Goal: Task Accomplishment & Management: Manage account settings

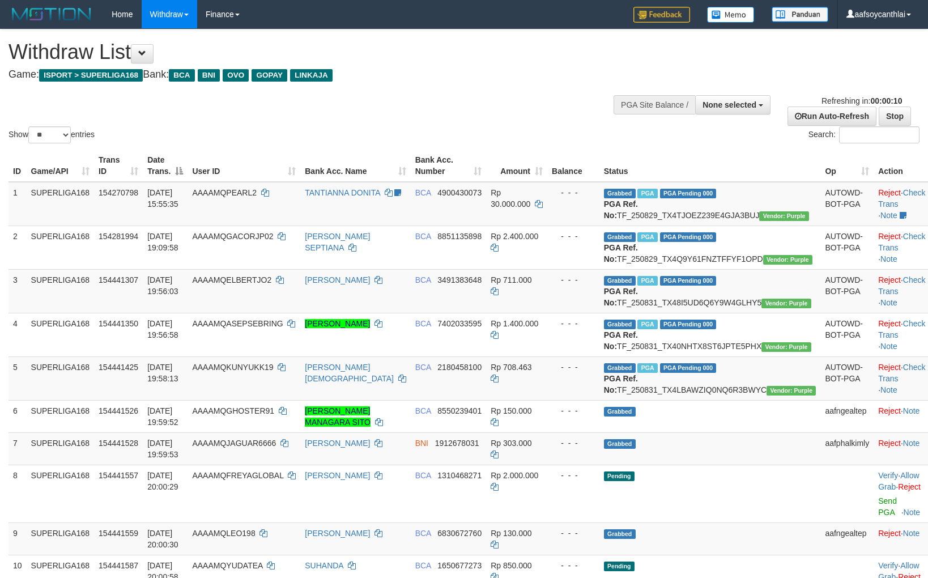
select select
select select "**"
drag, startPoint x: 633, startPoint y: 313, endPoint x: 643, endPoint y: 327, distance: 17.3
click at [635, 313] on td "Grabbed PGA PGA Pending 000 {"status":"000","data":{"unique_id":"347-154441307-…" at bounding box center [709, 291] width 221 height 44
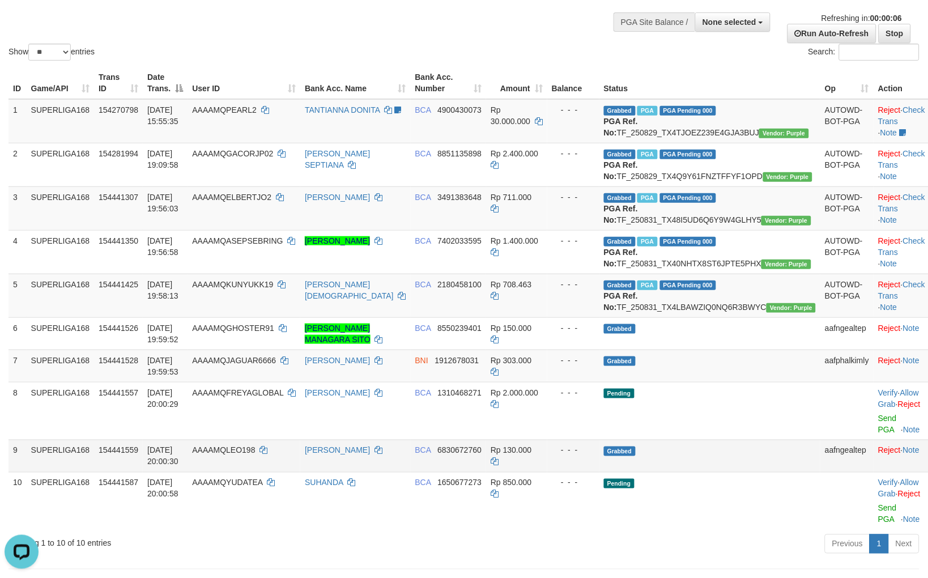
scroll to position [83, 0]
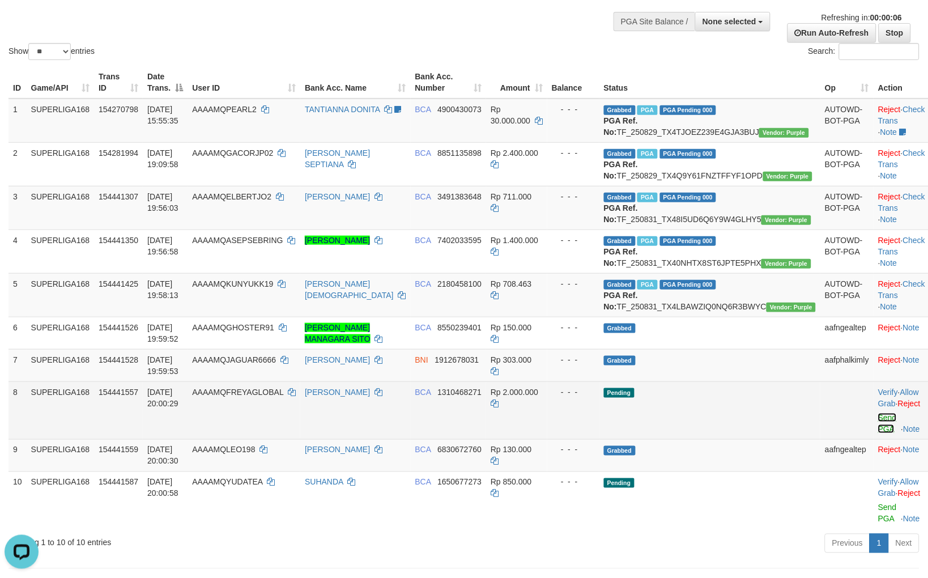
click at [878, 433] on link "Send PGA" at bounding box center [887, 423] width 19 height 20
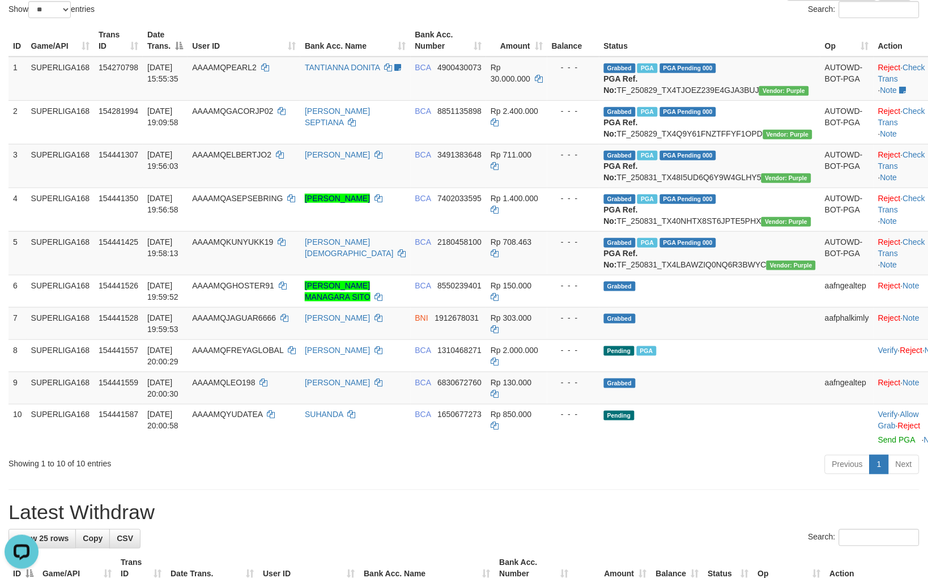
scroll to position [168, 0]
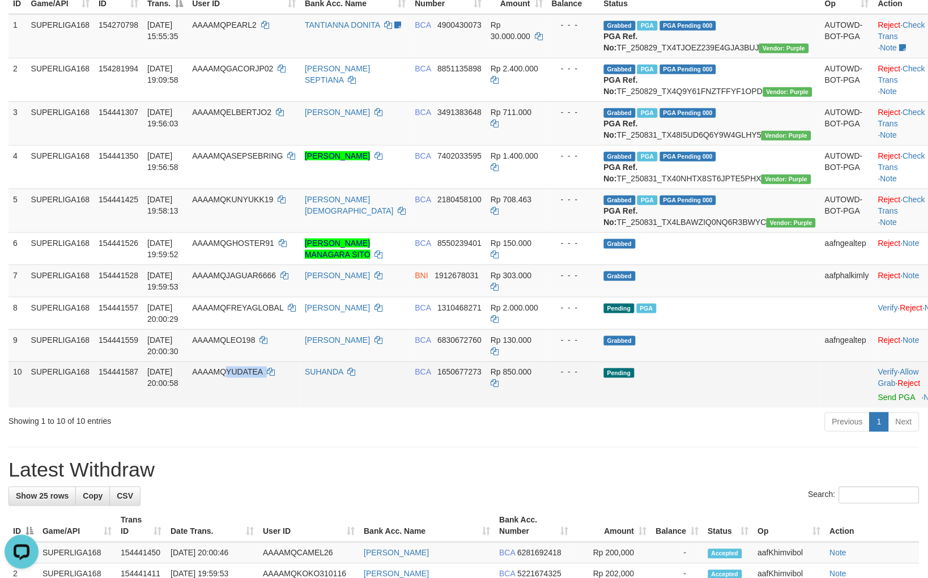
copy td "YUDATEA"
drag, startPoint x: 302, startPoint y: 436, endPoint x: 258, endPoint y: 433, distance: 44.3
click at [258, 408] on td "AAAAMQYUDATEA" at bounding box center [243, 384] width 113 height 46
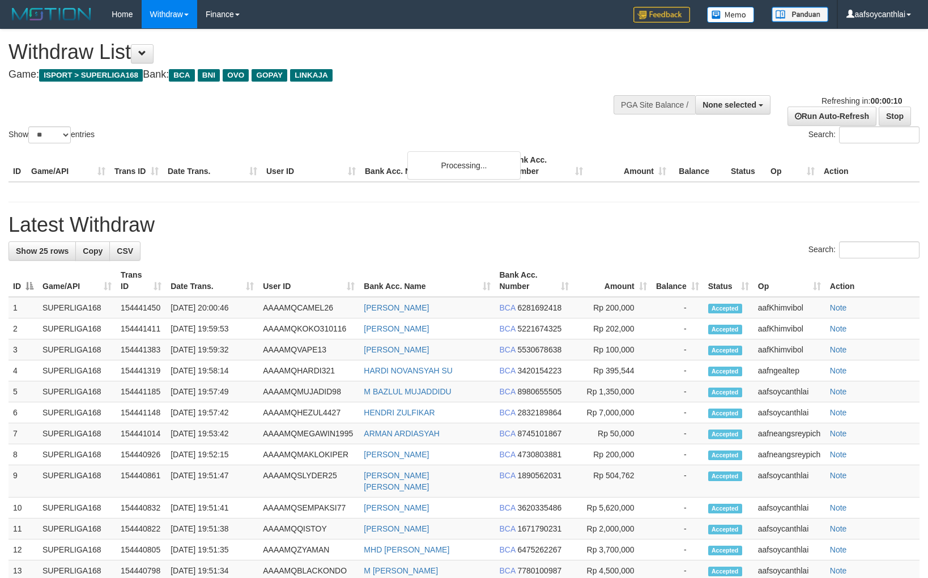
select select
select select "**"
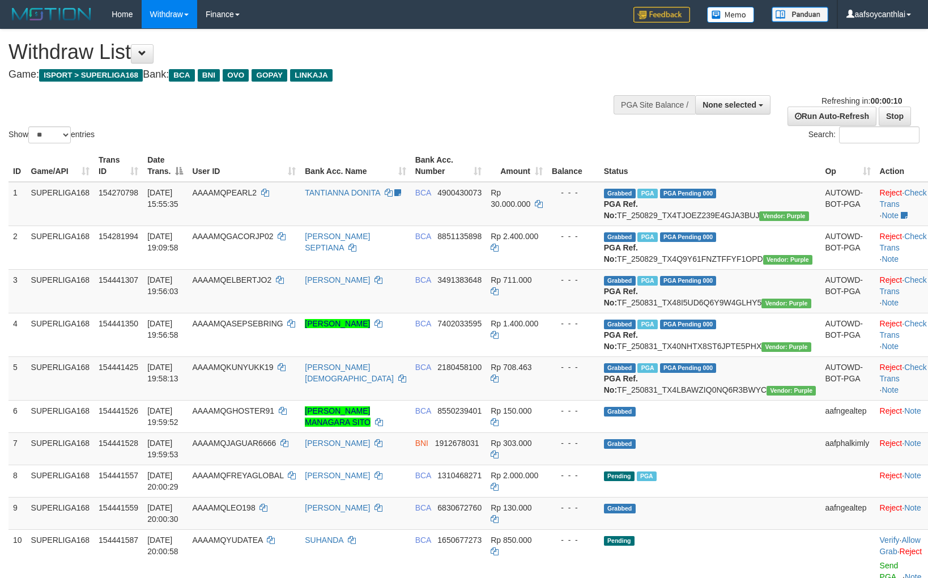
select select
select select "**"
select select
select select "**"
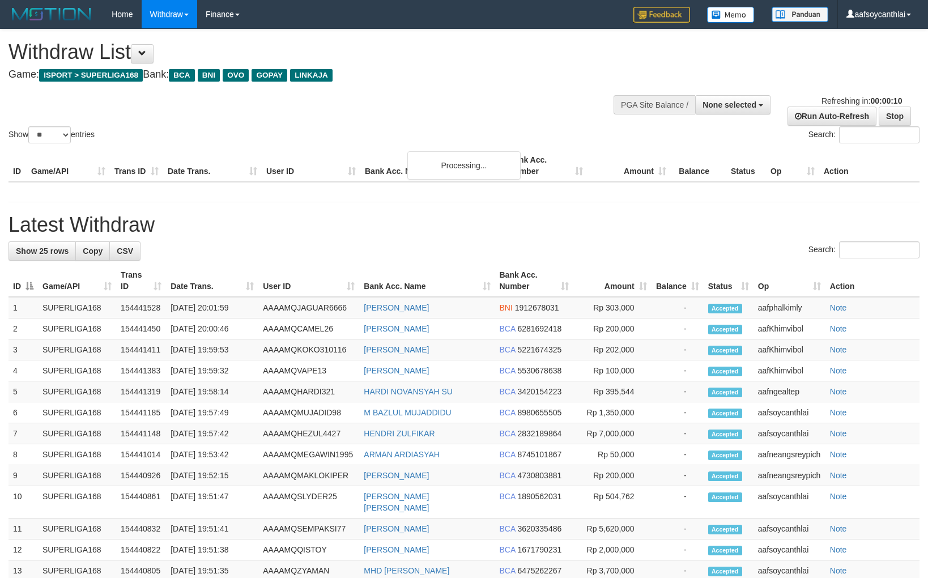
select select
select select "**"
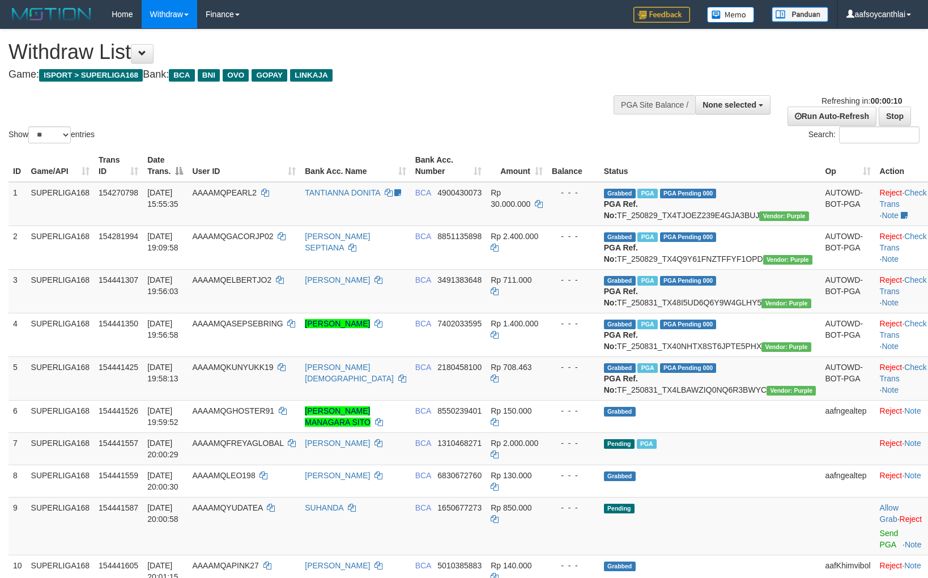
select select
select select "**"
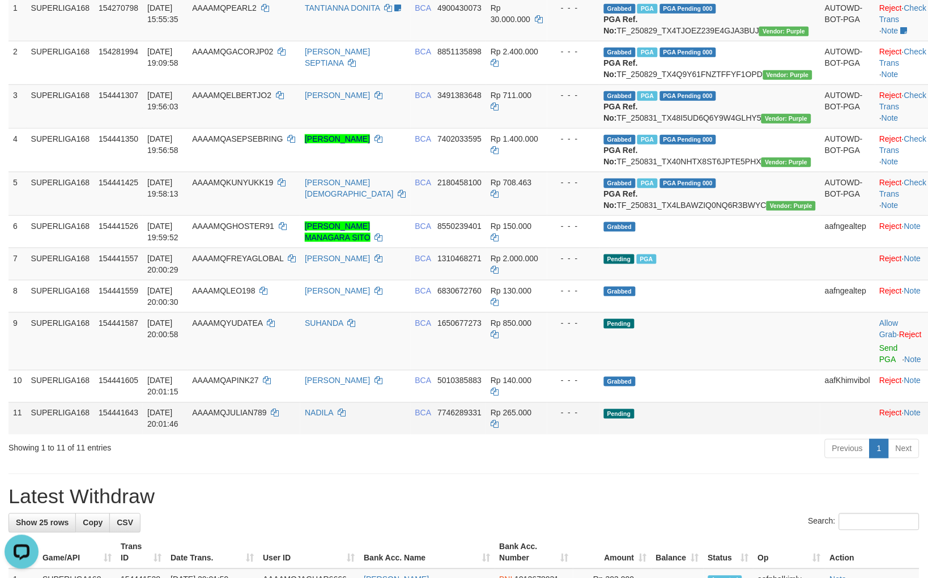
scroll to position [210, 0]
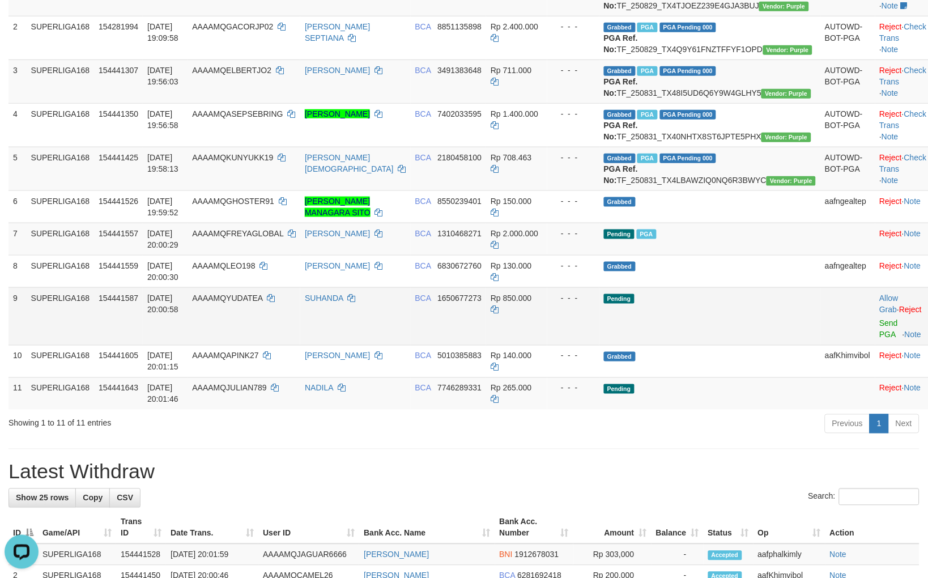
click at [472, 345] on td "BCA 1650677273" at bounding box center [449, 316] width 76 height 58
copy span "1650677273"
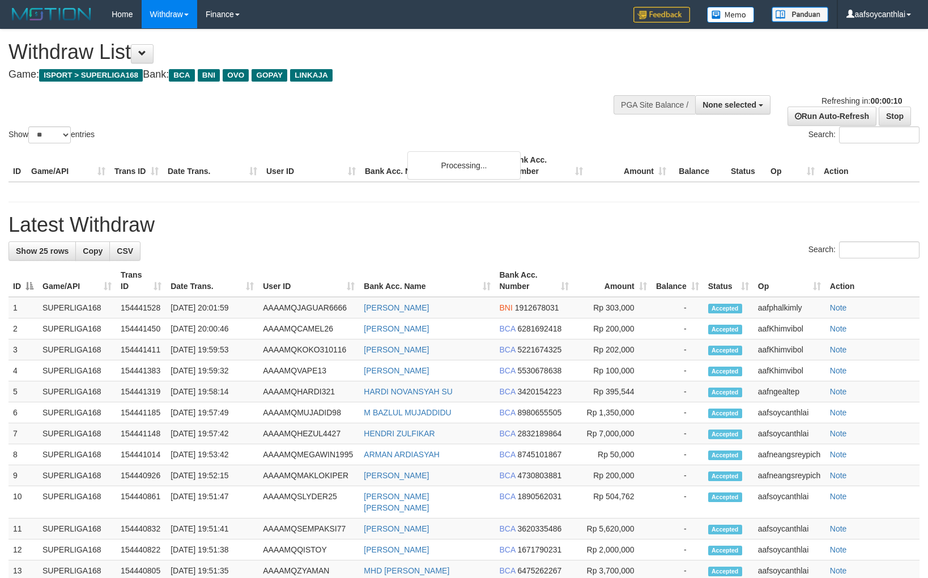
select select
select select "**"
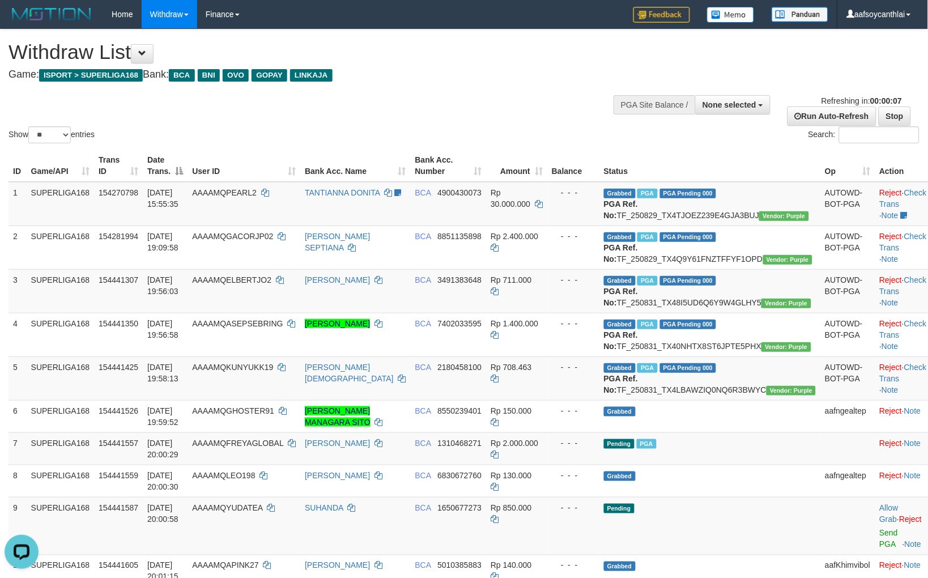
click at [652, 63] on div "Show ** ** ** *** entries Search:" at bounding box center [464, 87] width 928 height 116
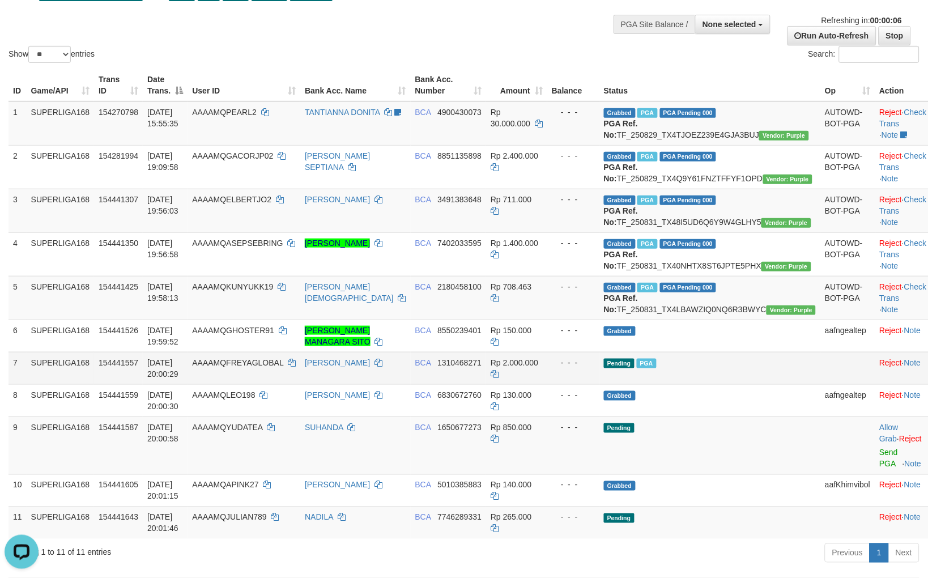
scroll to position [83, 0]
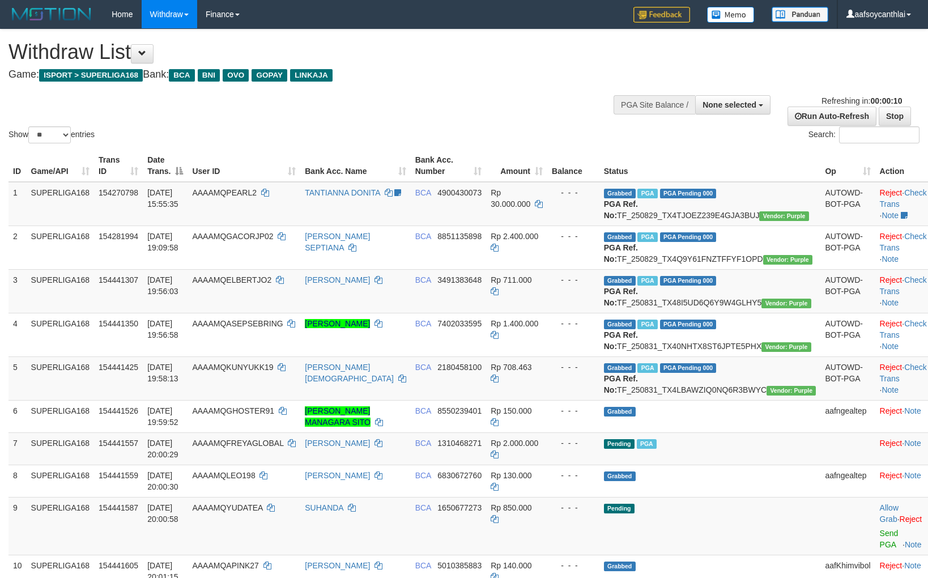
select select
select select "**"
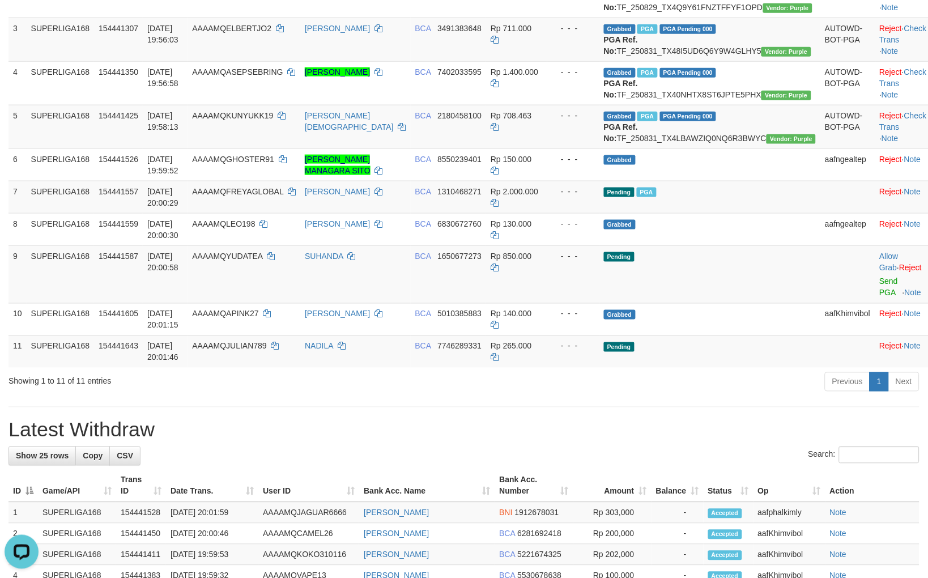
click at [544, 441] on h1 "Latest Withdraw" at bounding box center [463, 429] width 911 height 23
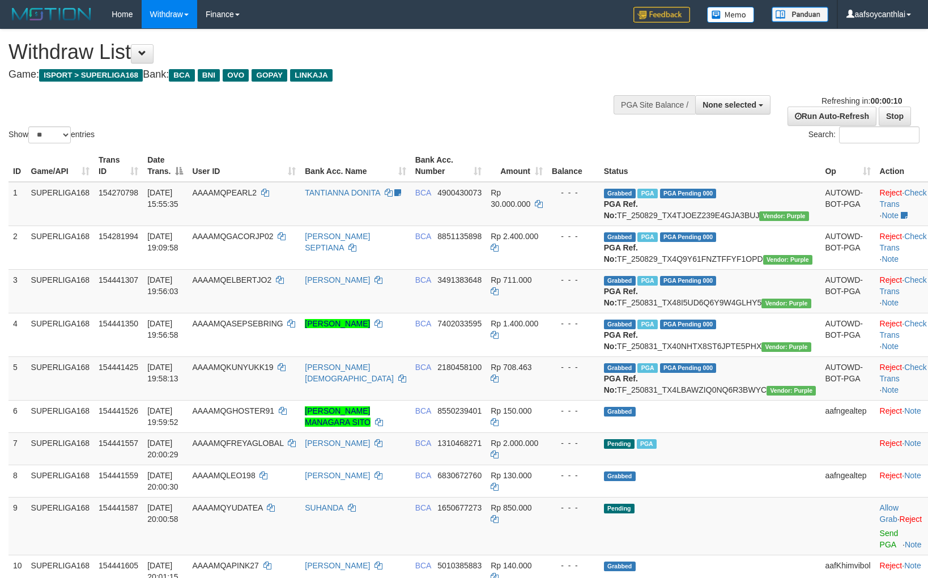
select select
select select "**"
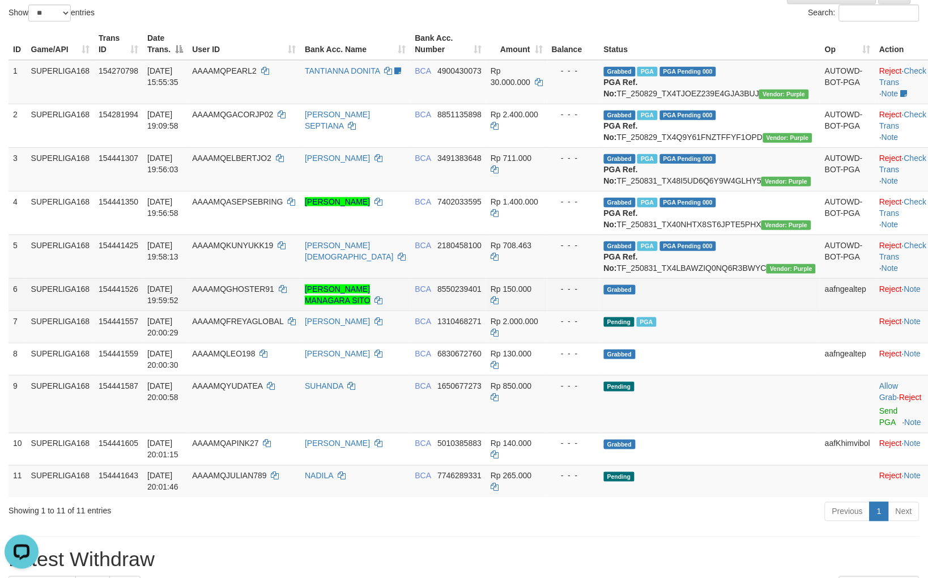
scroll to position [293, 0]
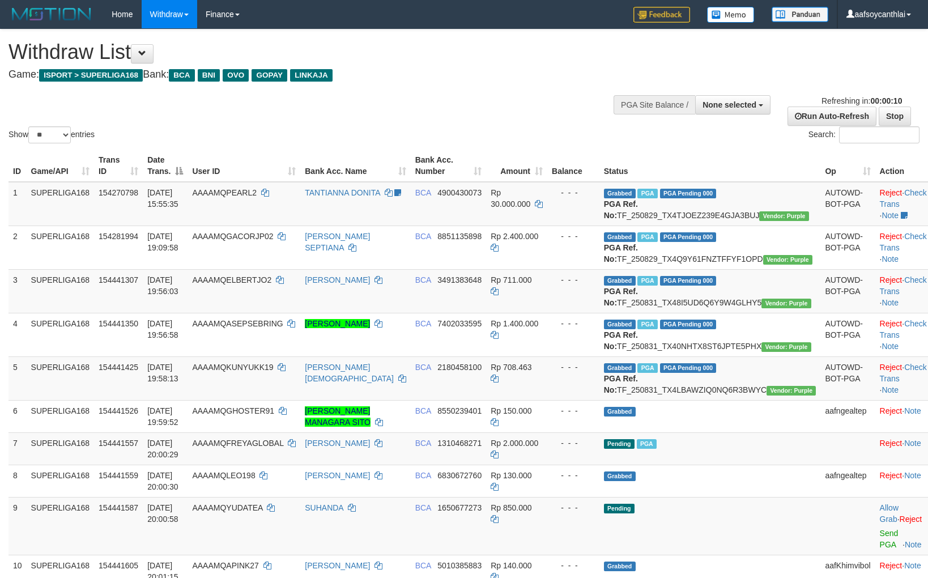
select select
select select "**"
select select
select select "**"
select select
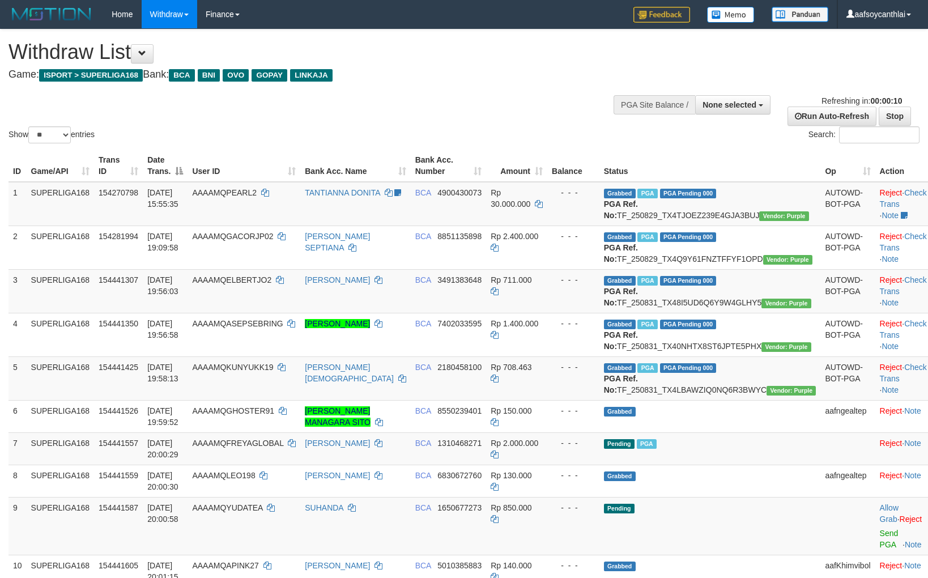
select select "**"
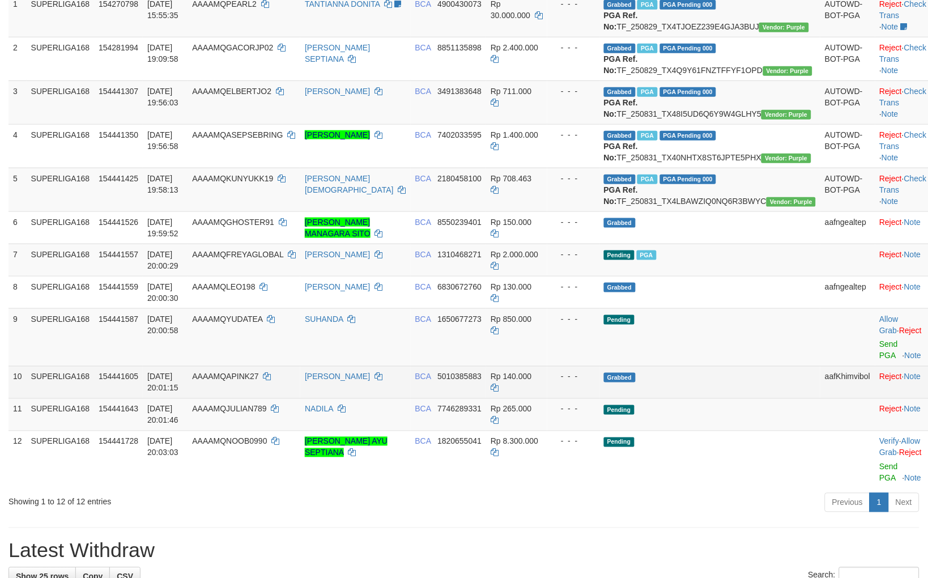
scroll to position [251, 0]
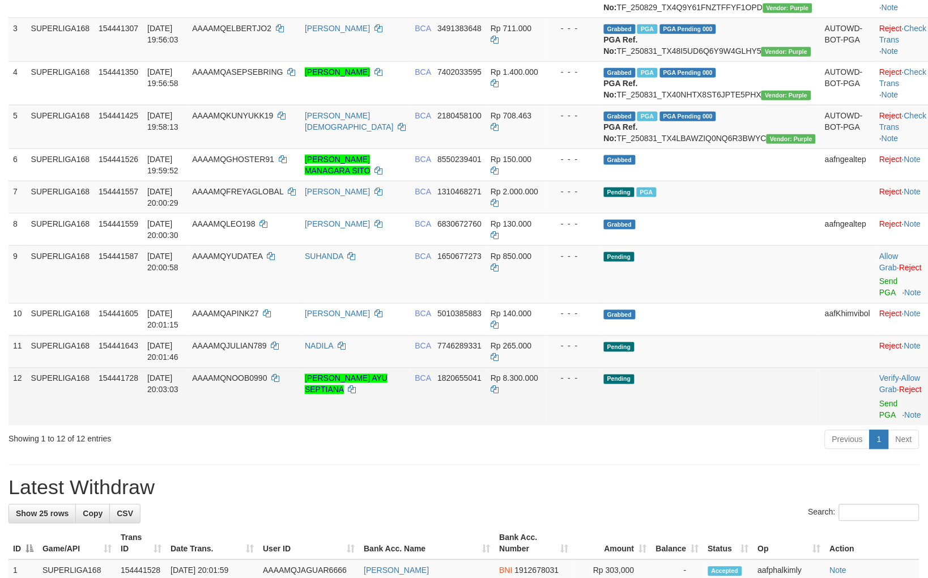
click at [514, 425] on td "Rp 8.300.000" at bounding box center [516, 397] width 61 height 58
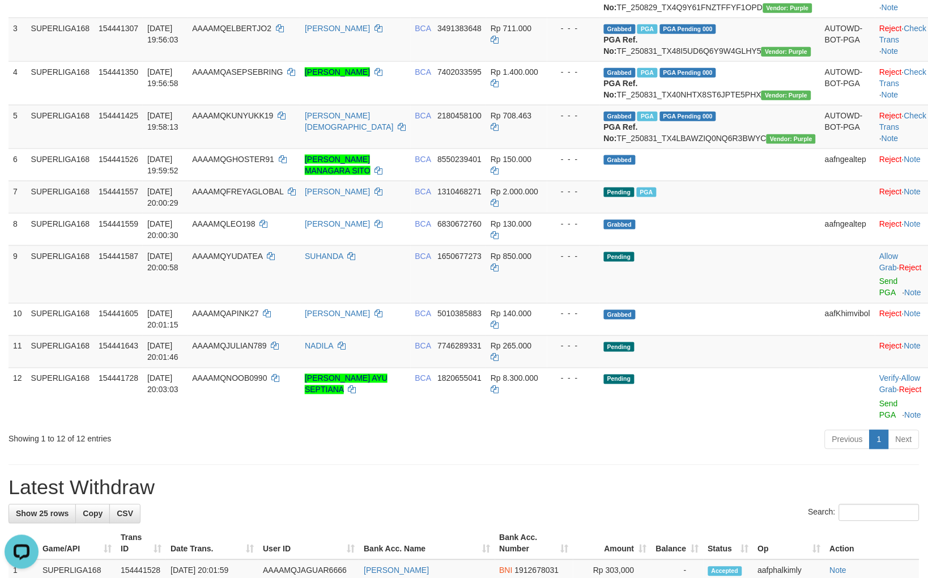
scroll to position [0, 0]
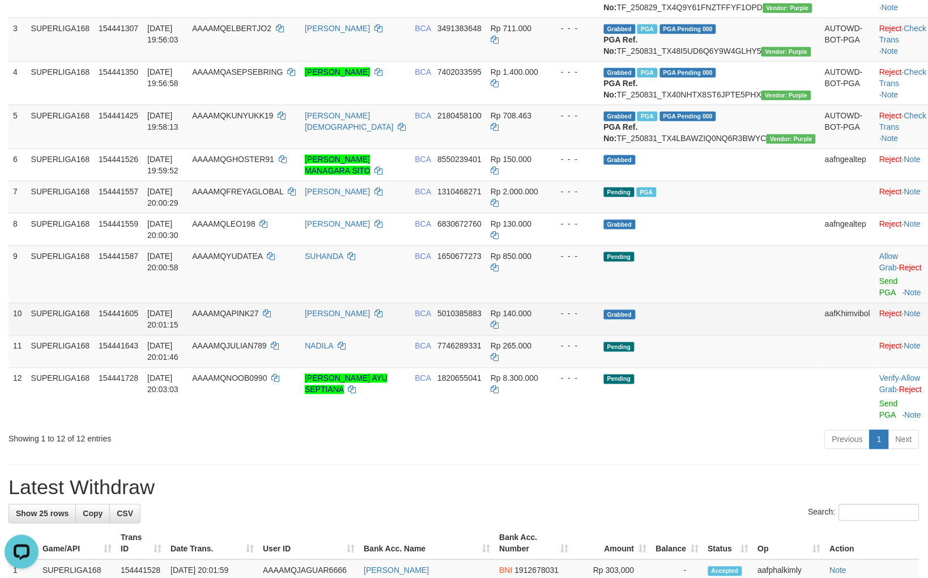
drag, startPoint x: 546, startPoint y: 358, endPoint x: 559, endPoint y: 352, distance: 14.4
click at [531, 318] on span "Rp 140.000" at bounding box center [510, 313] width 41 height 9
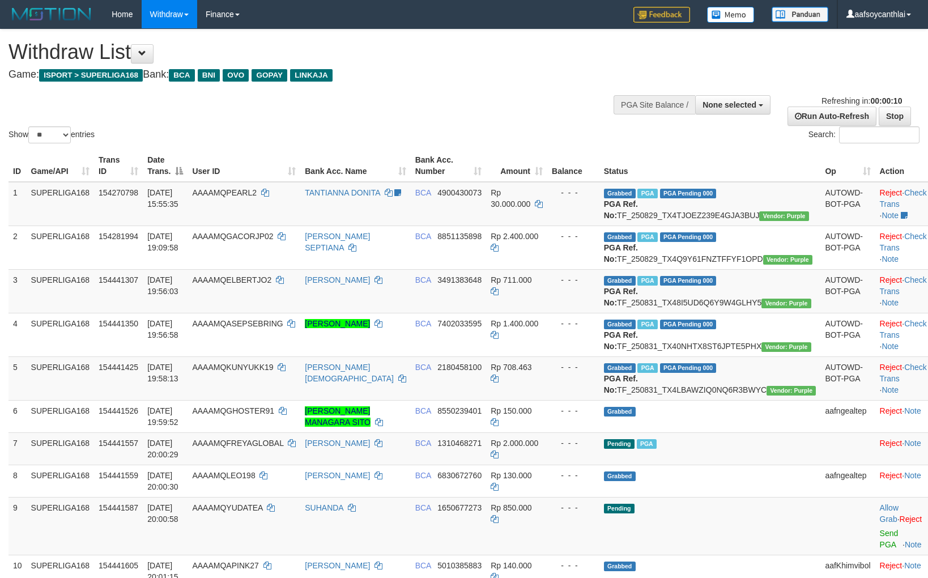
select select
select select "**"
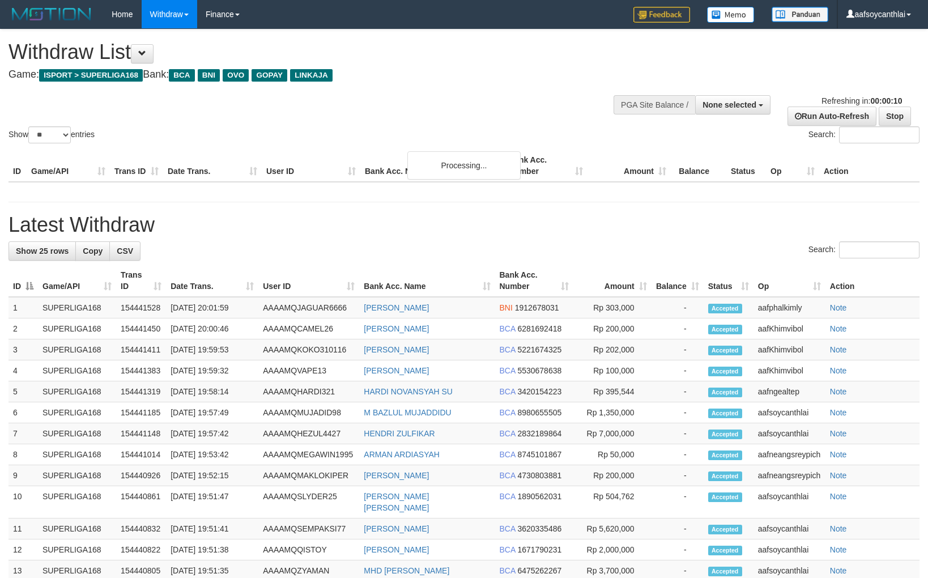
select select
select select "**"
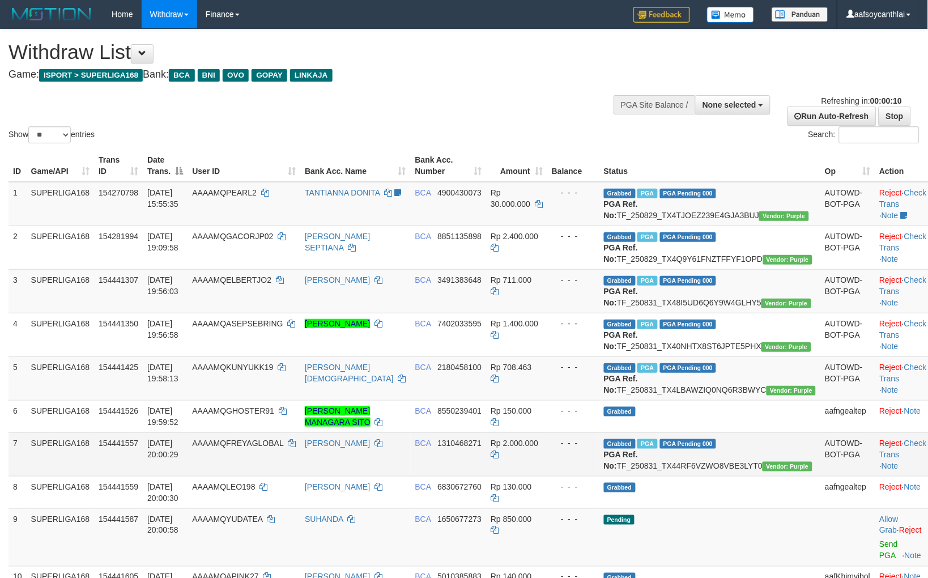
drag, startPoint x: 745, startPoint y: 501, endPoint x: 742, endPoint y: 495, distance: 5.8
click at [716, 448] on span "PGA Pending 000" at bounding box center [688, 444] width 57 height 10
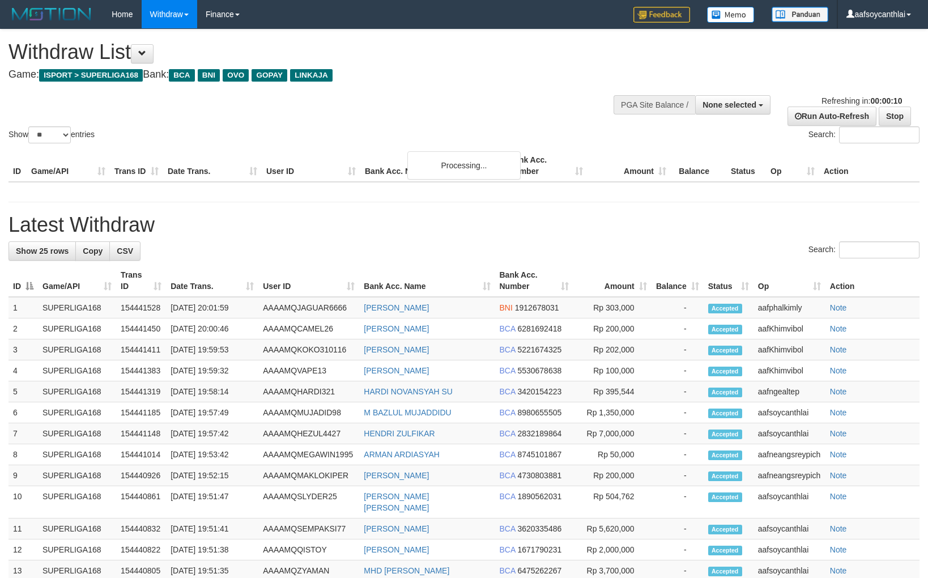
select select
select select "**"
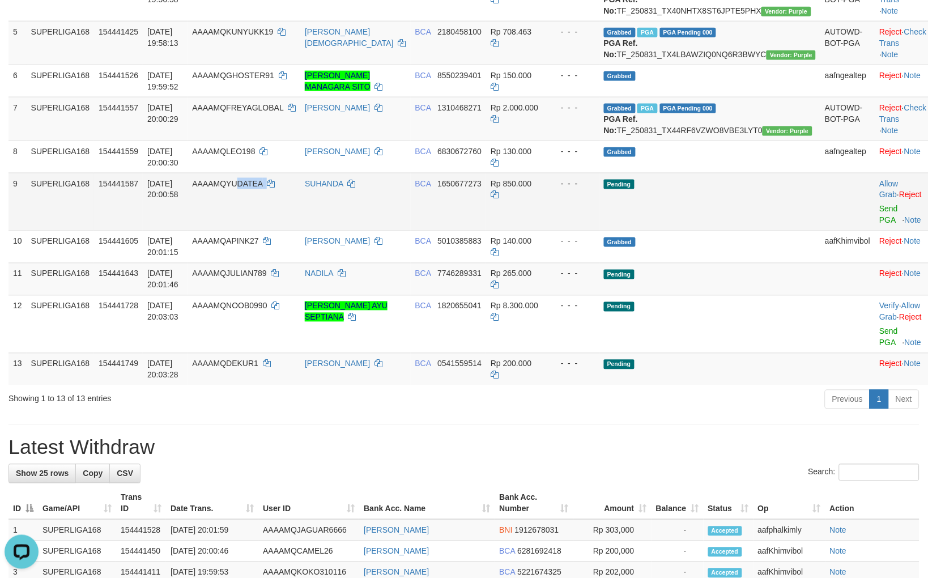
copy td "DATEA"
copy td "UDATEA"
copy td "YUDATEA"
drag, startPoint x: 314, startPoint y: 263, endPoint x: 263, endPoint y: 251, distance: 53.0
click at [258, 230] on td "AAAAMQYUDATEA" at bounding box center [243, 202] width 113 height 58
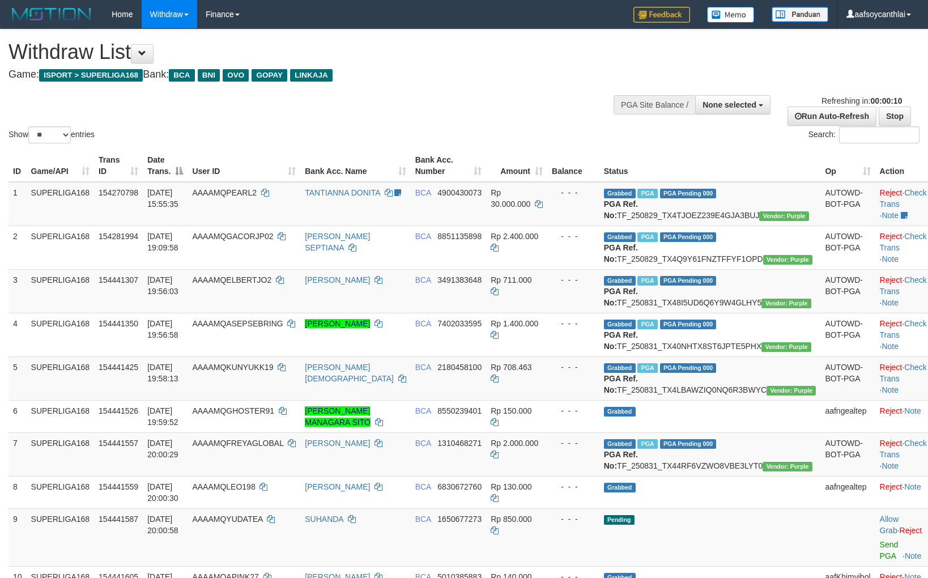
select select
select select "**"
click at [255, 400] on td "AAAAMQKUNYUKK19" at bounding box center [243, 378] width 113 height 44
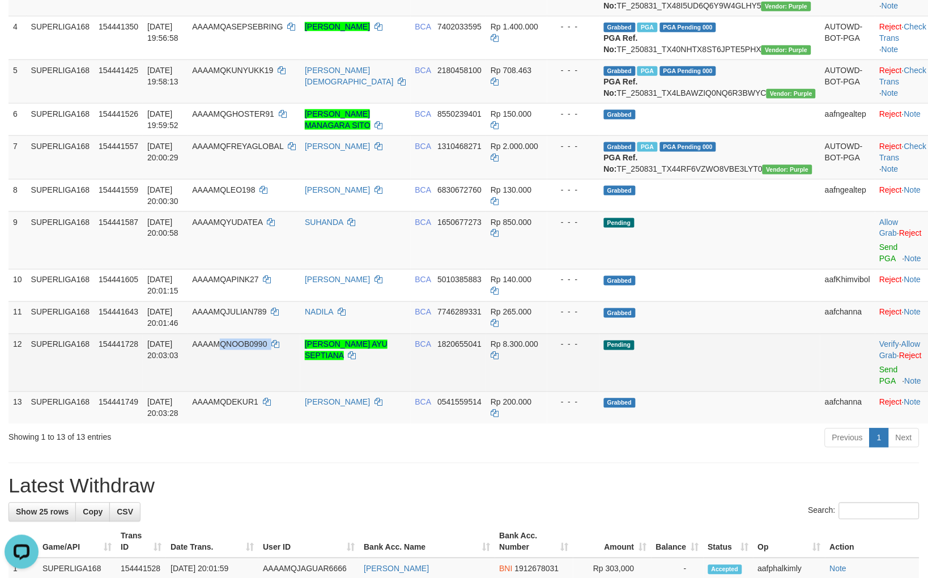
copy td "QNOOB0990"
copy td "NOOB0990"
drag, startPoint x: 297, startPoint y: 409, endPoint x: 257, endPoint y: 403, distance: 41.2
click at [257, 391] on td "AAAAMQNOOB0990" at bounding box center [243, 363] width 113 height 58
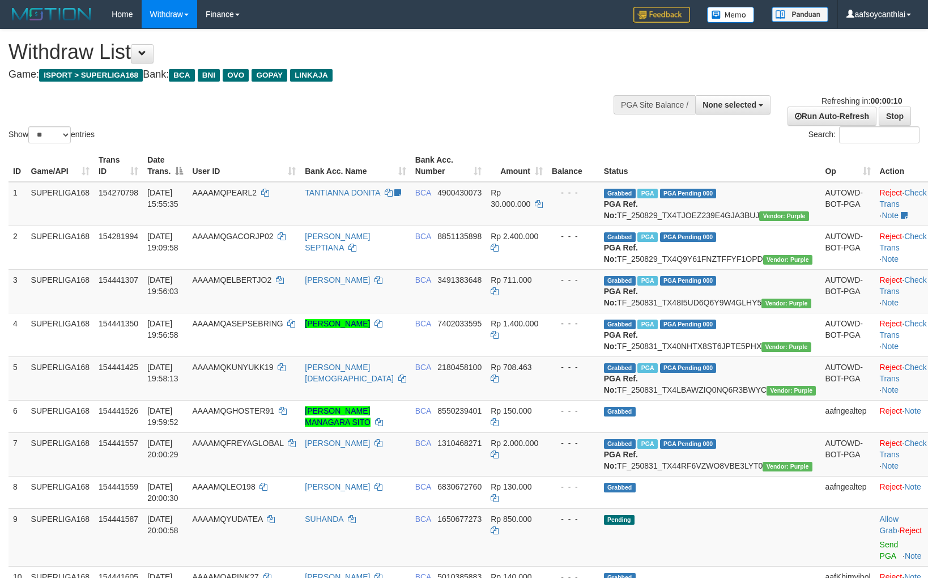
select select
select select "**"
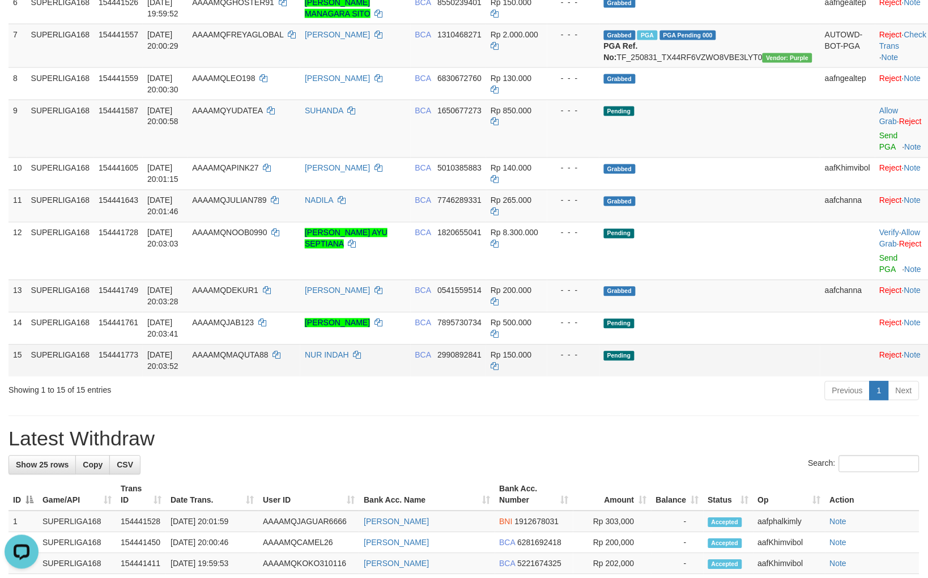
drag, startPoint x: 494, startPoint y: 433, endPoint x: 544, endPoint y: 419, distance: 51.3
click at [499, 404] on div "Previous 1 Next" at bounding box center [657, 392] width 524 height 24
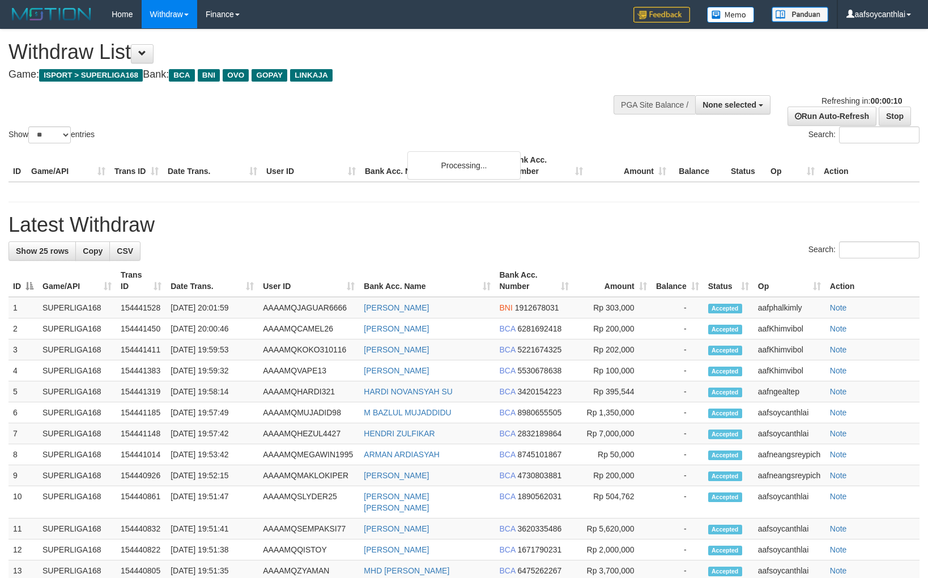
select select
select select "**"
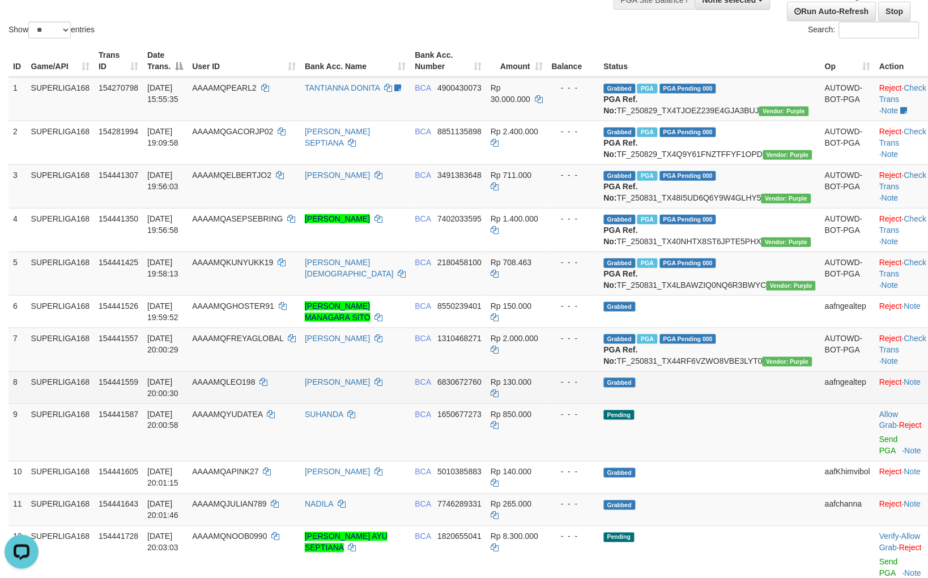
scroll to position [210, 0]
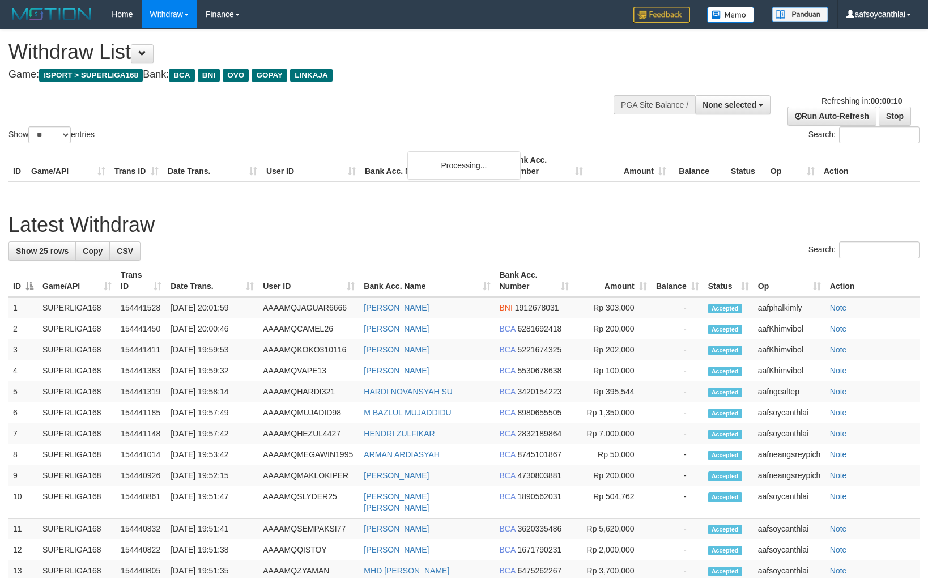
select select
select select "**"
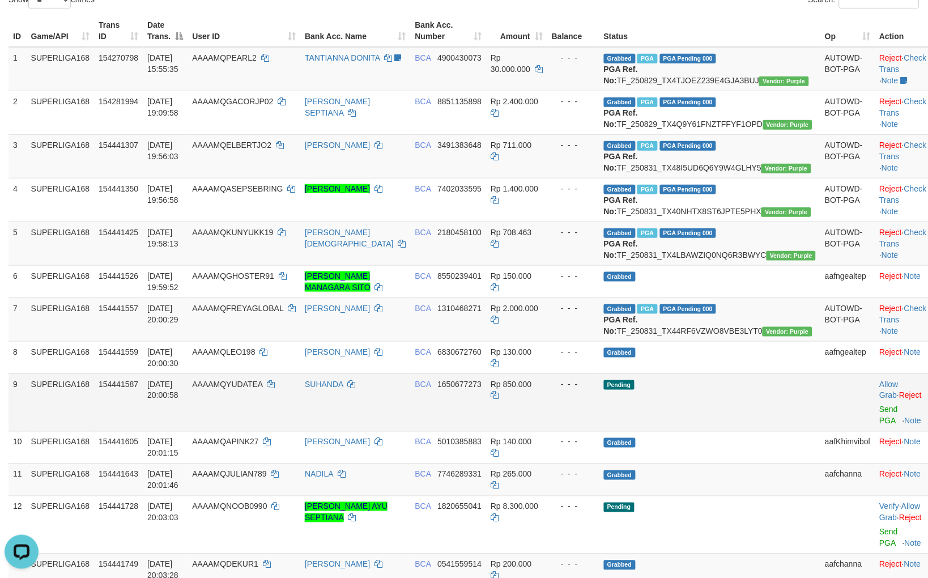
scroll to position [168, 0]
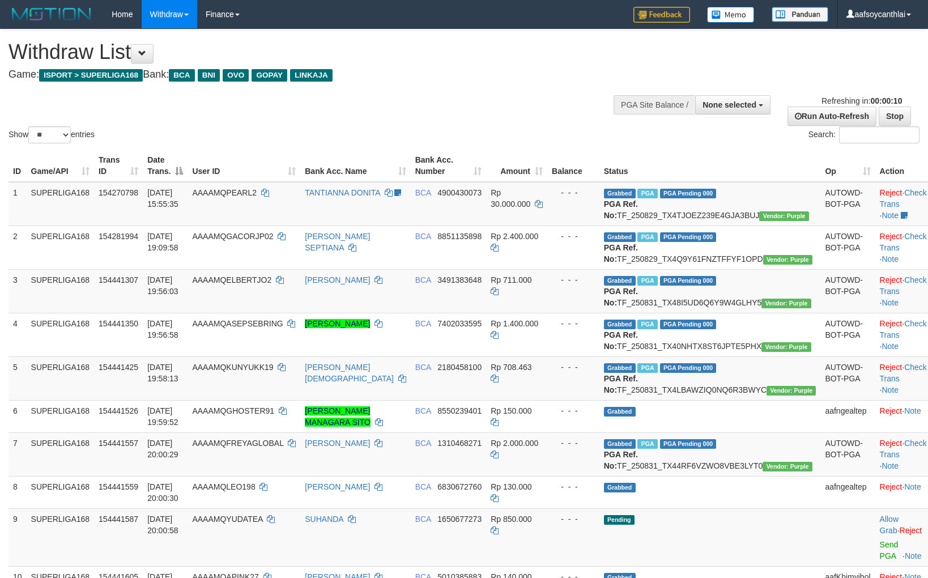
select select
select select "**"
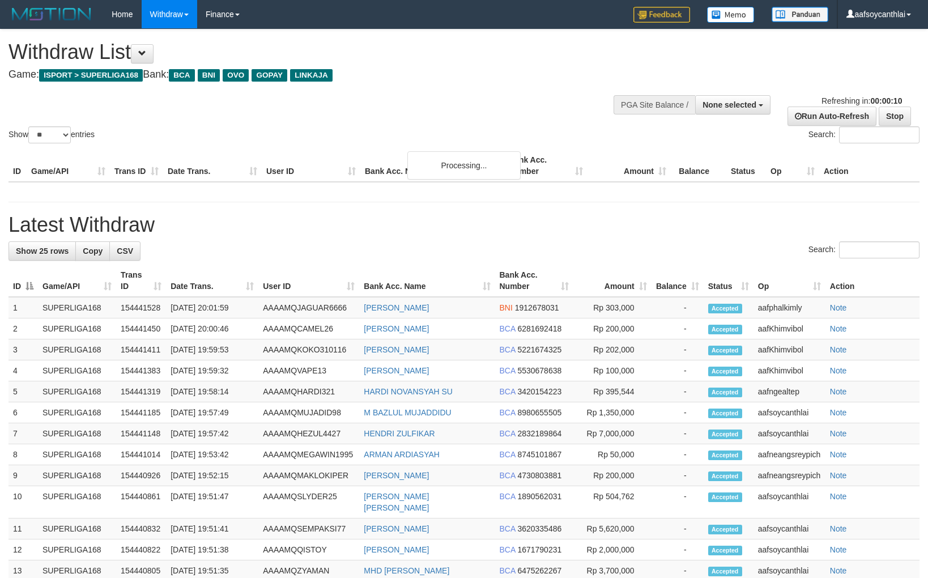
select select
select select "**"
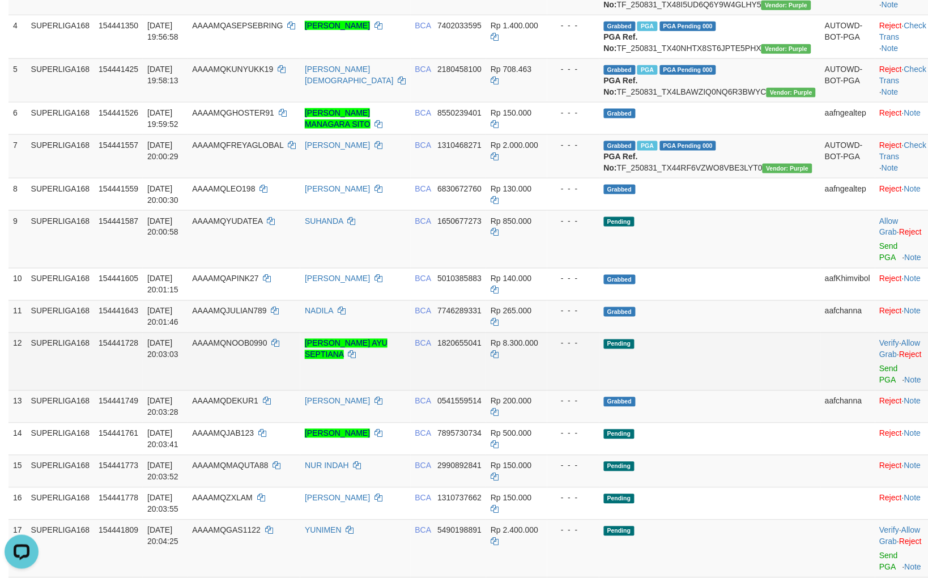
scroll to position [377, 0]
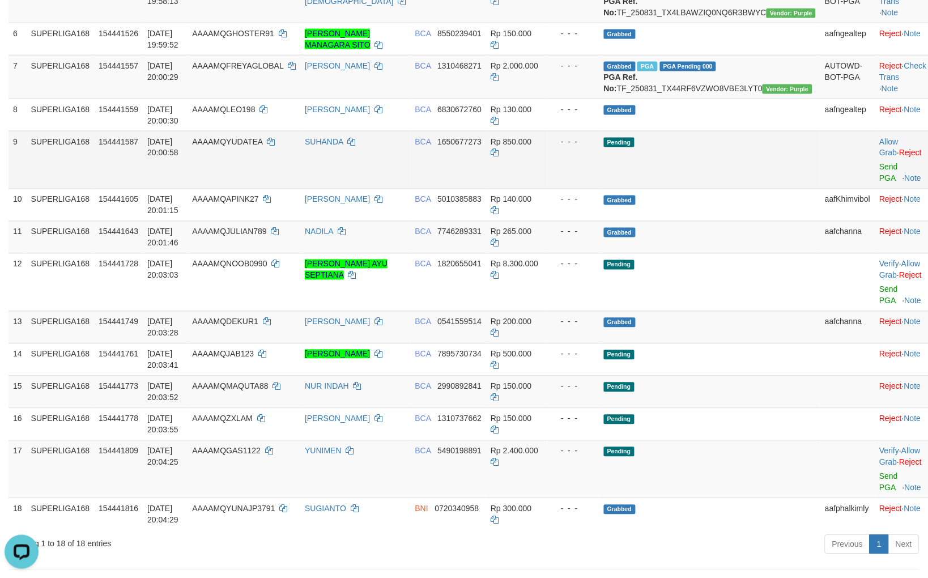
click at [482, 189] on td "BCA 1650677273" at bounding box center [449, 160] width 76 height 58
copy span "1650677273"
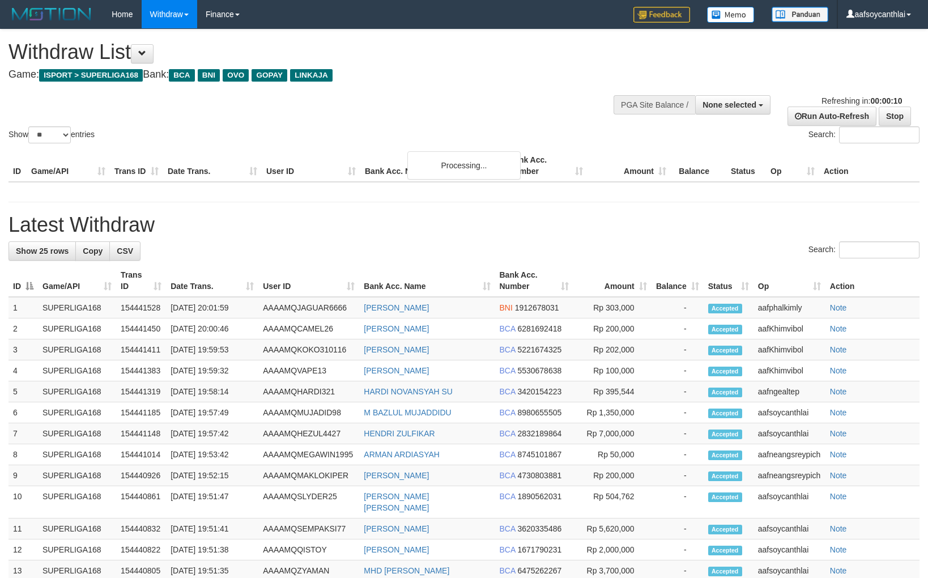
select select
select select "**"
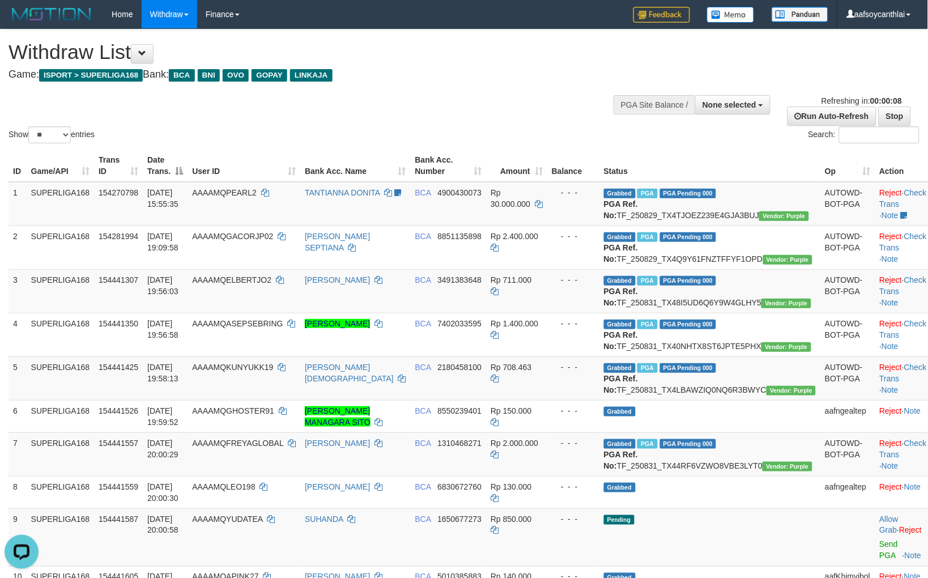
click at [650, 100] on div "PGA Site Balance /" at bounding box center [654, 104] width 82 height 19
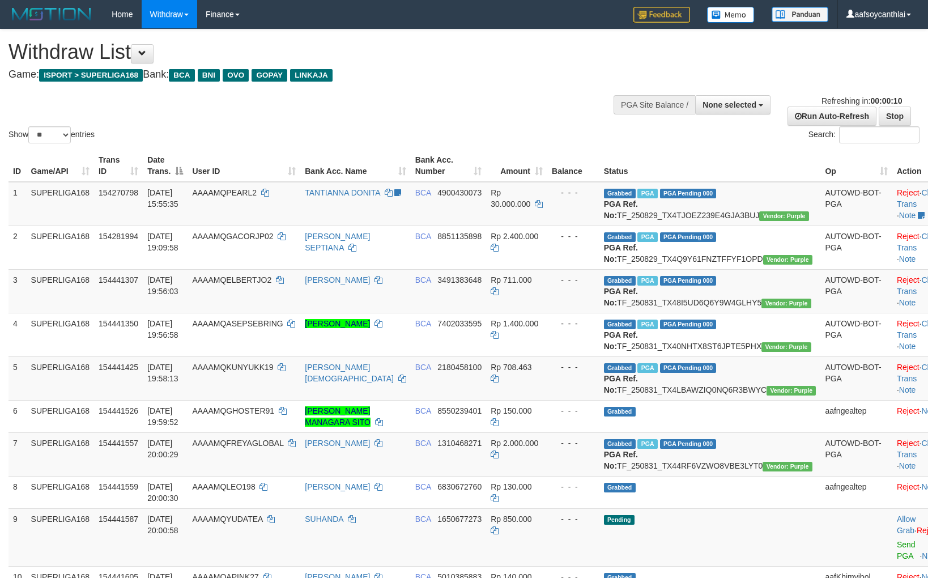
select select
select select "**"
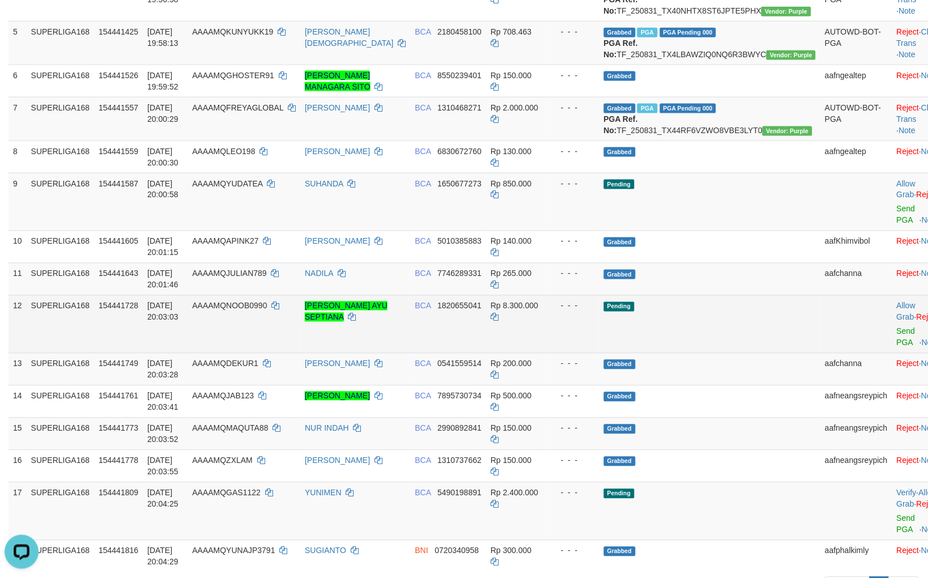
click at [466, 353] on td "BCA 1820655041" at bounding box center [449, 324] width 76 height 58
copy span "1820655041"
click at [466, 353] on td "BCA 1820655041" at bounding box center [449, 324] width 76 height 58
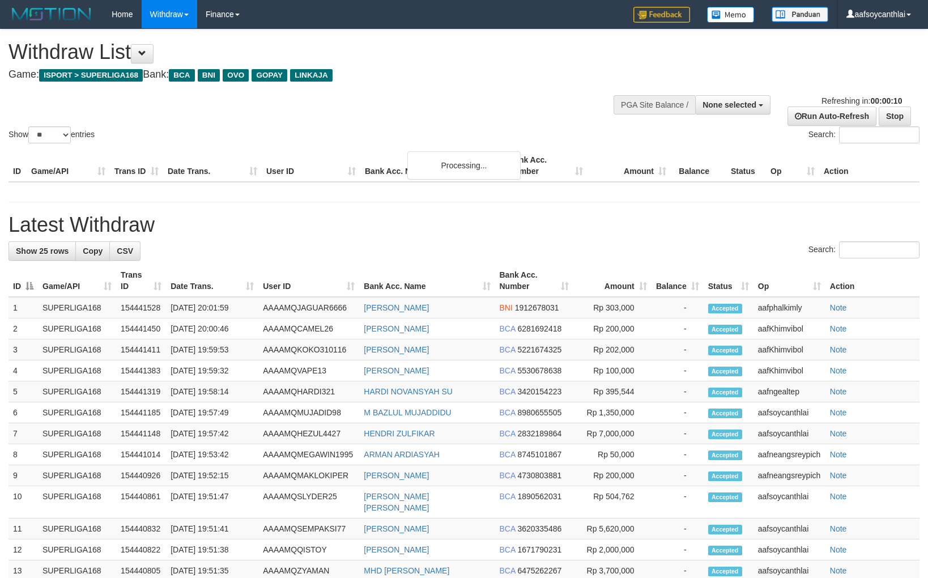
select select
select select "**"
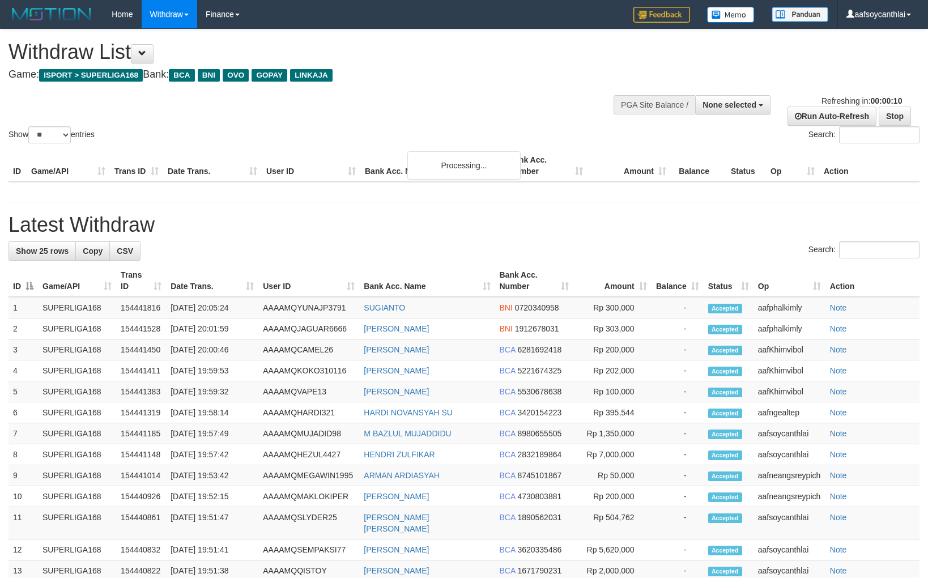
select select
select select "**"
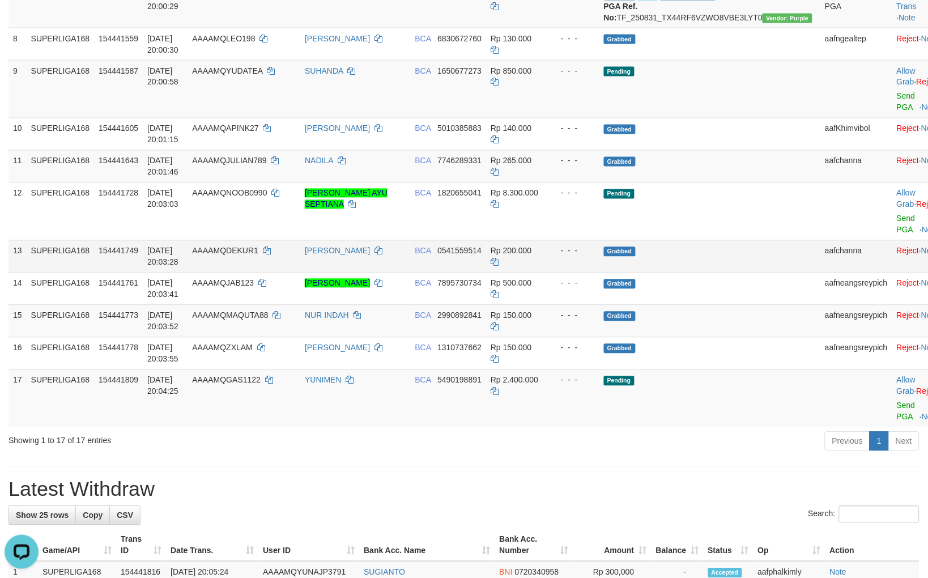
scroll to position [461, 0]
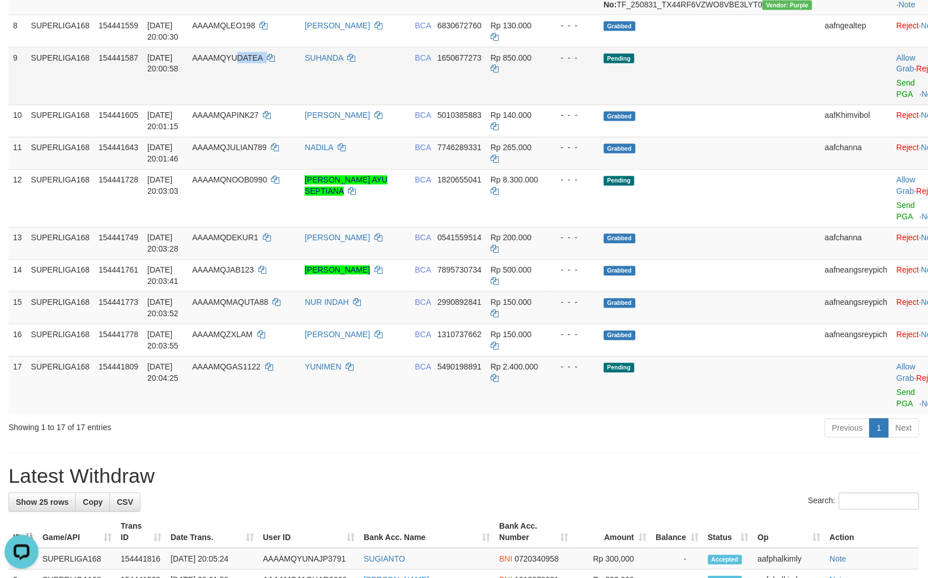
copy td "DATEA"
copy td "YUDATEA"
drag, startPoint x: 262, startPoint y: 131, endPoint x: 255, endPoint y: 120, distance: 13.2
click at [255, 105] on td "AAAAMQYUDATEA" at bounding box center [243, 76] width 113 height 58
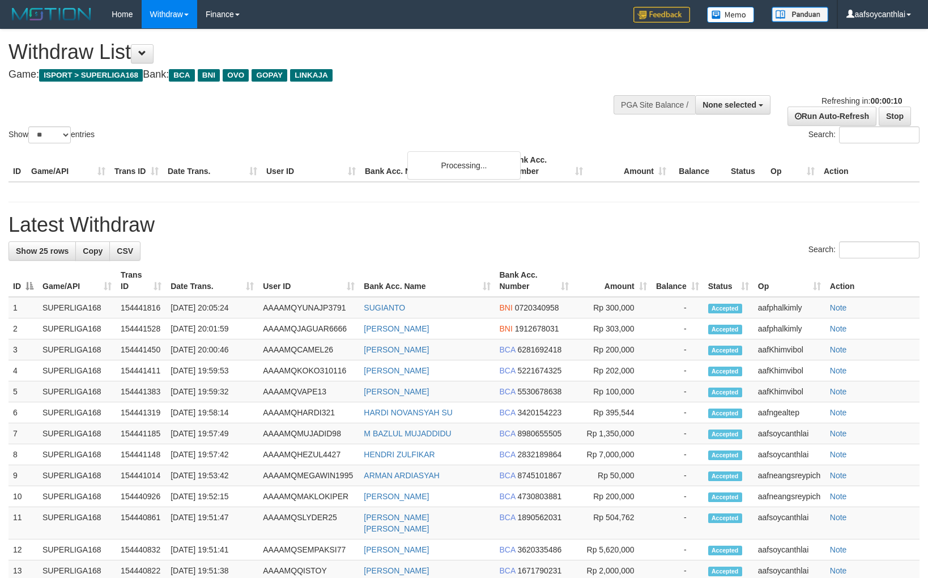
select select
select select "**"
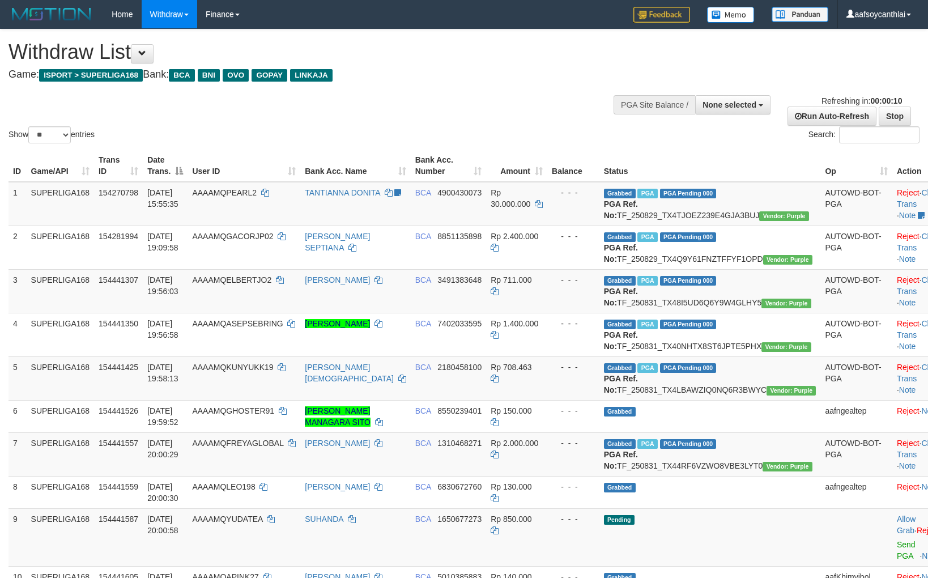
select select
select select "**"
select select
select select "**"
select select
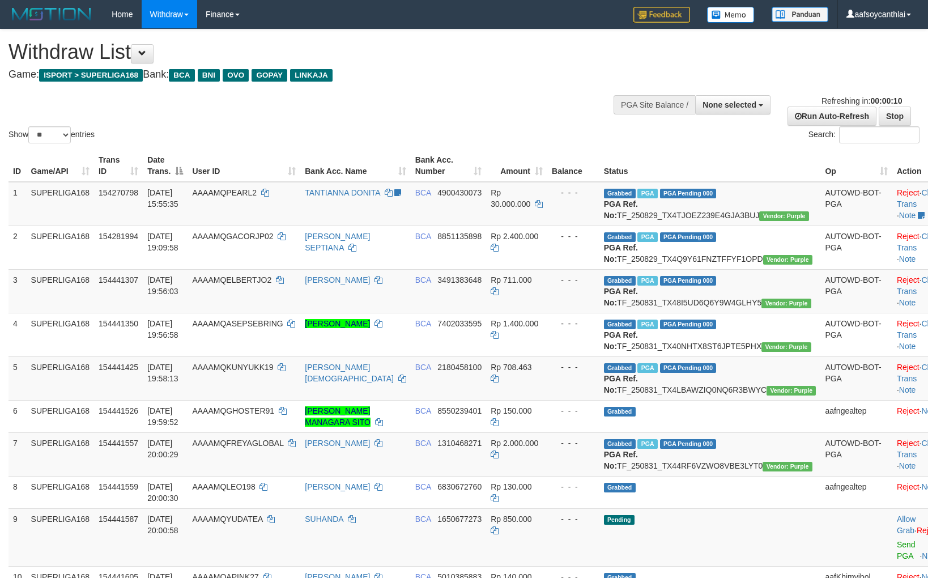
select select "**"
select select
select select "**"
select select
select select "**"
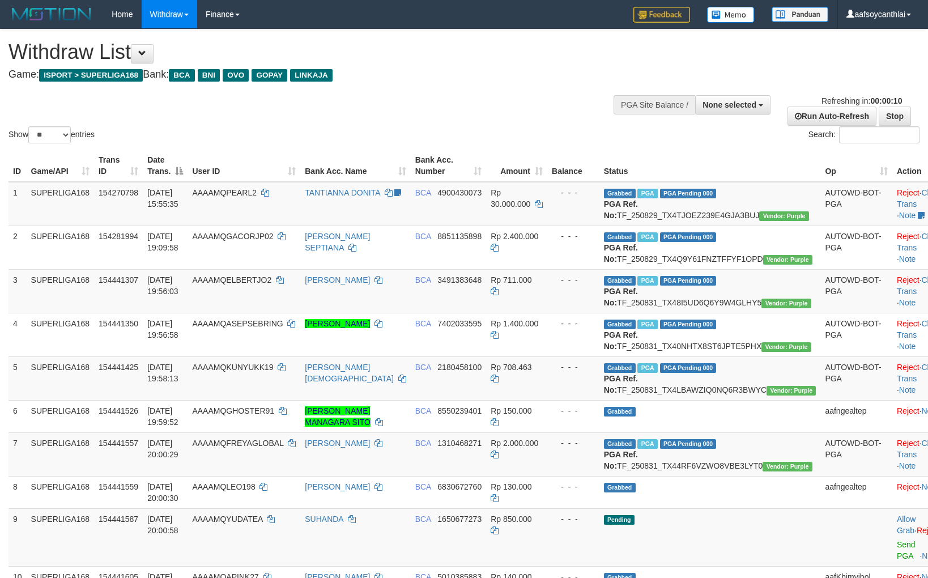
select select
select select "**"
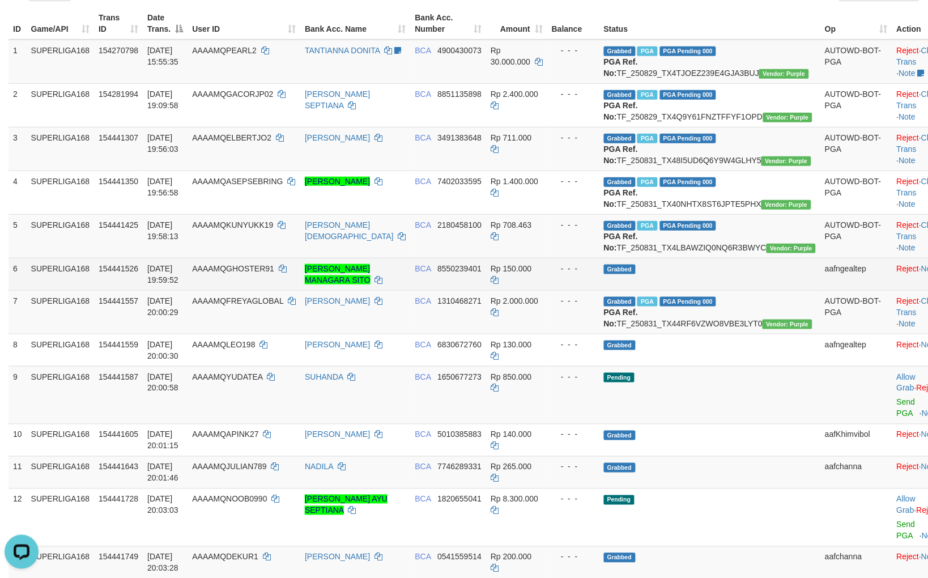
scroll to position [168, 0]
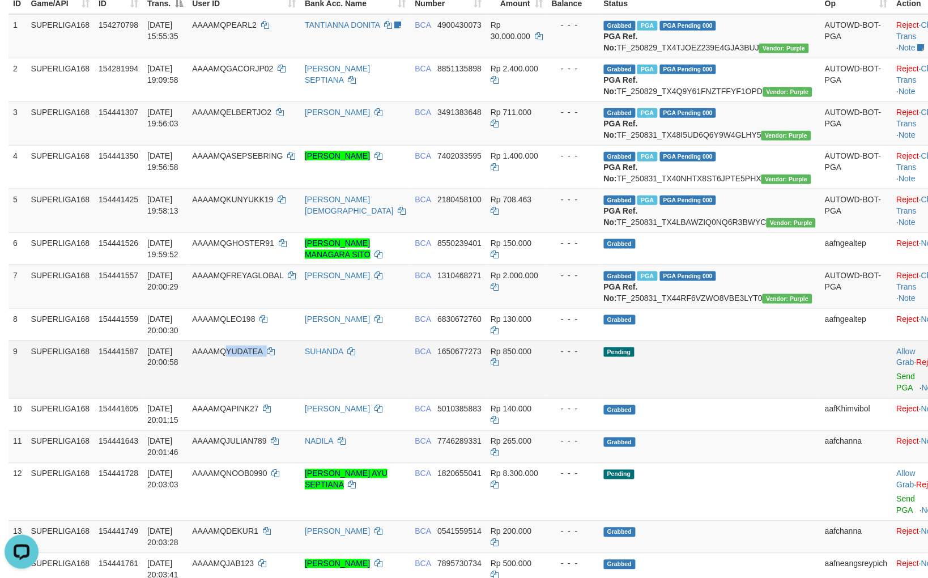
drag, startPoint x: 296, startPoint y: 436, endPoint x: 255, endPoint y: 422, distance: 43.0
click at [255, 398] on td "AAAAMQYUDATEA" at bounding box center [243, 369] width 113 height 58
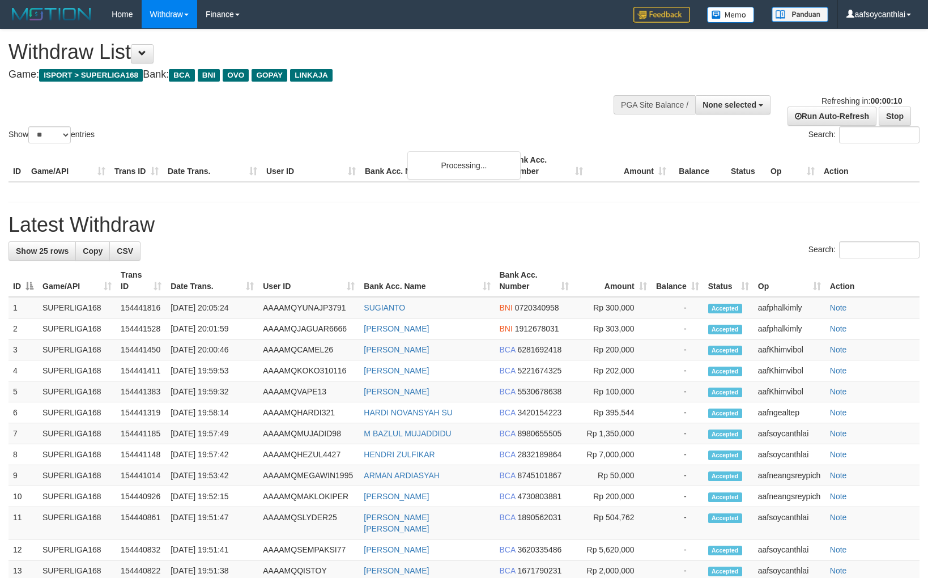
select select
select select "**"
select select
select select "**"
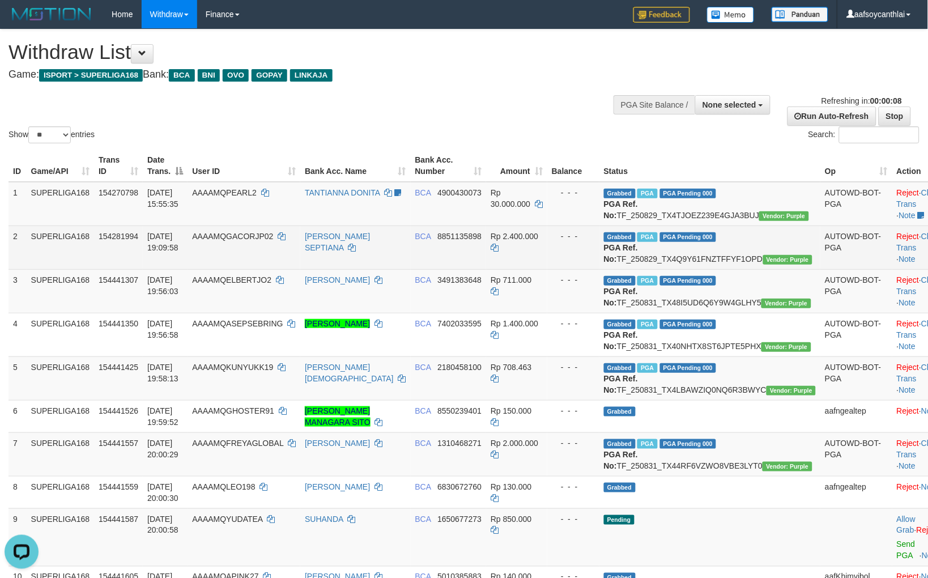
click at [582, 269] on td "- - -" at bounding box center [573, 247] width 52 height 44
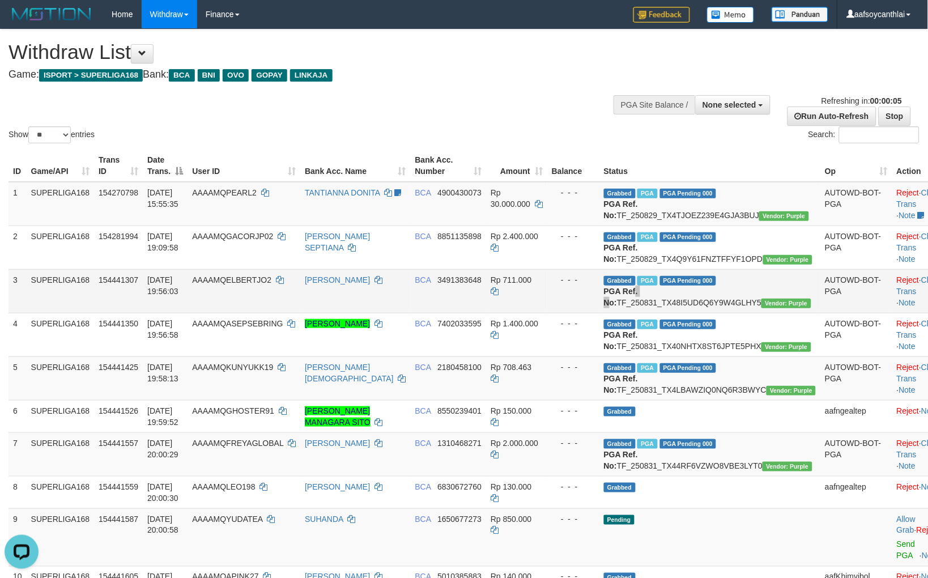
drag, startPoint x: 661, startPoint y: 318, endPoint x: 682, endPoint y: 335, distance: 26.9
click at [667, 313] on td "Grabbed PGA PGA Pending 000 {"status":"000","data":{"unique_id":"347-154441307-…" at bounding box center [709, 291] width 221 height 44
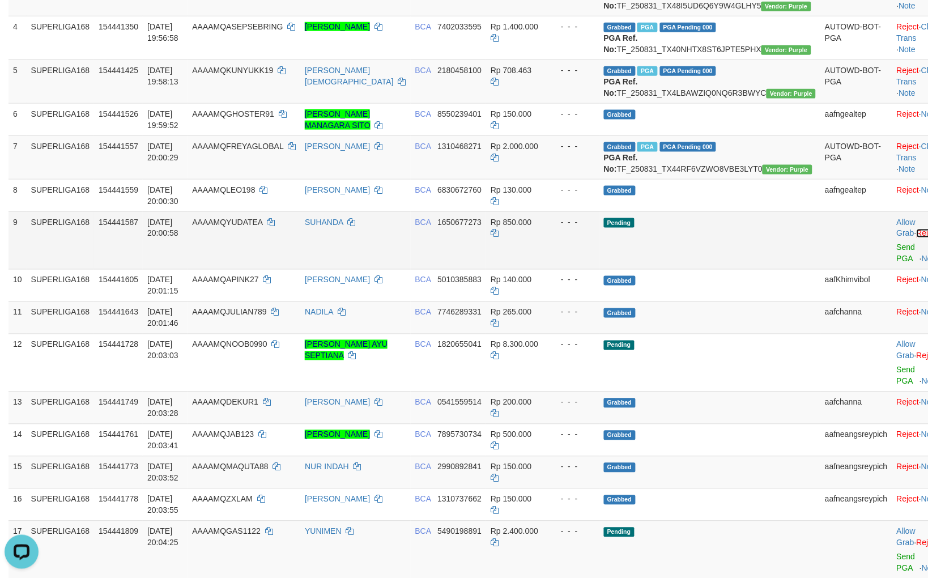
click at [916, 238] on link "Reject" at bounding box center [927, 233] width 23 height 9
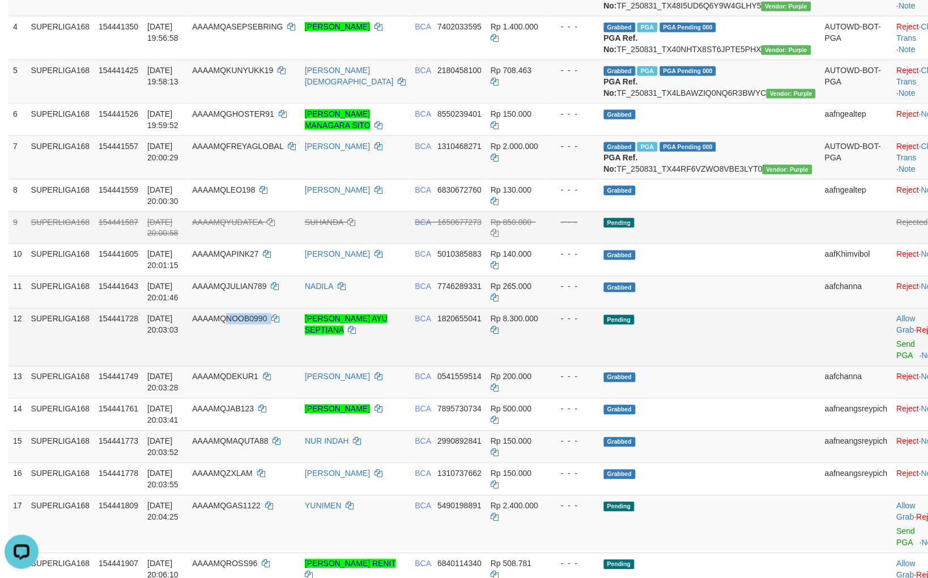
drag, startPoint x: 291, startPoint y: 398, endPoint x: 254, endPoint y: 389, distance: 38.5
click at [254, 366] on td "AAAAMQNOOB0990" at bounding box center [243, 337] width 113 height 58
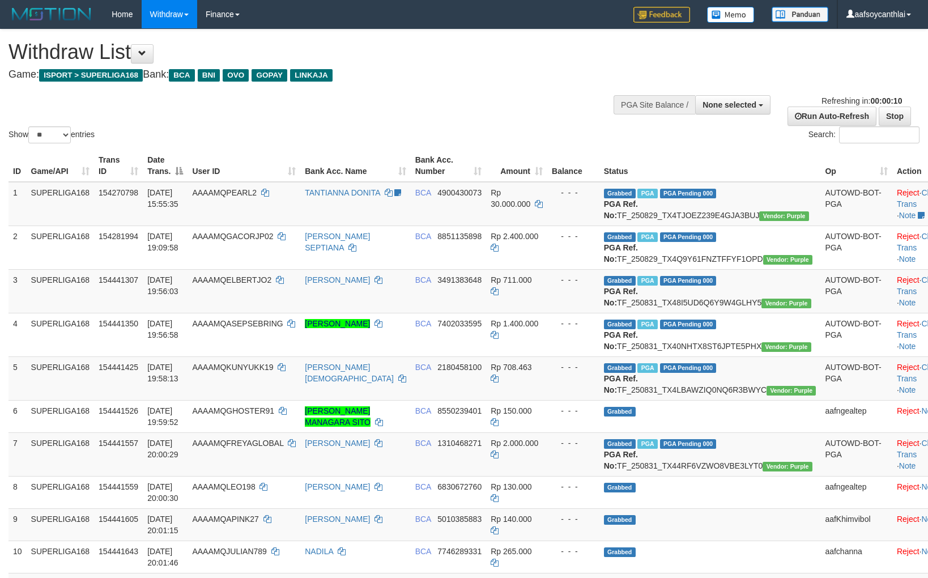
select select
select select "**"
select select
select select "**"
select select
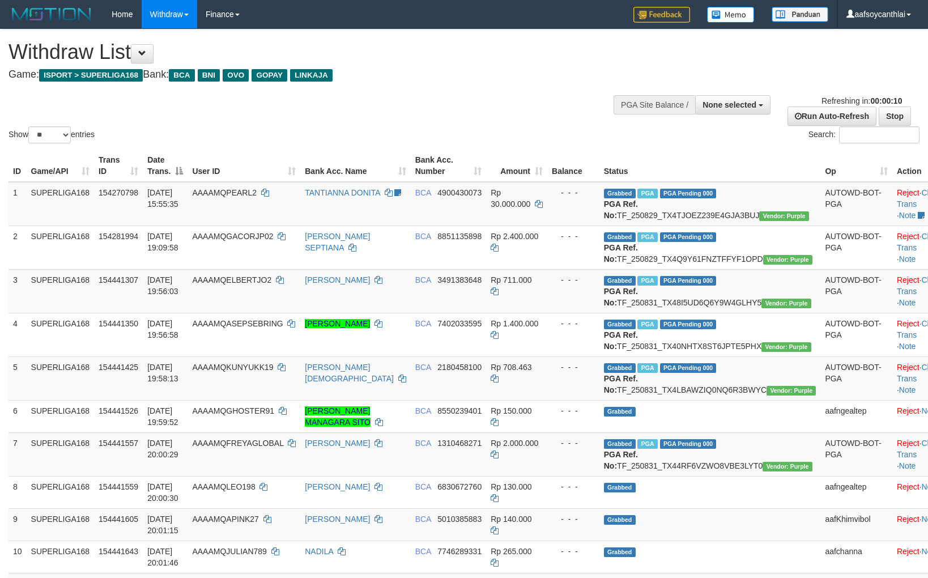
select select "**"
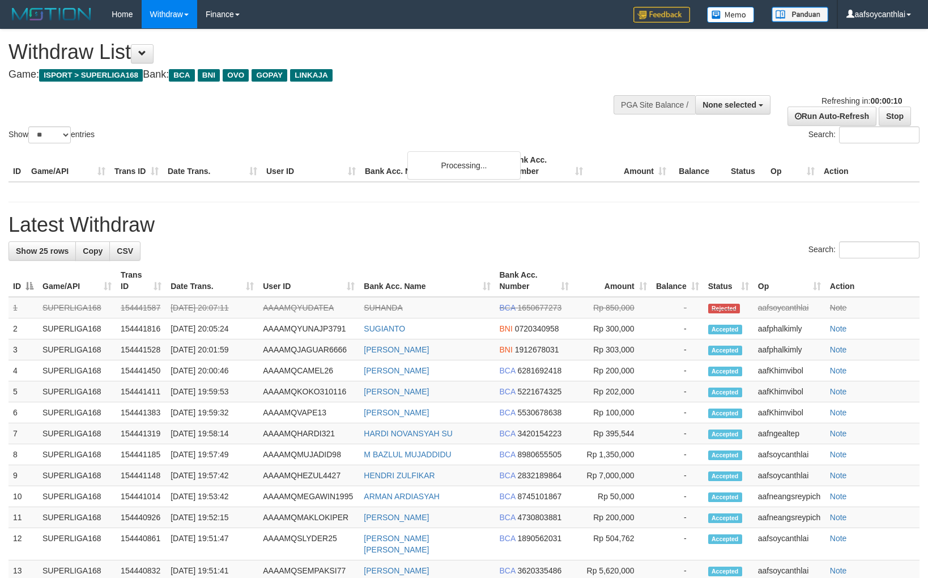
select select
select select "**"
select select
select select "**"
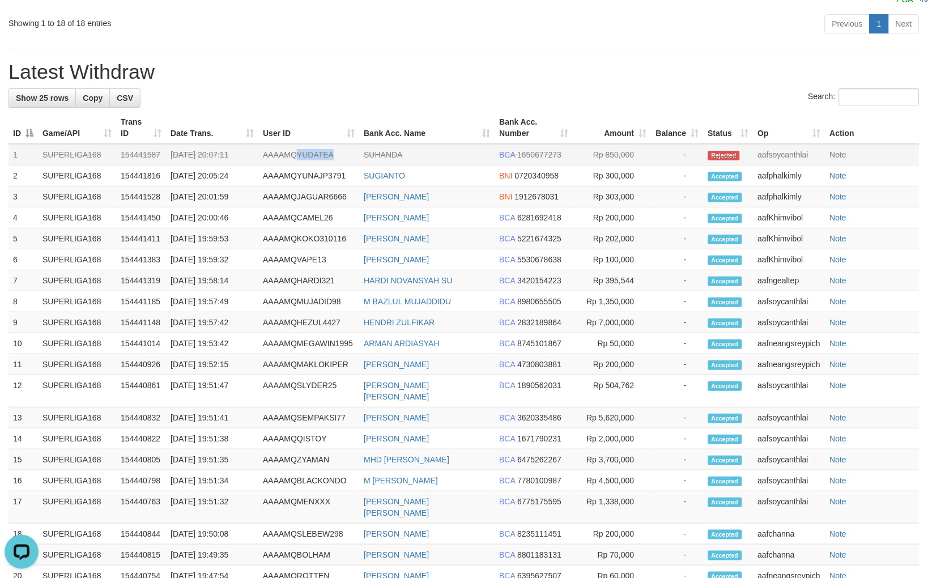
drag, startPoint x: 314, startPoint y: 230, endPoint x: 297, endPoint y: 228, distance: 17.2
click at [297, 165] on td "AAAAMQYUDATEA" at bounding box center [308, 155] width 101 height 22
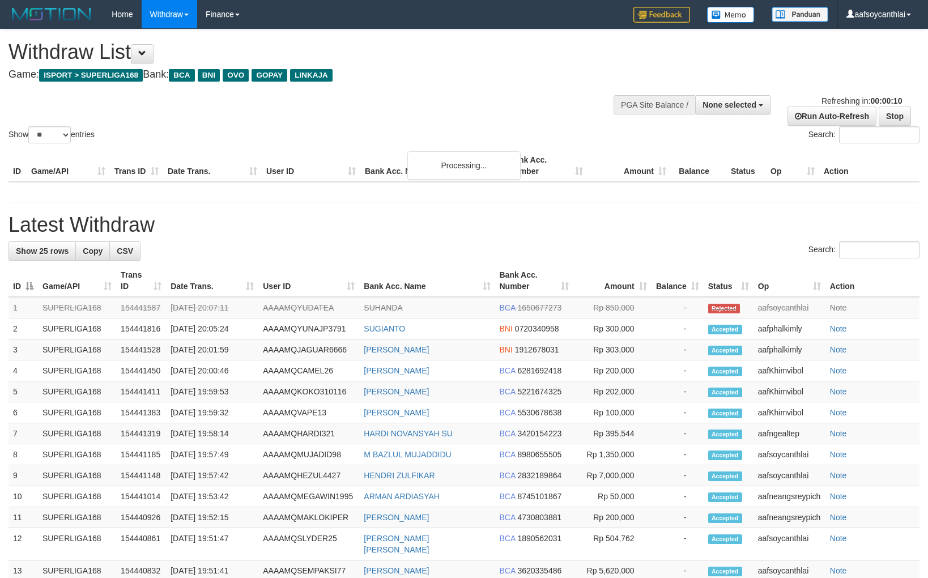
select select
select select "**"
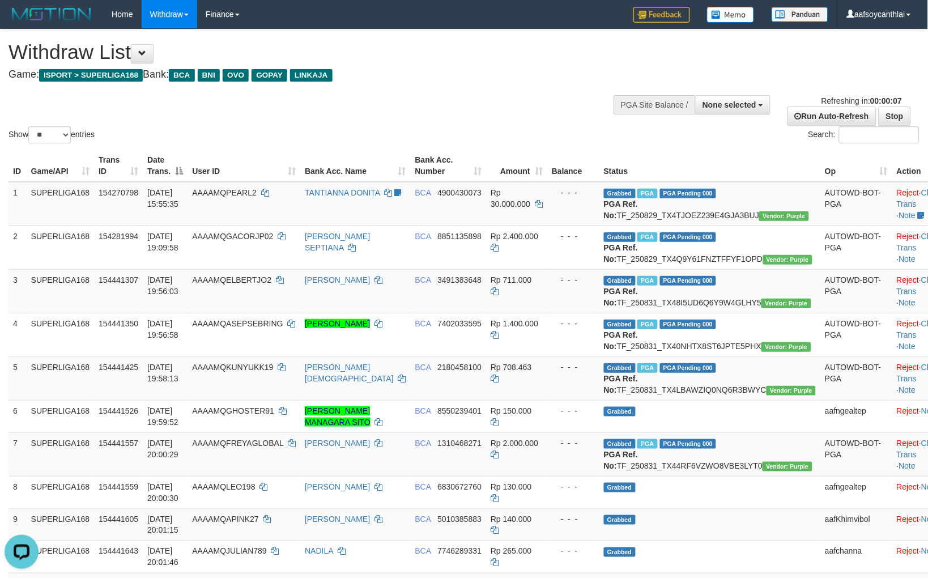
drag, startPoint x: 547, startPoint y: 82, endPoint x: 745, endPoint y: 120, distance: 201.8
click at [548, 83] on div "**********" at bounding box center [311, 57] width 607 height 56
click at [877, 111] on div "Refreshing in: 00:00:07 Run Auto-Refresh Stop" at bounding box center [847, 110] width 143 height 31
click at [889, 117] on link "Stop" at bounding box center [894, 115] width 32 height 19
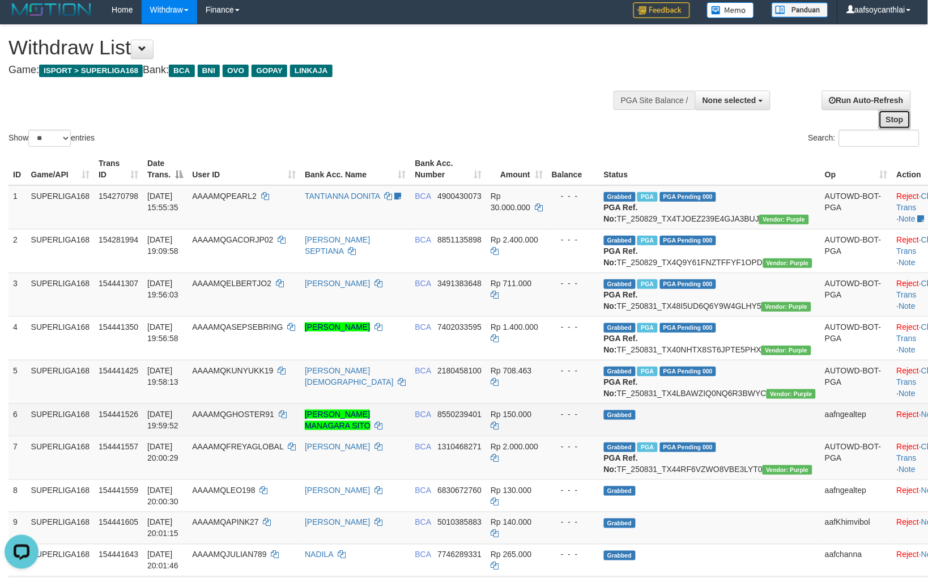
scroll to position [168, 0]
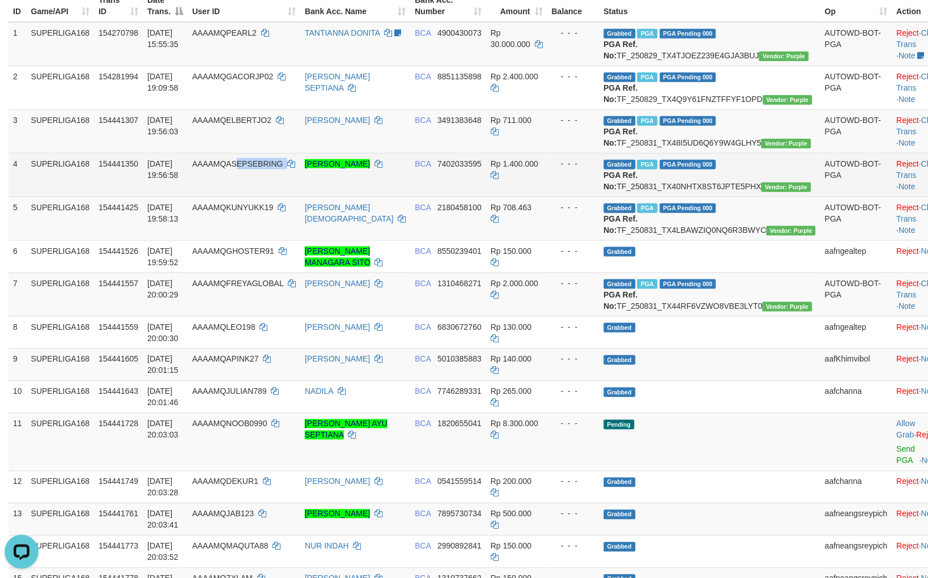
copy td "EPSEBRING"
copy td "ASEPSEBRING"
drag, startPoint x: 314, startPoint y: 207, endPoint x: 256, endPoint y: 198, distance: 58.4
click at [256, 196] on td "AAAAMQASEPSEBRING" at bounding box center [243, 175] width 113 height 44
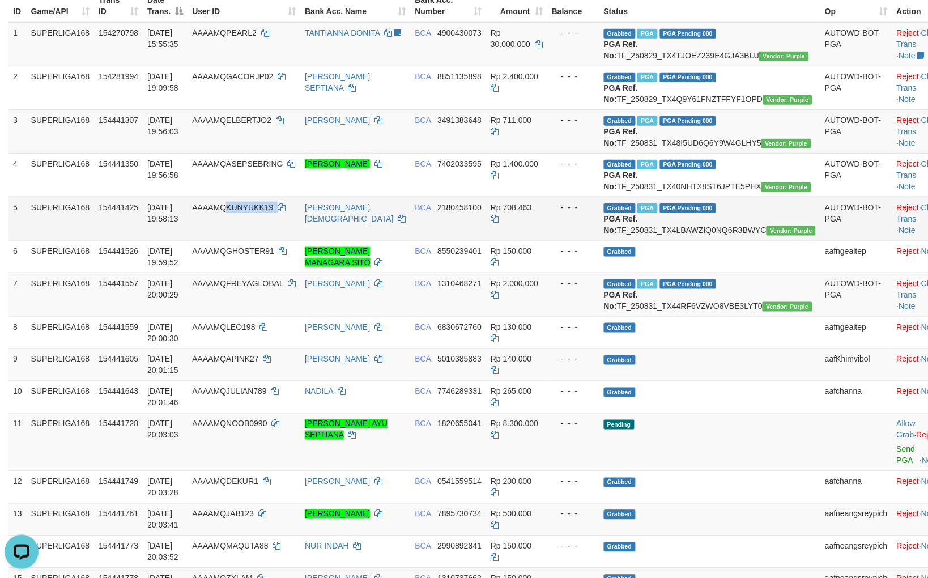
drag, startPoint x: 305, startPoint y: 267, endPoint x: 264, endPoint y: 258, distance: 41.3
click at [257, 240] on td "AAAAMQKUNYUKK19" at bounding box center [243, 218] width 113 height 44
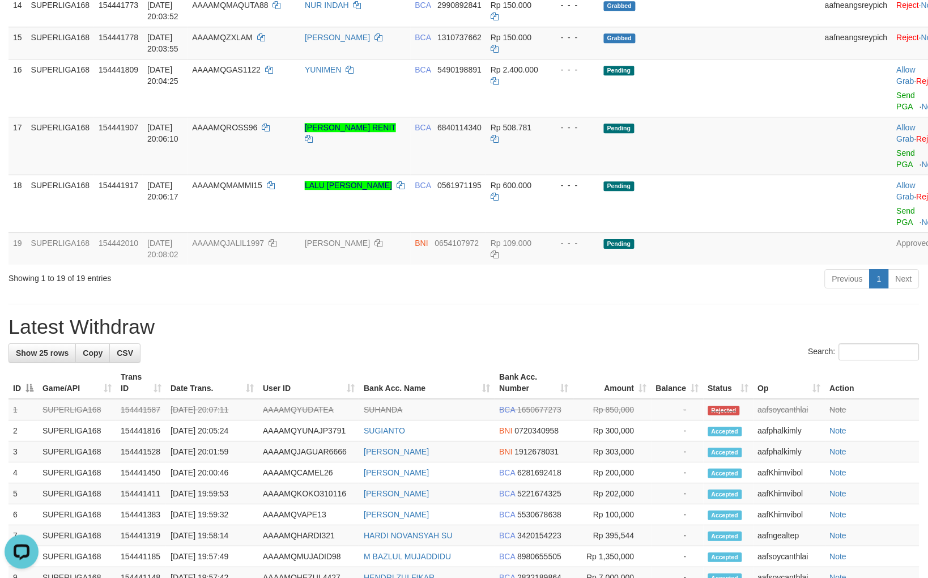
scroll to position [712, 0]
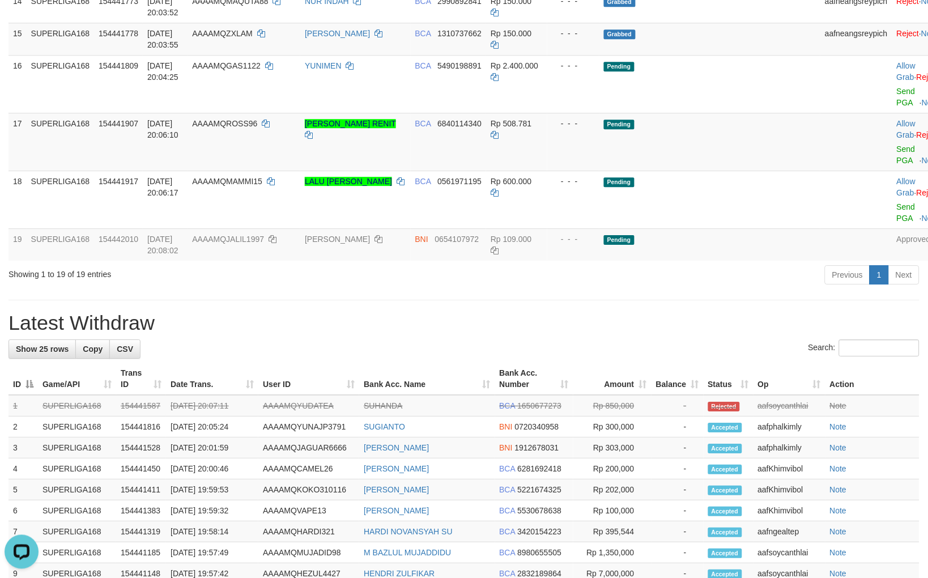
click at [623, 300] on hr at bounding box center [463, 300] width 911 height 1
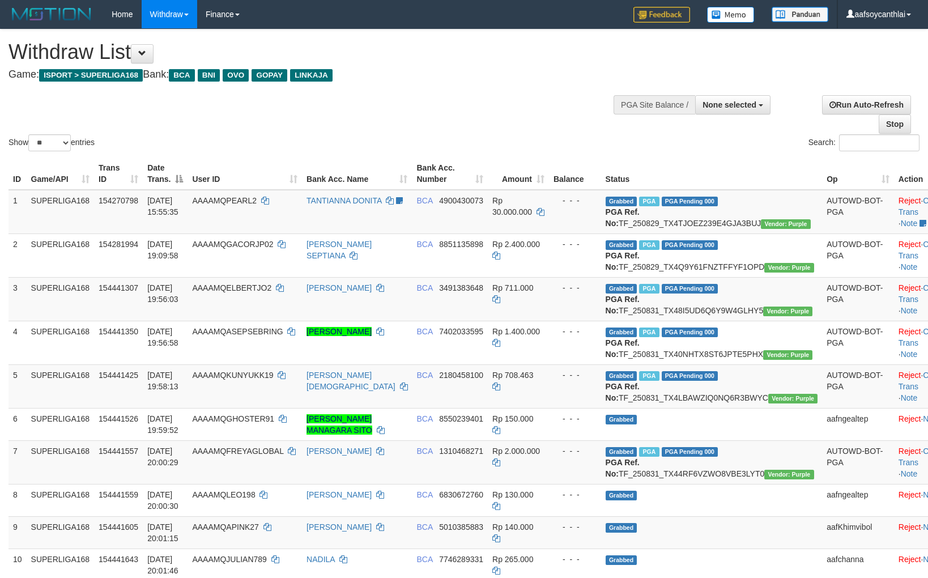
select select
select select "**"
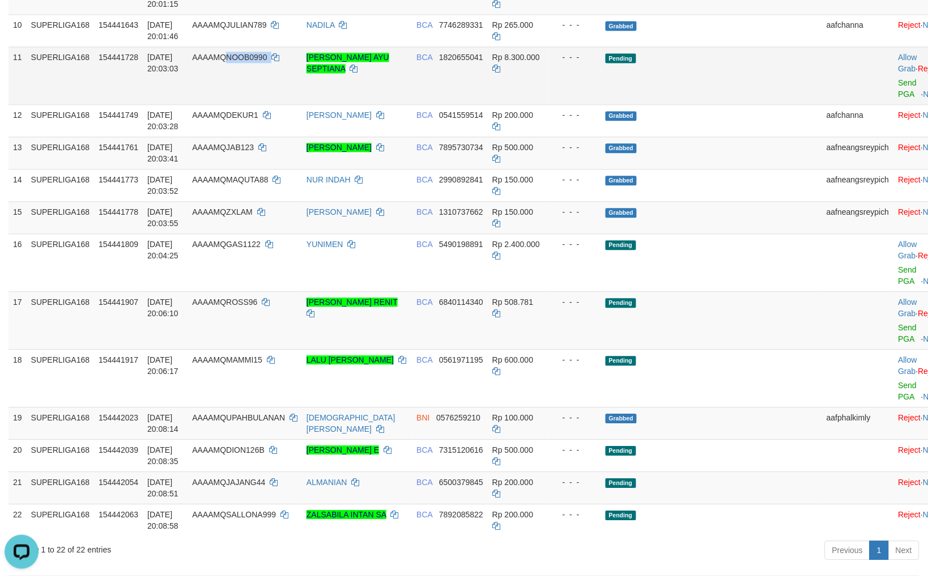
drag, startPoint x: 297, startPoint y: 140, endPoint x: 253, endPoint y: 130, distance: 45.8
click at [253, 104] on td "AAAAMQNOOB0990" at bounding box center [244, 75] width 114 height 58
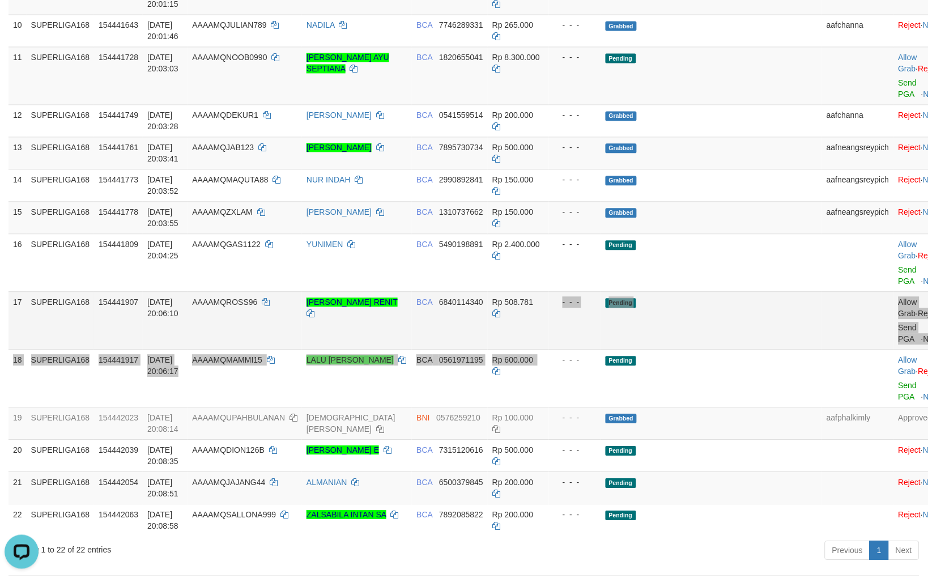
drag, startPoint x: 566, startPoint y: 416, endPoint x: 573, endPoint y: 416, distance: 6.3
click at [569, 415] on tbody "1 SUPERLIGA168 154270798 29/08/2025 15:55:35 AAAAMQPEARL2 TANTIANNA DONITA aafm…" at bounding box center [478, 96] width 941 height 880
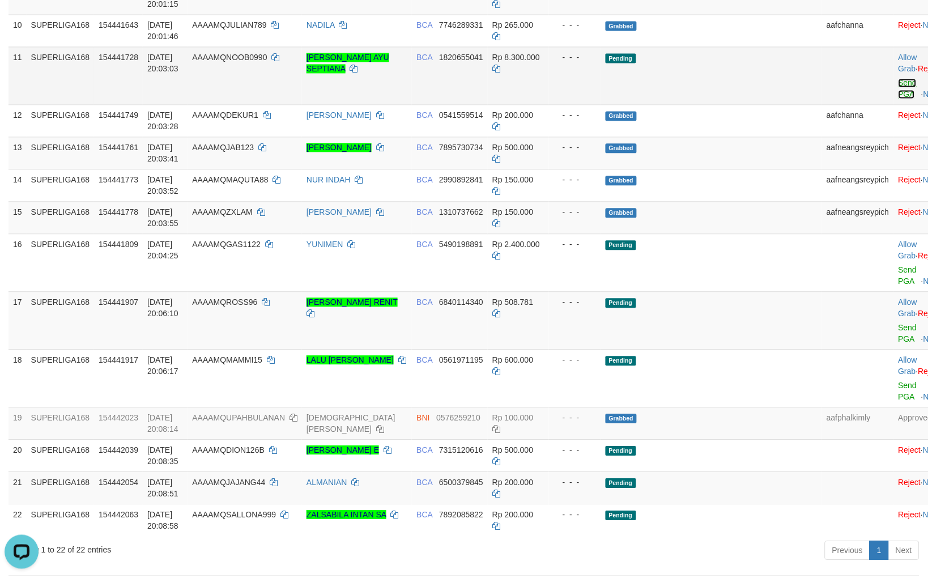
click at [898, 99] on link "Send PGA" at bounding box center [907, 88] width 19 height 20
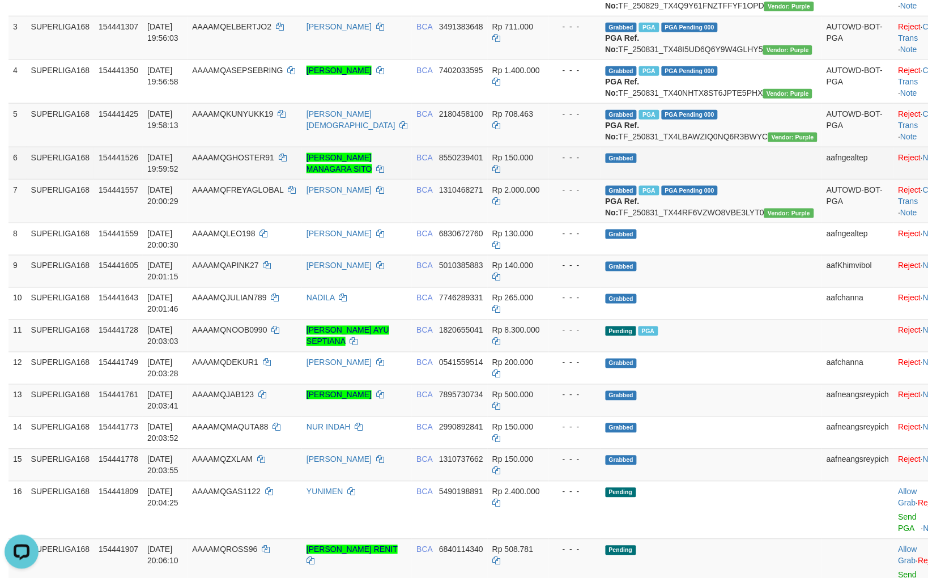
scroll to position [240, 0]
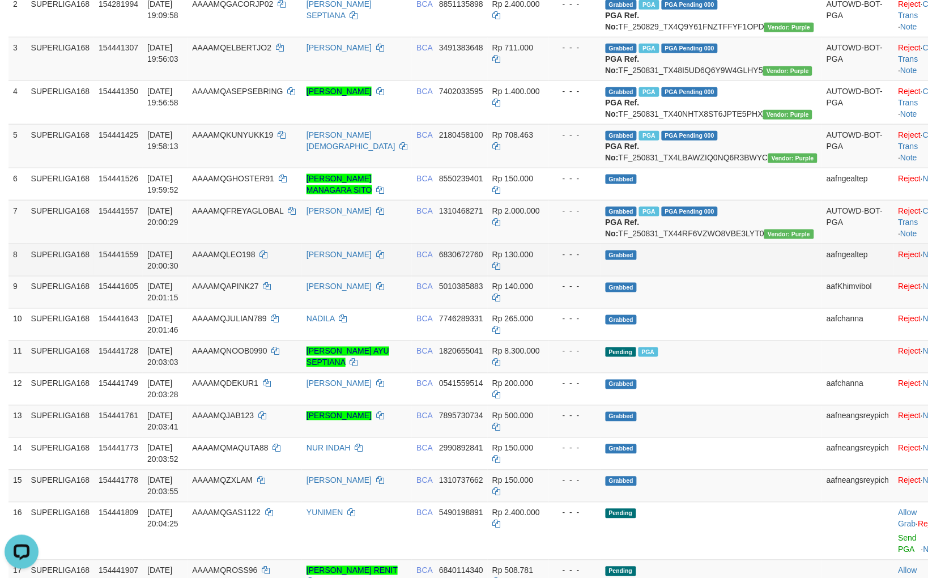
click at [678, 276] on td "Grabbed" at bounding box center [711, 260] width 221 height 32
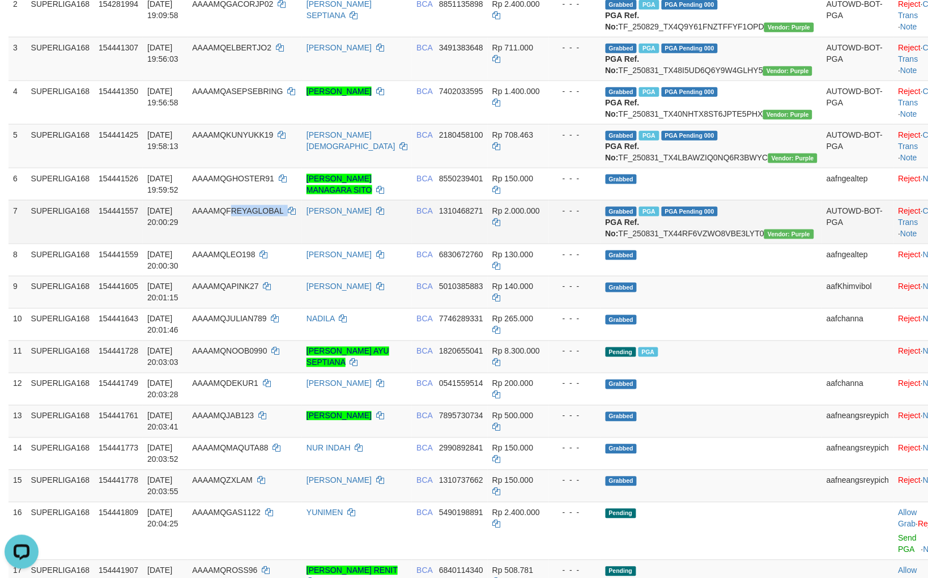
copy td "REYAGLOBAL"
copy td "FREYAGLOBAL"
drag, startPoint x: 310, startPoint y: 274, endPoint x: 251, endPoint y: 268, distance: 58.6
click at [251, 244] on td "AAAAMQFREYAGLOBAL" at bounding box center [244, 222] width 114 height 44
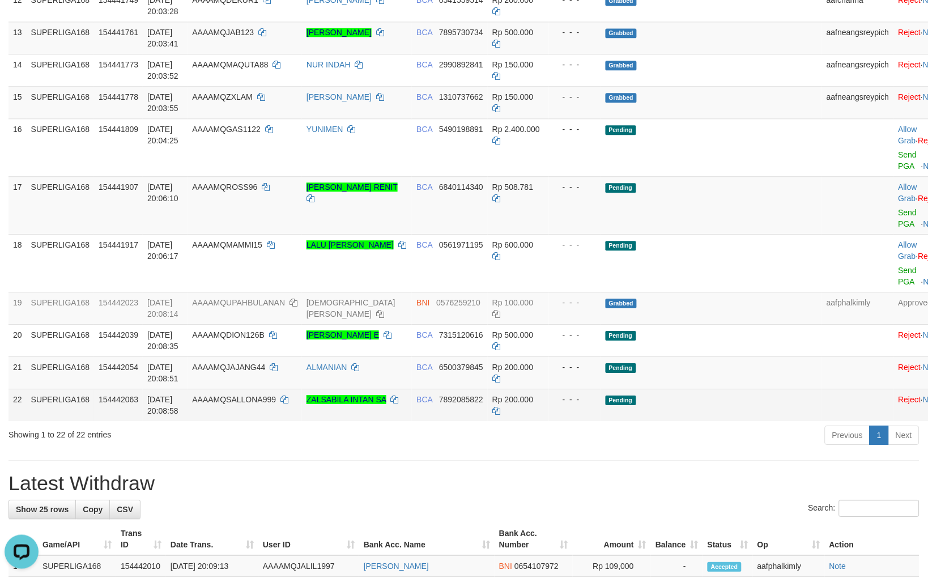
scroll to position [701, 0]
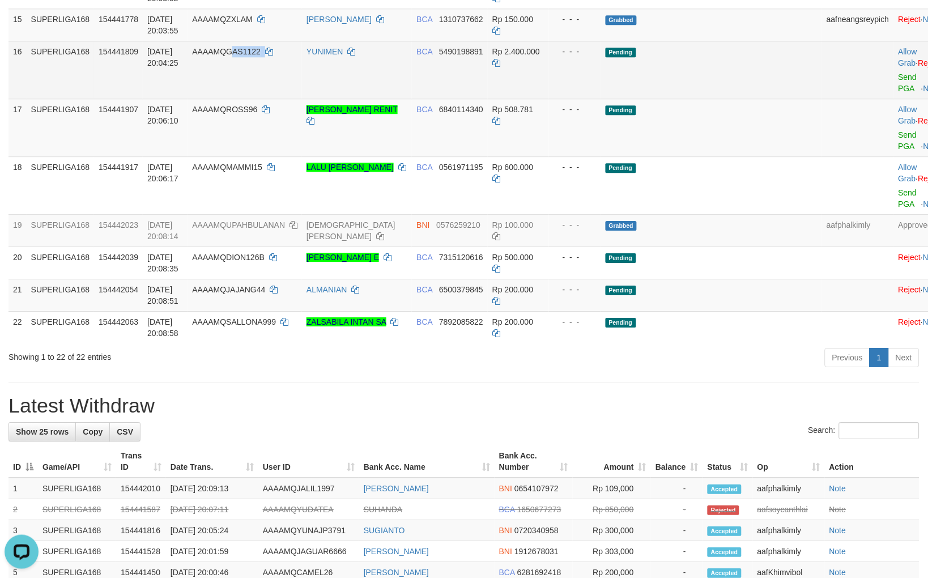
copy td "AS1122"
copy td "GAS1122"
drag, startPoint x: 302, startPoint y: 138, endPoint x: 437, endPoint y: 135, distance: 134.8
click at [254, 99] on td "AAAAMQGAS1122" at bounding box center [244, 70] width 114 height 58
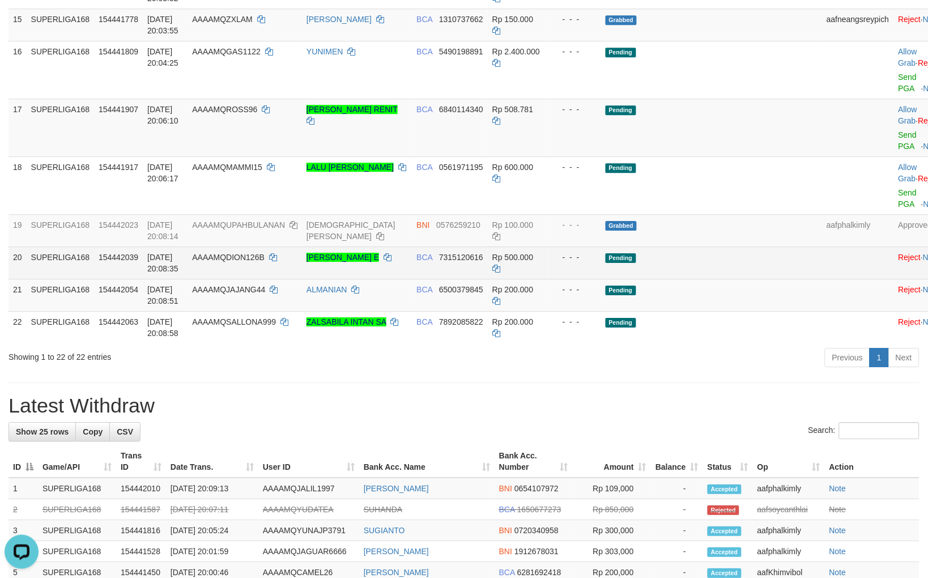
click at [568, 279] on tr "20 SUPERLIGA168 154442039 31/08/2025 20:08:35 AAAAMQDION126B DIONYSIUS REUBEN E…" at bounding box center [478, 262] width 941 height 32
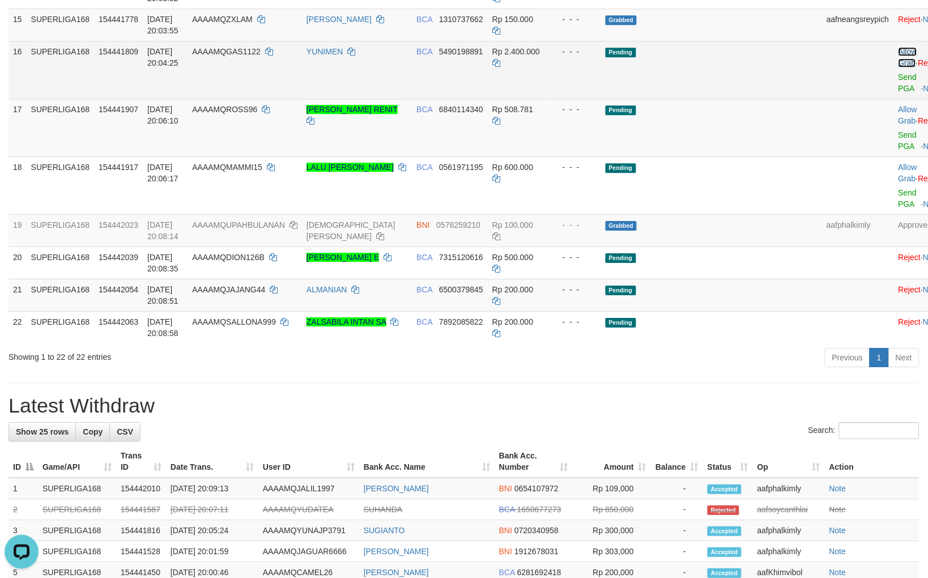
click at [898, 67] on link "Allow Grab" at bounding box center [907, 57] width 19 height 20
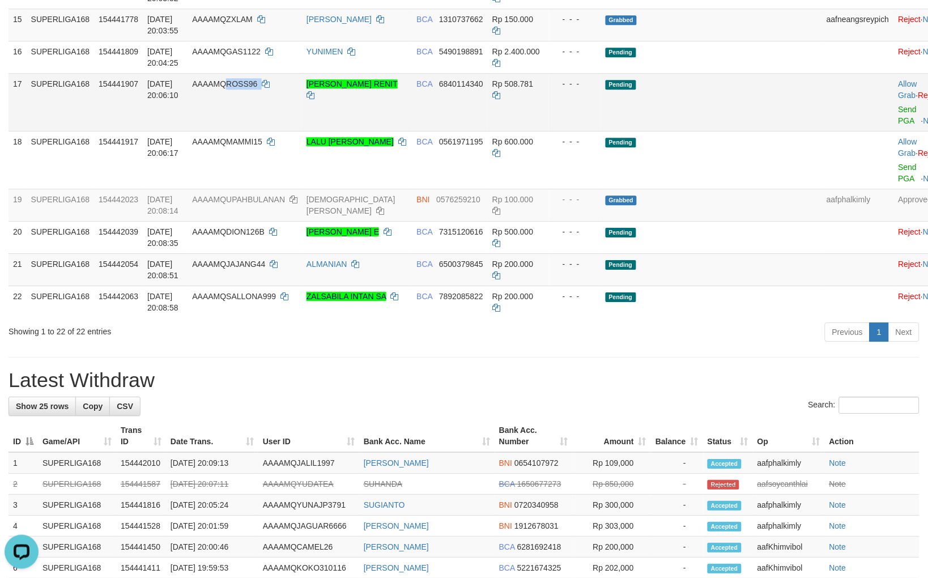
drag, startPoint x: 285, startPoint y: 160, endPoint x: 255, endPoint y: 159, distance: 30.0
click at [255, 131] on td "AAAAMQROSS96" at bounding box center [244, 102] width 114 height 58
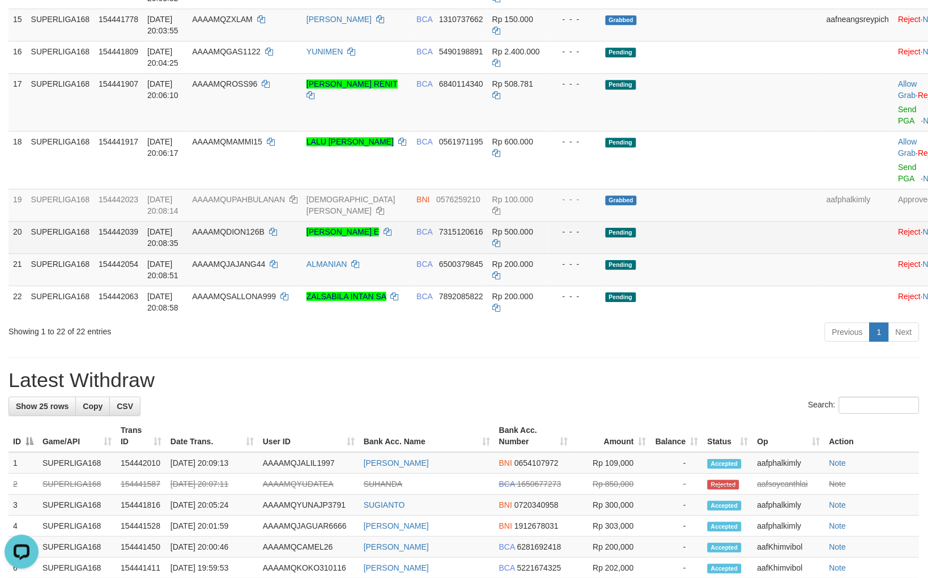
drag, startPoint x: 703, startPoint y: 371, endPoint x: 839, endPoint y: 310, distance: 149.3
click at [705, 318] on td "Pending" at bounding box center [711, 301] width 221 height 32
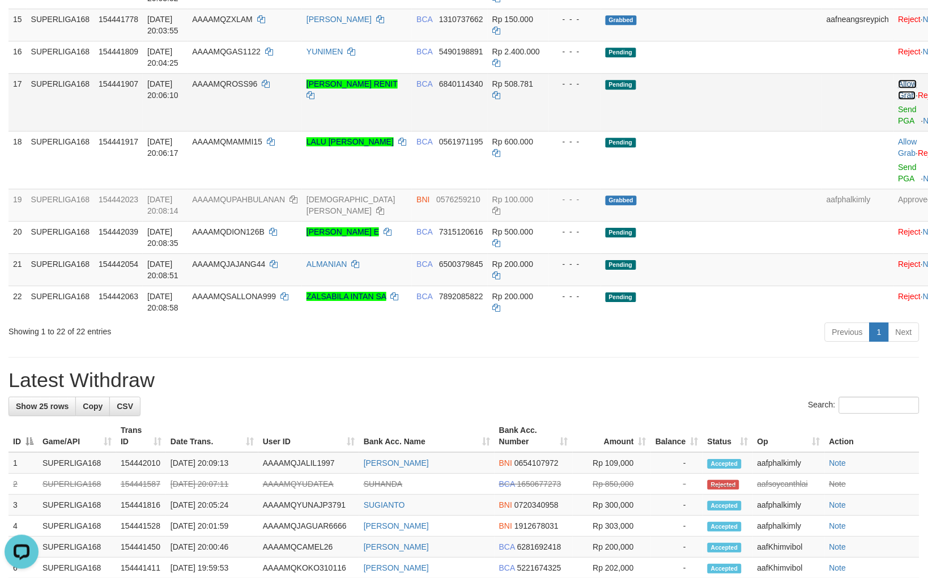
click at [898, 100] on link "Allow Grab" at bounding box center [907, 89] width 19 height 20
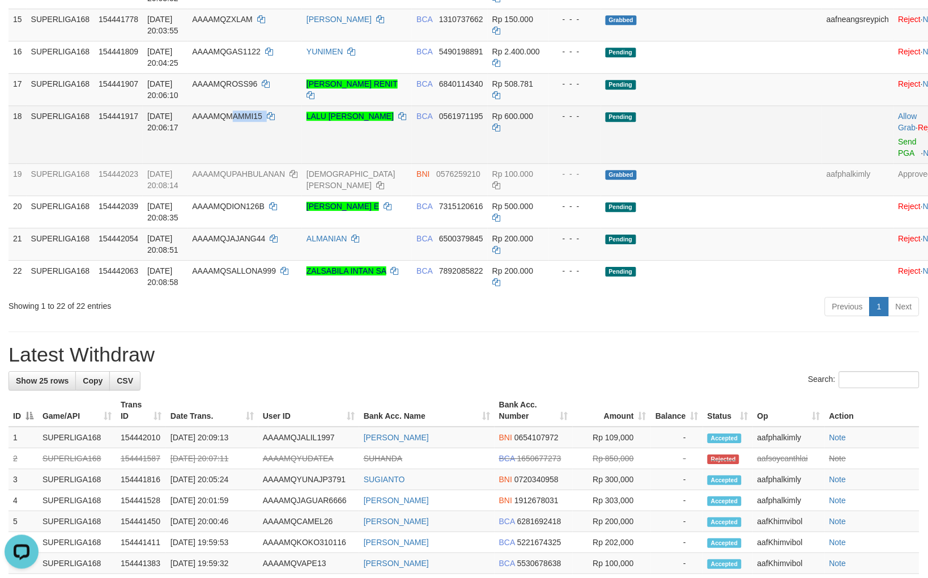
copy td "AMMI15"
copy td "MAMMI15"
drag, startPoint x: 268, startPoint y: 204, endPoint x: 253, endPoint y: 187, distance: 22.9
click at [253, 163] on td "AAAAMQMAMMI15" at bounding box center [244, 134] width 114 height 58
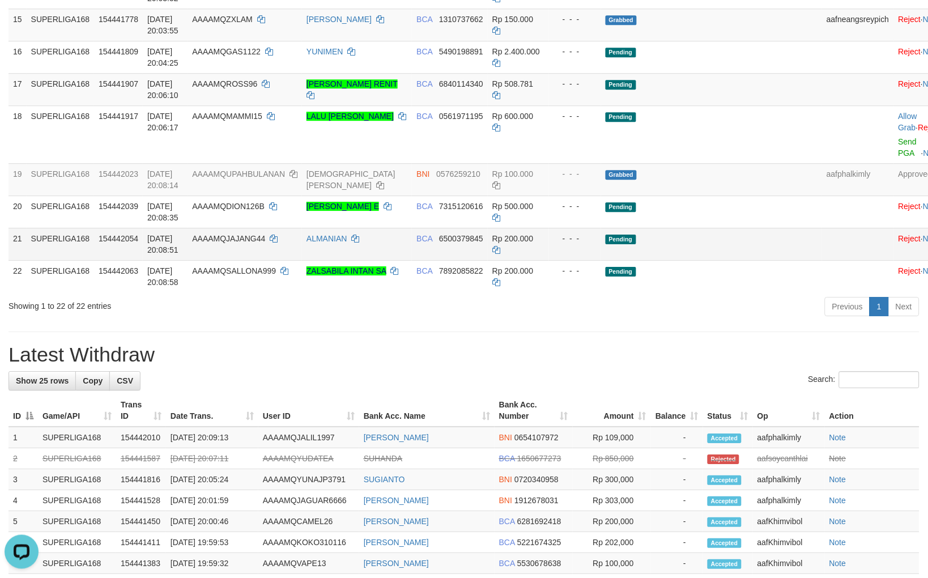
drag, startPoint x: 558, startPoint y: 310, endPoint x: 699, endPoint y: 304, distance: 141.1
click at [549, 260] on td "Rp 200.000" at bounding box center [518, 244] width 61 height 32
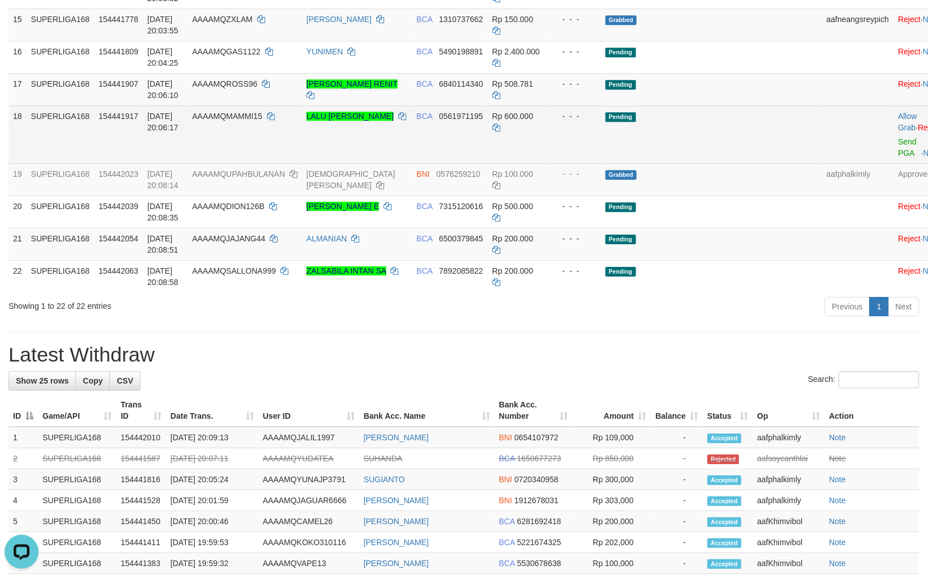
click at [894, 163] on td "Allow Grab · Reject Send PGA · Note" at bounding box center [922, 134] width 56 height 58
click at [898, 132] on link "Allow Grab" at bounding box center [907, 122] width 19 height 20
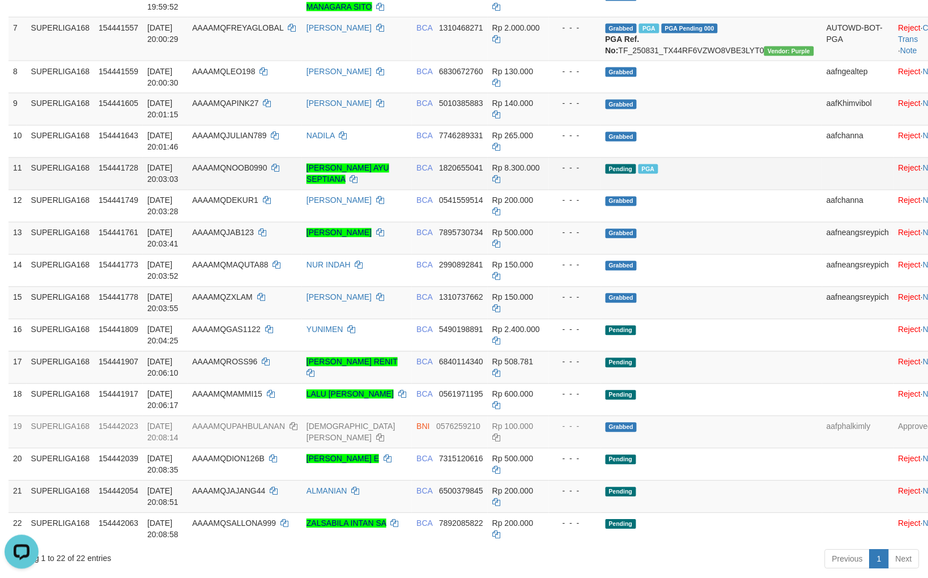
scroll to position [318, 0]
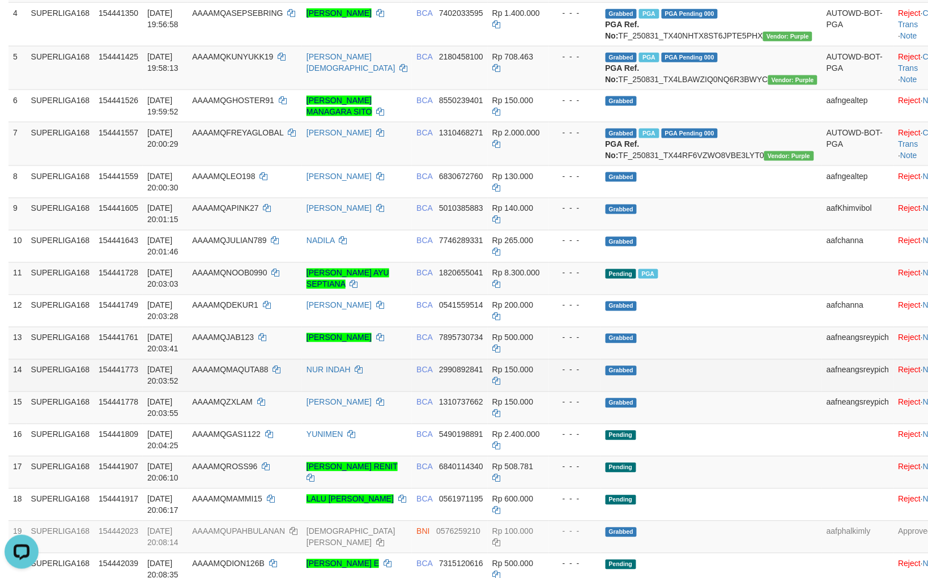
click at [589, 391] on td "- - -" at bounding box center [575, 375] width 52 height 32
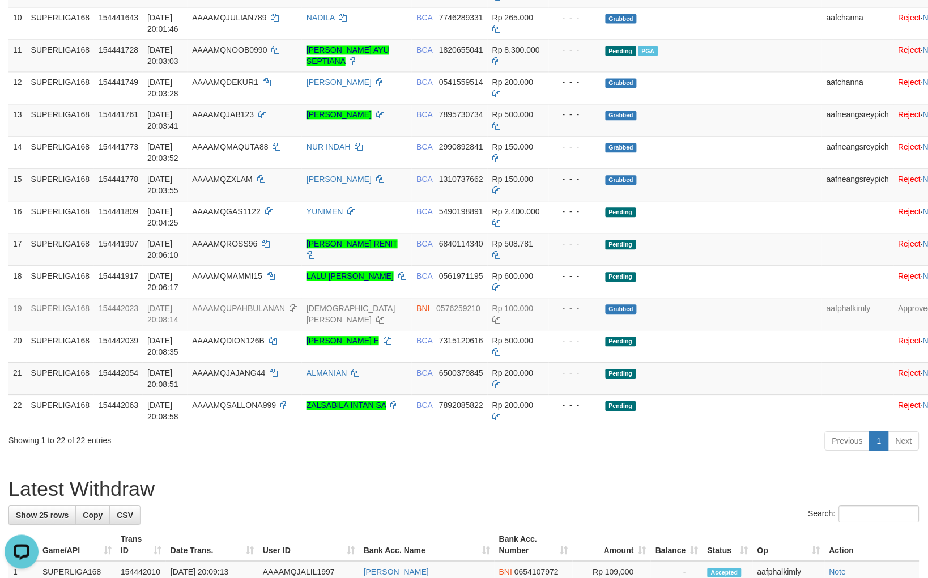
scroll to position [612, 0]
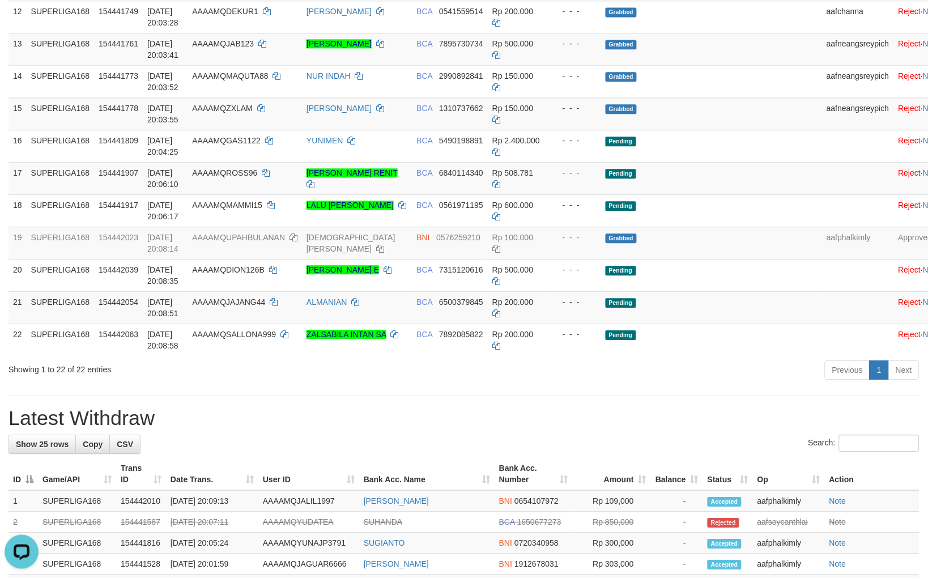
click at [578, 429] on h1 "Latest Withdraw" at bounding box center [463, 418] width 911 height 23
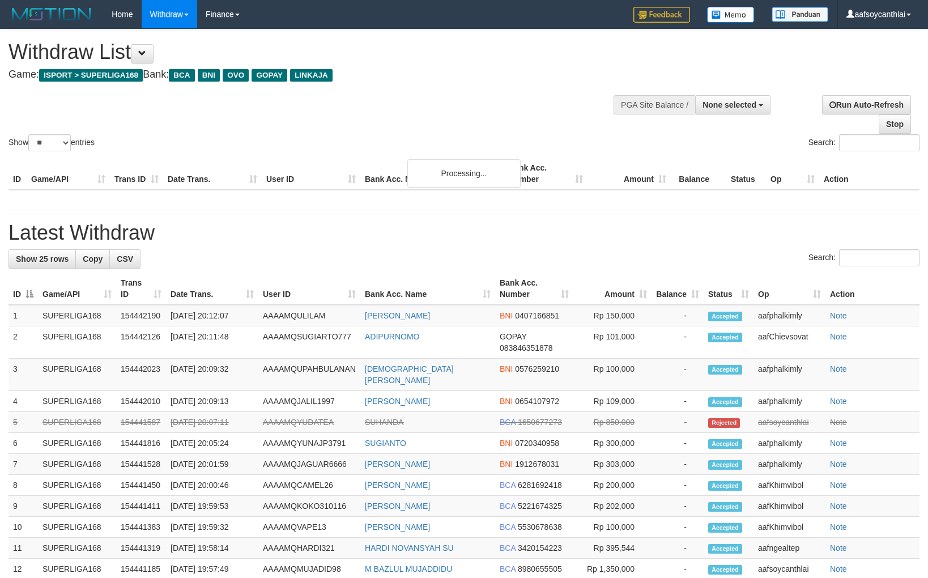
select select
select select "**"
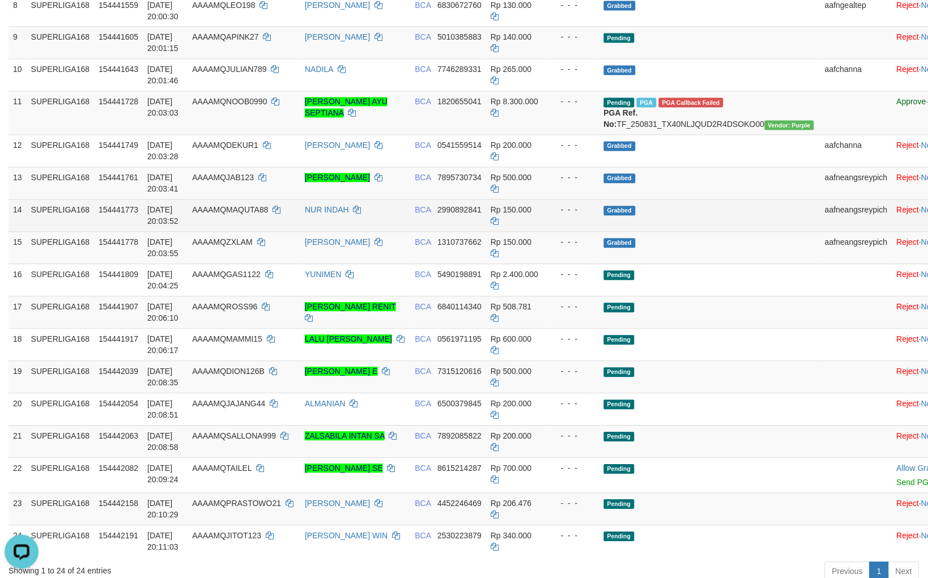
scroll to position [486, 0]
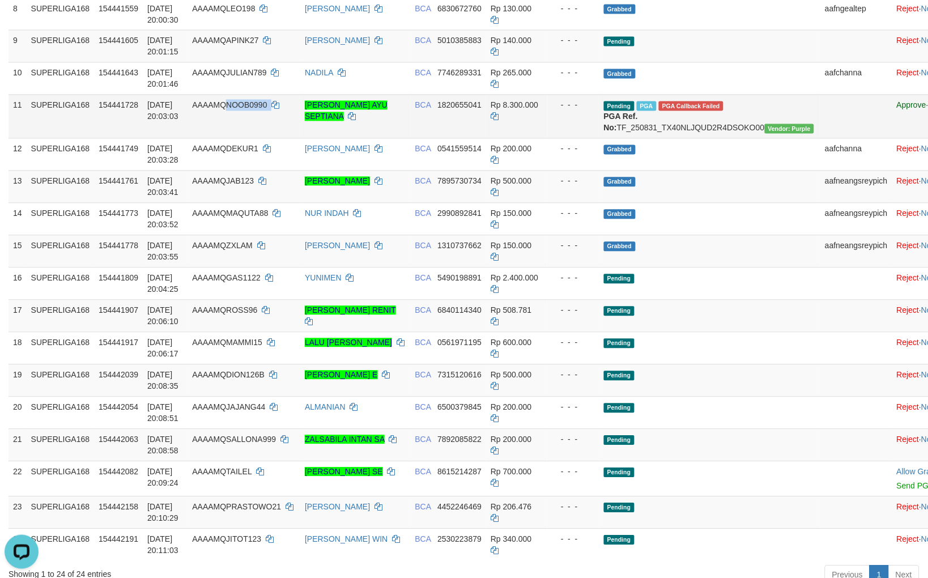
drag, startPoint x: 279, startPoint y: 188, endPoint x: 240, endPoint y: 174, distance: 41.0
click at [240, 138] on td "AAAAMQNOOB0990" at bounding box center [243, 117] width 113 height 44
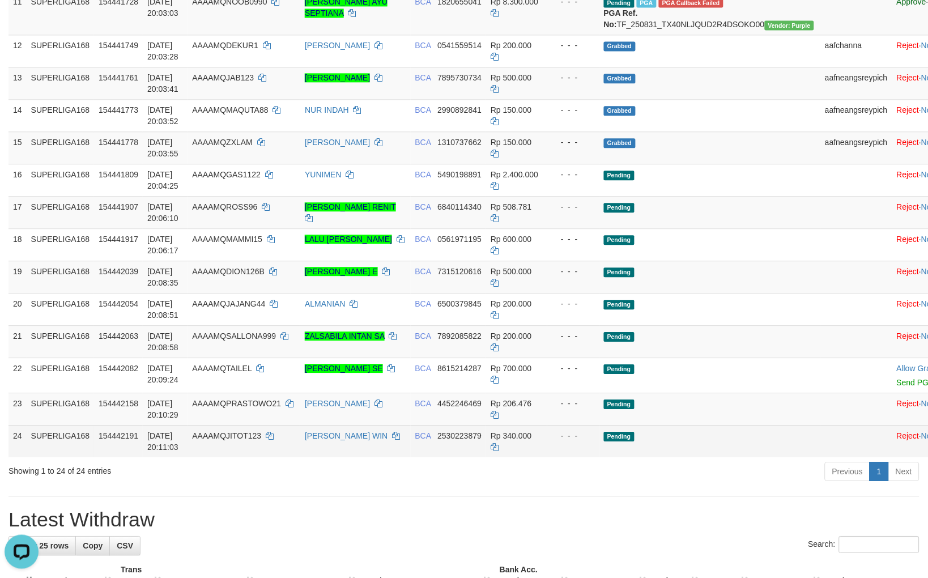
scroll to position [695, 0]
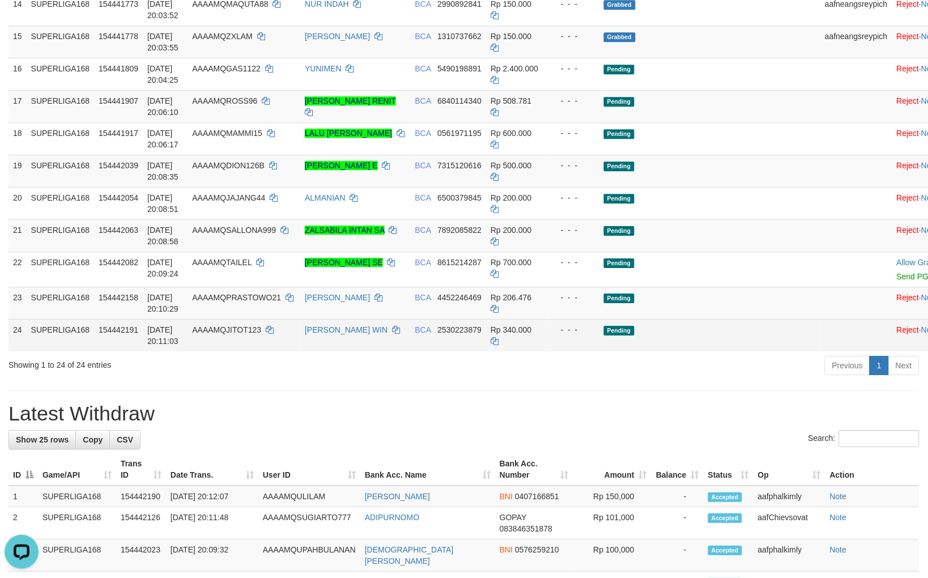
drag, startPoint x: 632, startPoint y: 408, endPoint x: 642, endPoint y: 409, distance: 10.3
click at [642, 351] on td "Pending" at bounding box center [709, 335] width 221 height 32
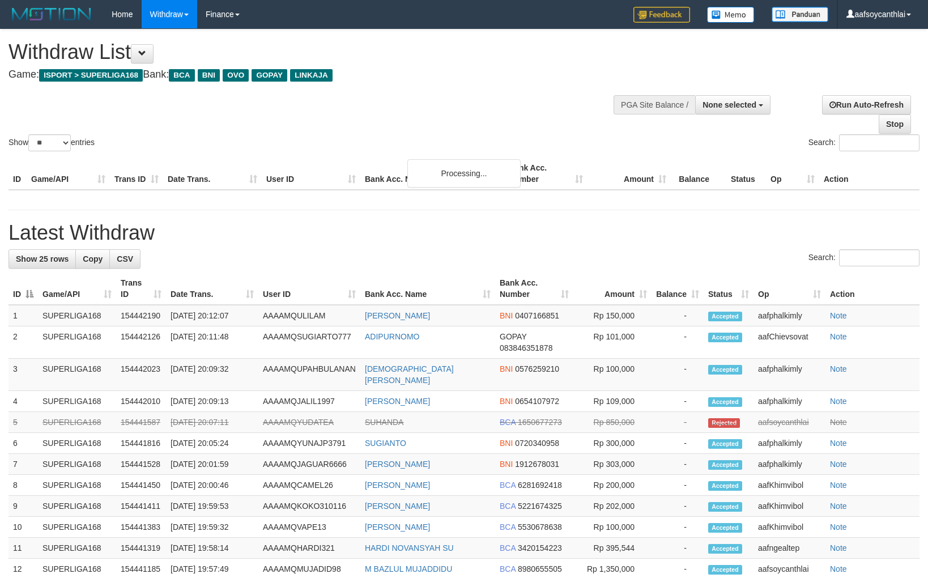
select select
select select "**"
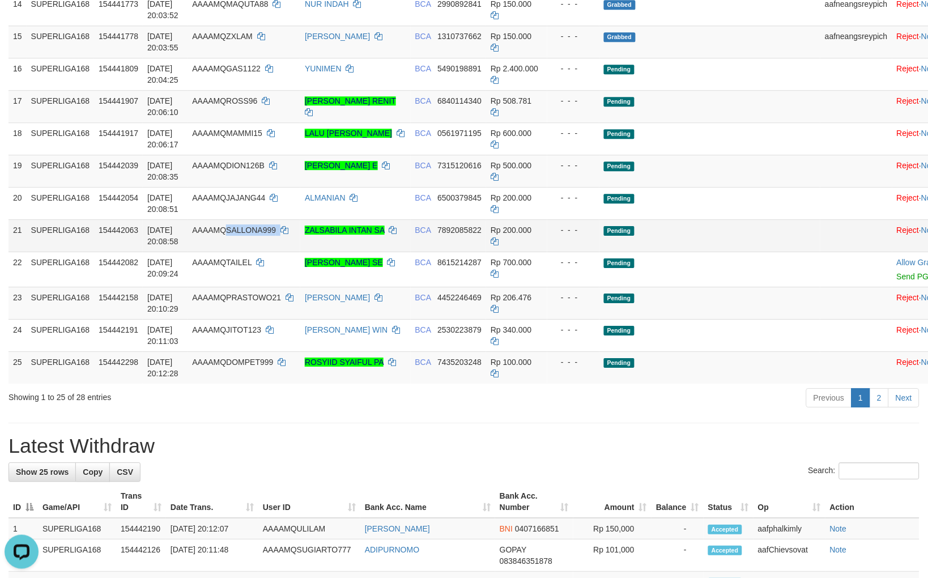
drag, startPoint x: 293, startPoint y: 323, endPoint x: 240, endPoint y: 306, distance: 55.7
click at [240, 251] on td "AAAAMQSALLONA999" at bounding box center [243, 235] width 113 height 32
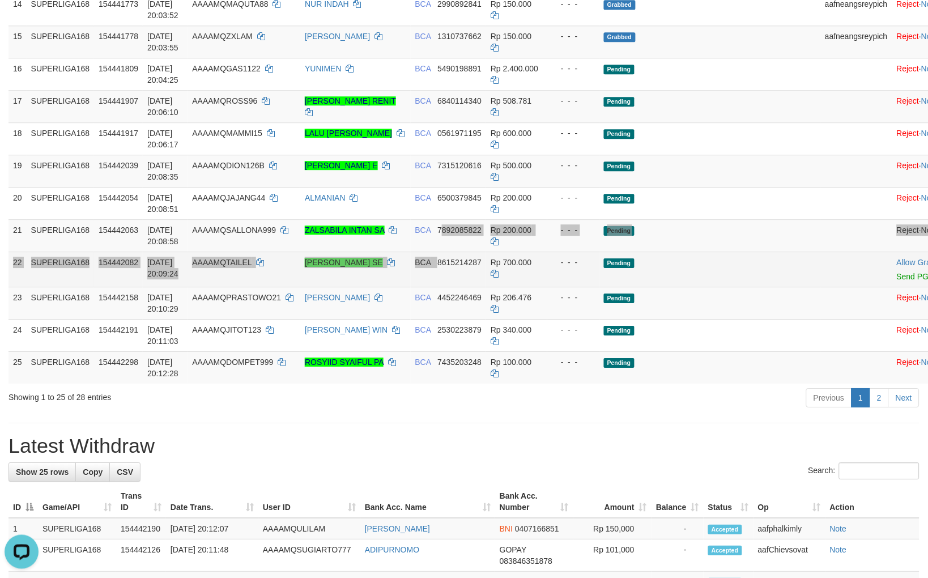
drag, startPoint x: 431, startPoint y: 327, endPoint x: 446, endPoint y: 332, distance: 15.9
click at [438, 287] on td "BCA 8615214287" at bounding box center [449, 268] width 76 height 35
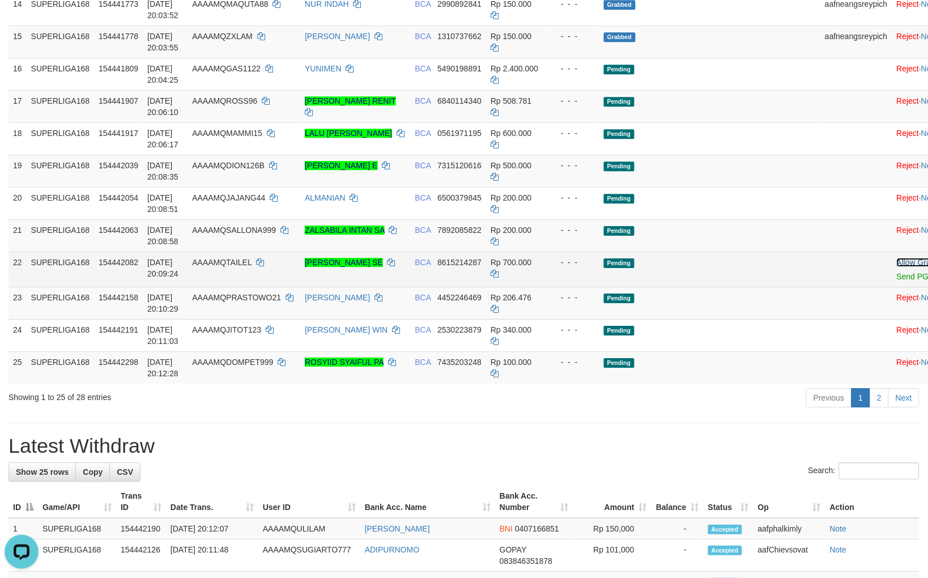
click at [896, 267] on link "Allow Grab" at bounding box center [915, 262] width 39 height 9
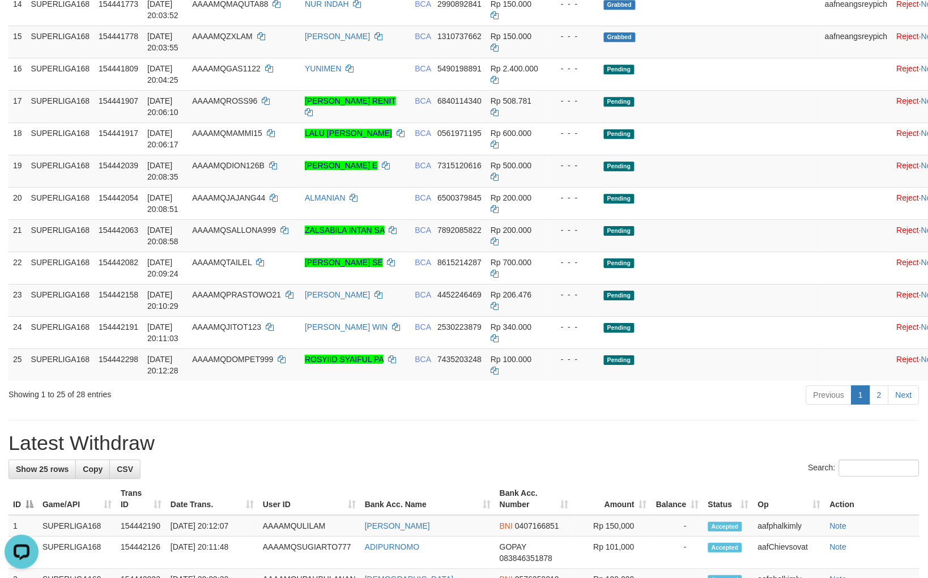
click at [518, 492] on div "**********" at bounding box center [464, 247] width 928 height 1826
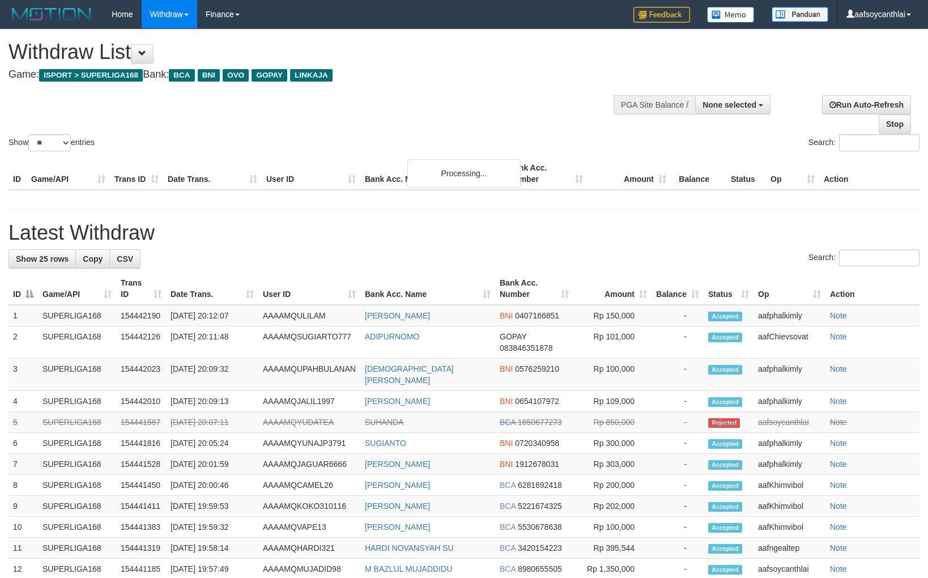
select select
select select "**"
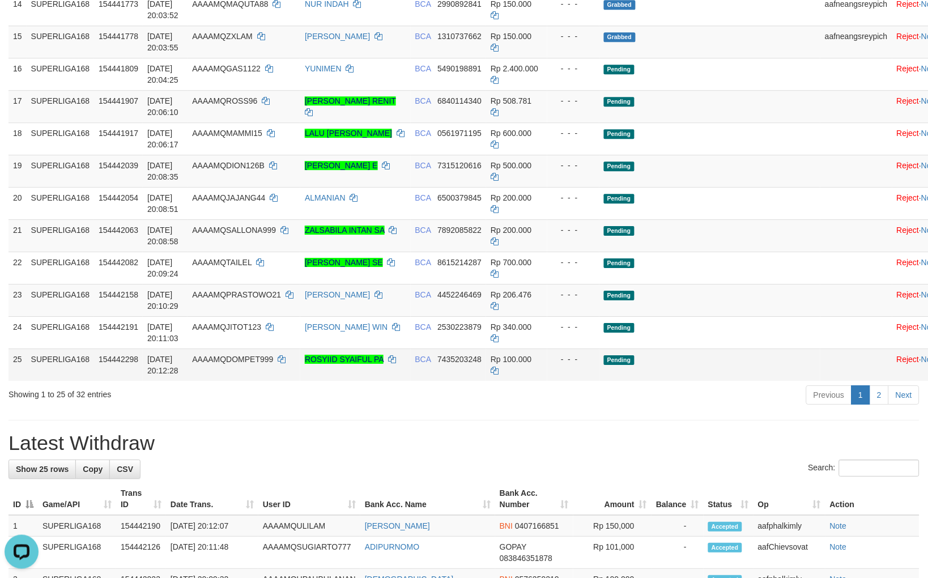
drag, startPoint x: 591, startPoint y: 444, endPoint x: 795, endPoint y: 439, distance: 204.5
click at [599, 381] on td "Pending" at bounding box center [709, 364] width 221 height 32
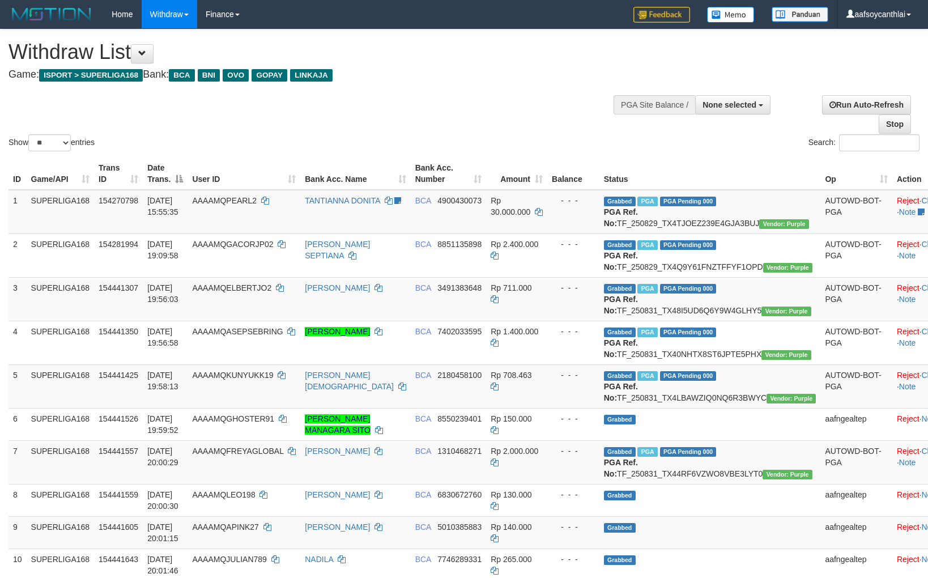
select select
select select "**"
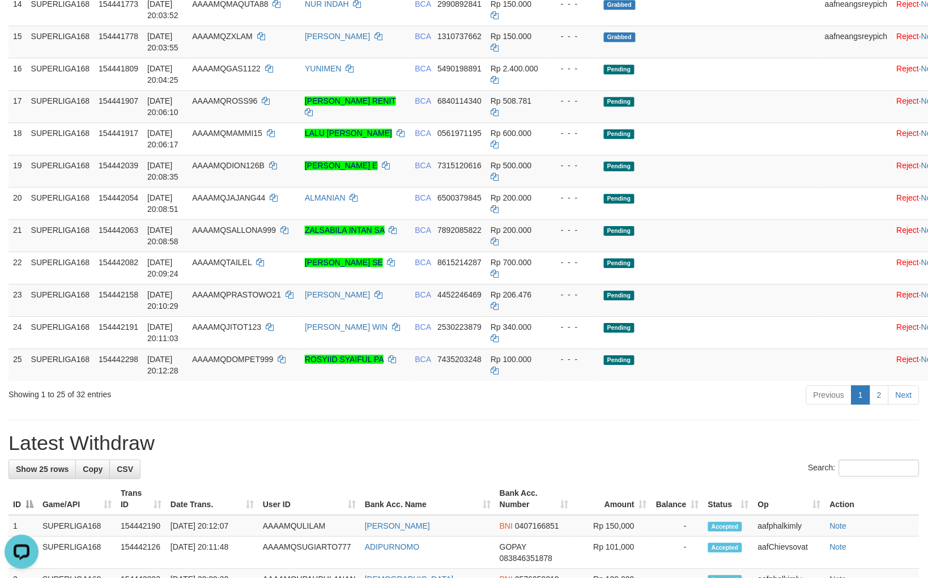
click at [610, 408] on div "Previous 1 2 Next" at bounding box center [657, 396] width 524 height 24
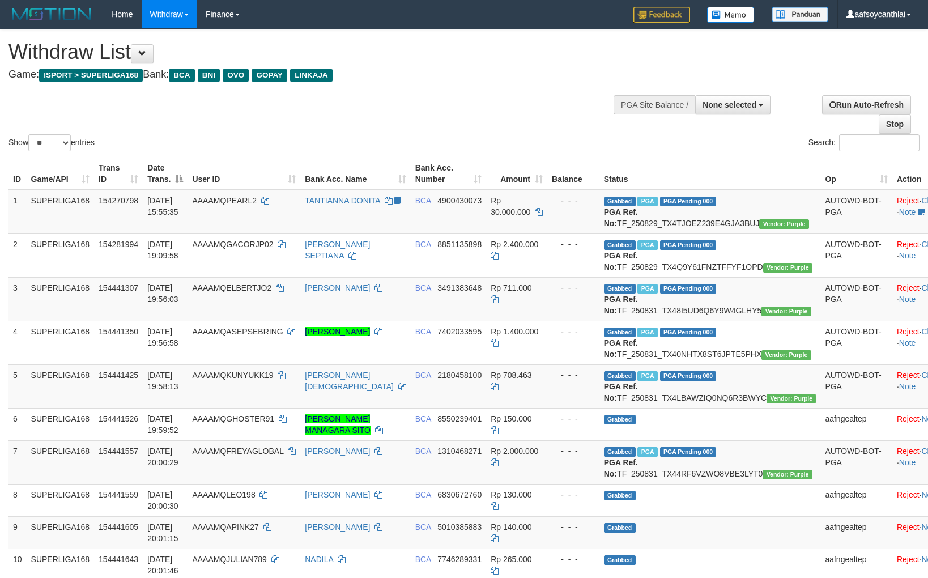
select select
select select "**"
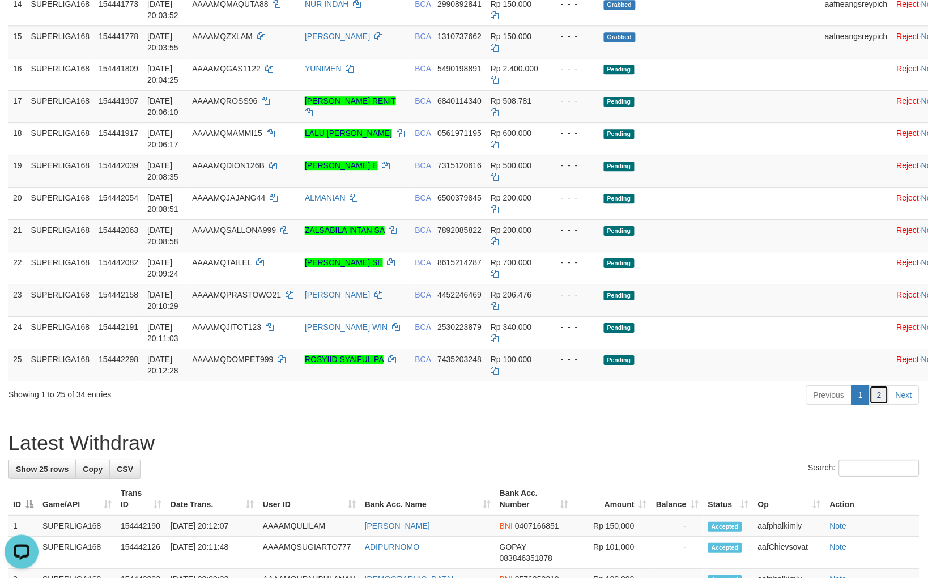
click at [880, 404] on link "2" at bounding box center [878, 394] width 19 height 19
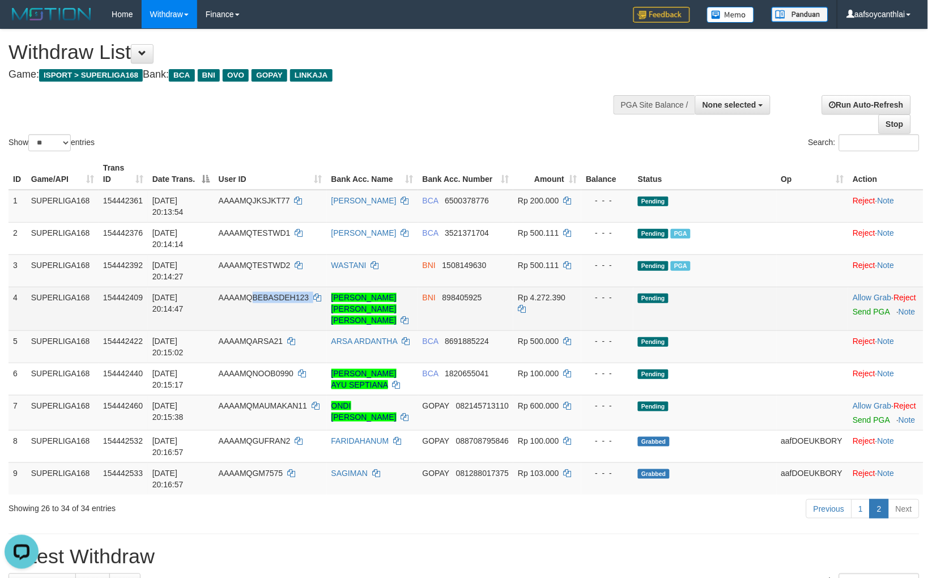
copy td "BEBASDEH123"
drag, startPoint x: 313, startPoint y: 309, endPoint x: 250, endPoint y: 307, distance: 62.3
click at [250, 307] on td "AAAAMQBEBASDEH123" at bounding box center [270, 309] width 113 height 44
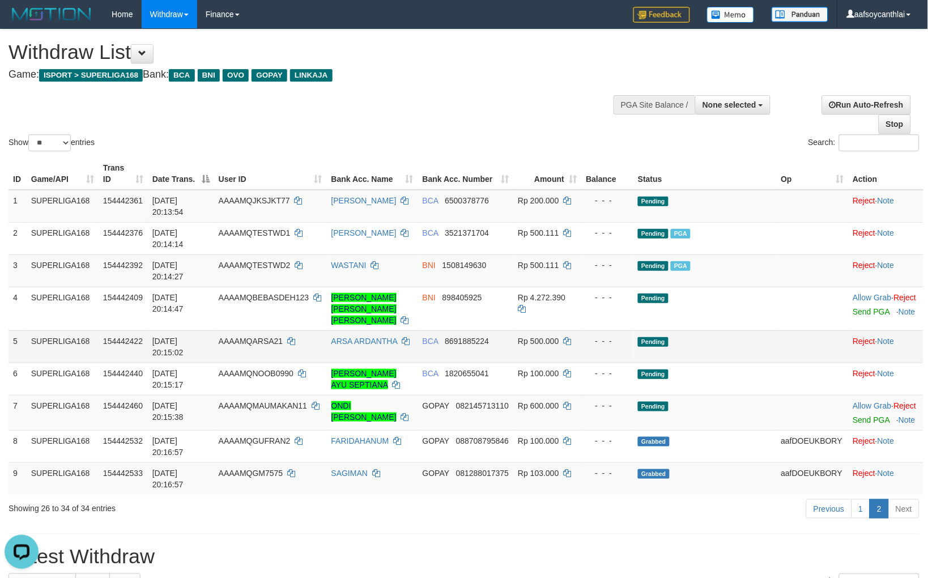
drag, startPoint x: 472, startPoint y: 363, endPoint x: 528, endPoint y: 369, distance: 56.3
click at [482, 362] on td "BCA 8691885224" at bounding box center [466, 346] width 96 height 32
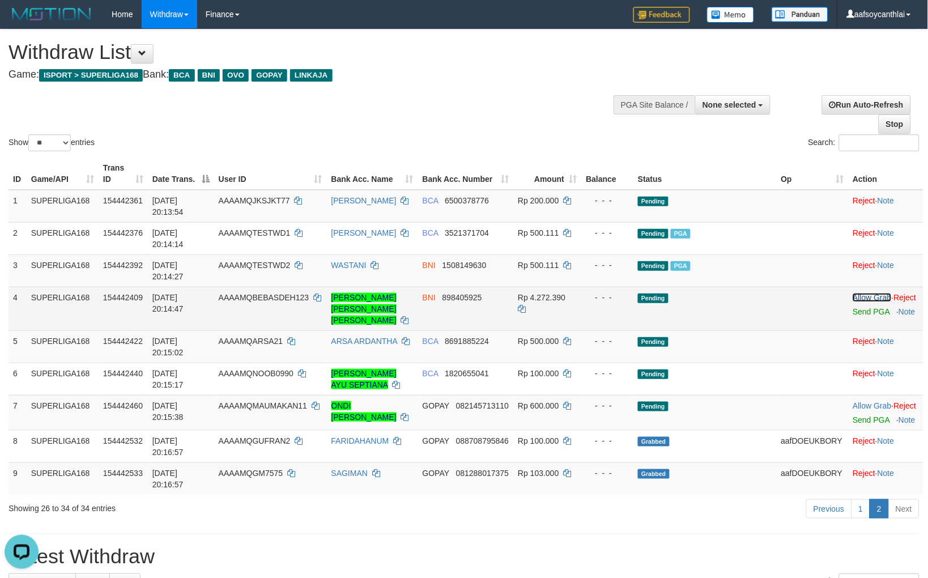
click at [869, 295] on link "Allow Grab" at bounding box center [871, 297] width 39 height 9
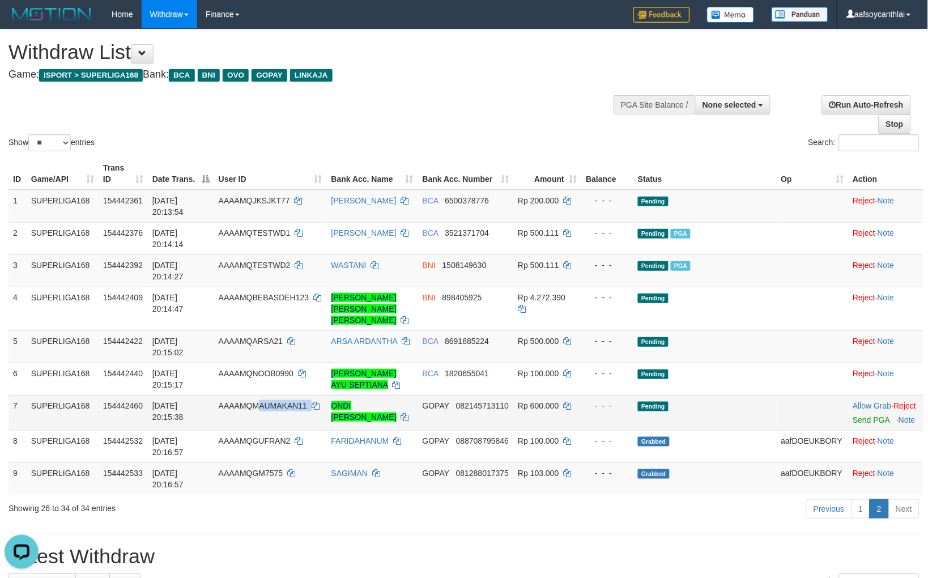
copy td "AUMAKAN11"
copy td "MAUMAKAN11"
drag, startPoint x: 314, startPoint y: 415, endPoint x: 251, endPoint y: 410, distance: 63.1
click at [251, 410] on td "AAAAMQMAUMAKAN11" at bounding box center [270, 412] width 113 height 35
drag, startPoint x: 593, startPoint y: 357, endPoint x: 683, endPoint y: 358, distance: 89.5
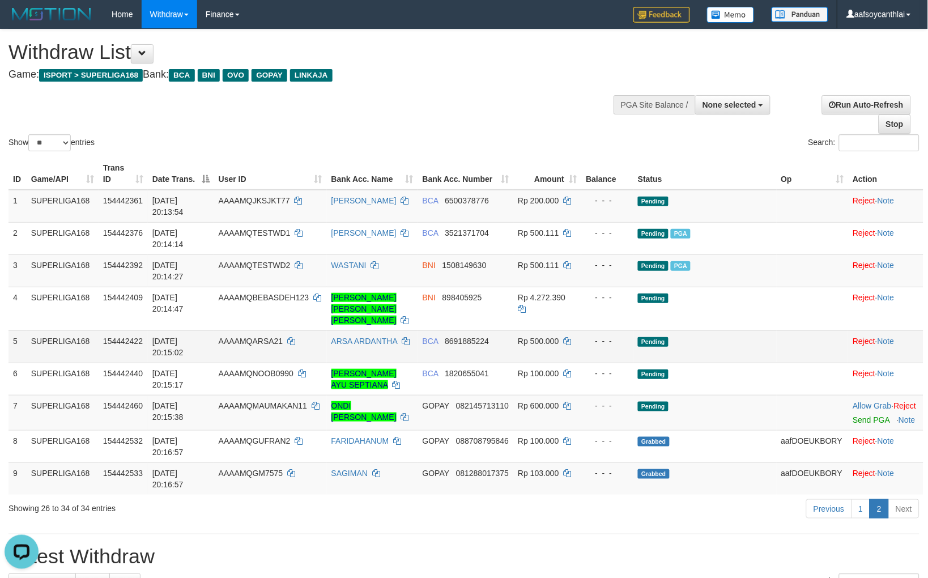
click at [596, 356] on td "- - -" at bounding box center [607, 346] width 52 height 32
click at [853, 403] on link "Allow Grab" at bounding box center [871, 405] width 39 height 9
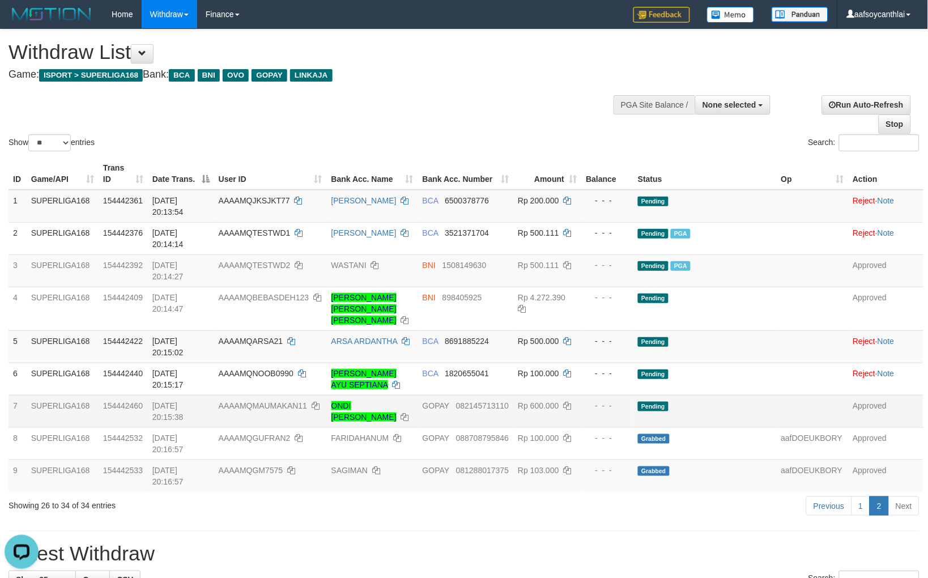
click at [552, 155] on div "ID Game/API Trans ID Date Trans. User ID Bank Acc. Name Bank Acc. Number Amount…" at bounding box center [464, 324] width 928 height 341
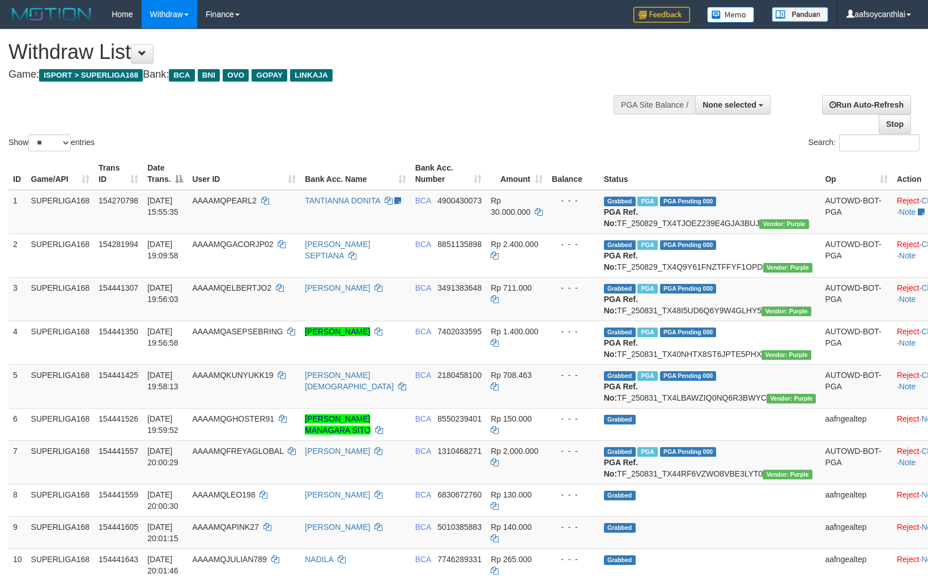
select select
select select "**"
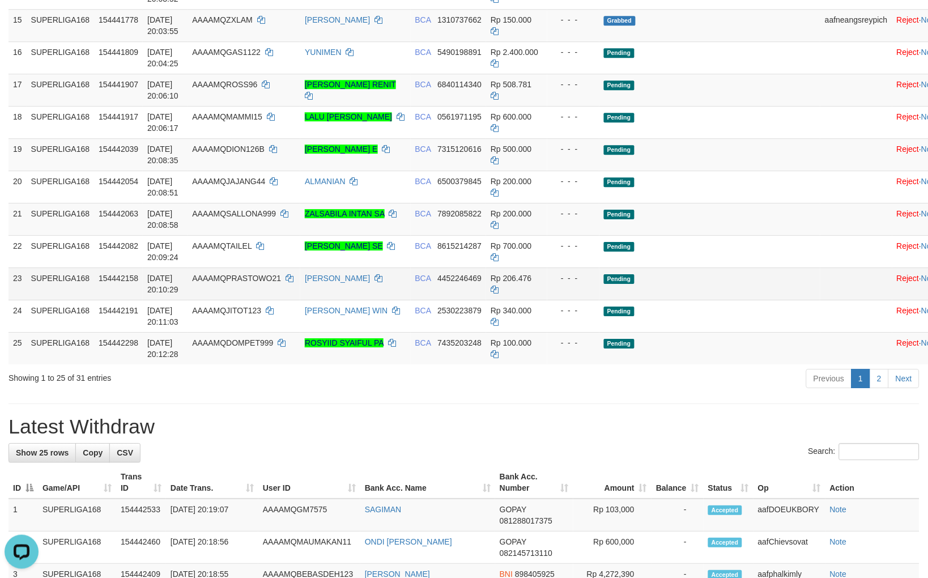
scroll to position [755, 0]
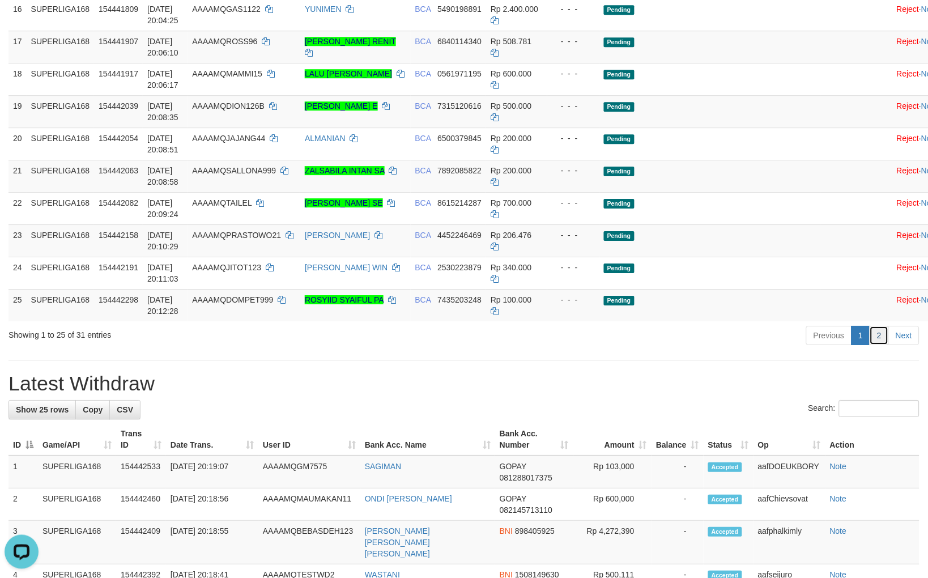
click at [881, 345] on link "2" at bounding box center [878, 335] width 19 height 19
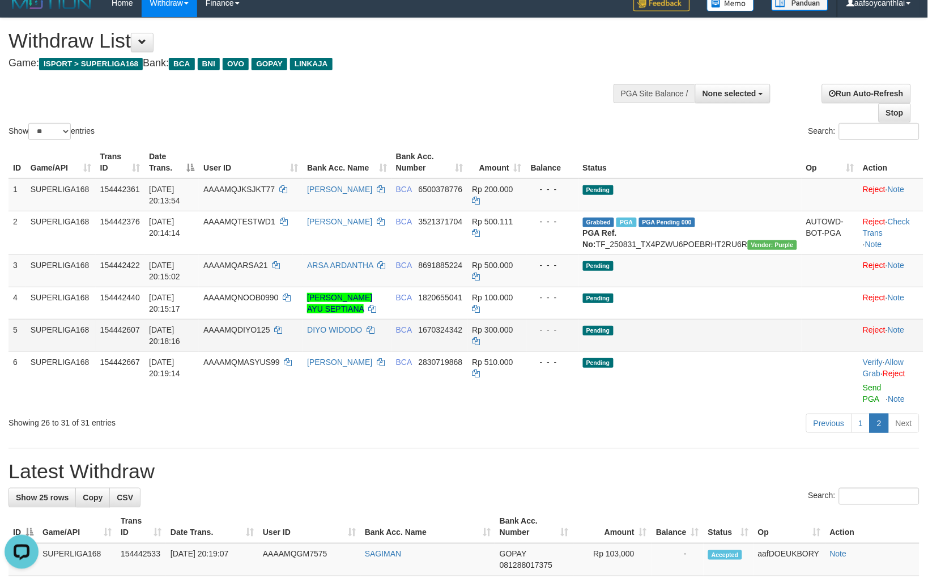
scroll to position [0, 0]
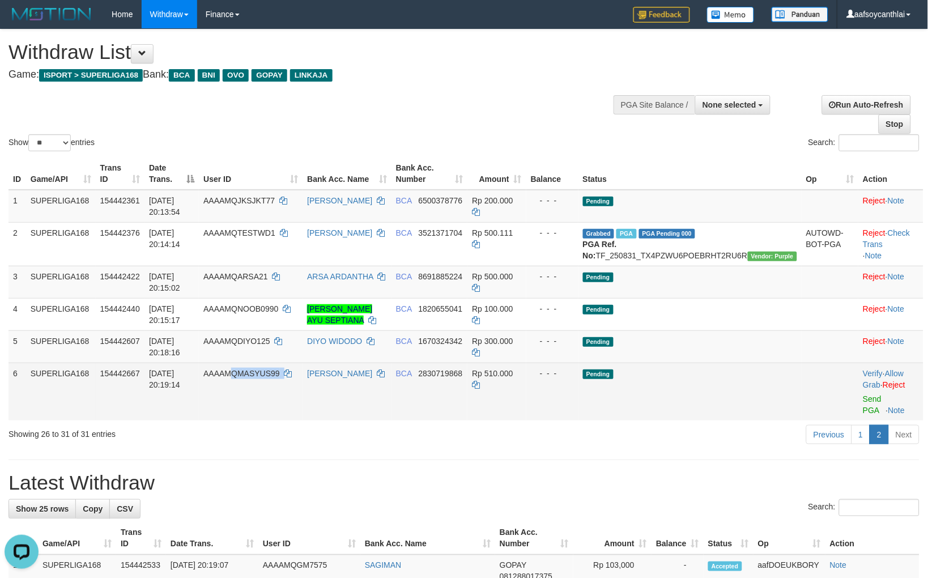
copy td "QMASYUS99"
copy td "MASYUS99"
drag, startPoint x: 302, startPoint y: 399, endPoint x: 254, endPoint y: 387, distance: 49.6
click at [254, 387] on td "AAAAMQMASYUS99" at bounding box center [251, 391] width 104 height 58
drag, startPoint x: 341, startPoint y: 411, endPoint x: 421, endPoint y: 400, distance: 80.6
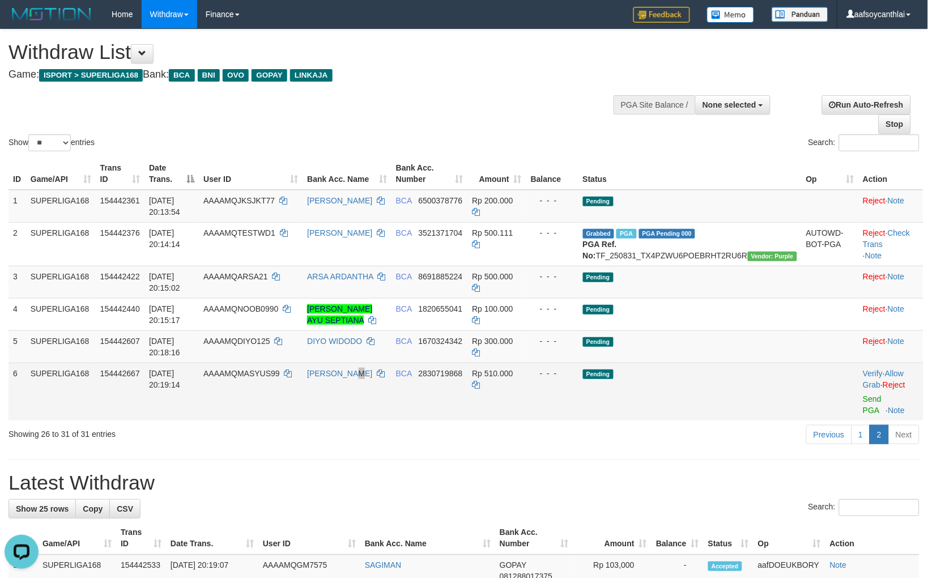
click at [361, 405] on td "YUSTIAN INDRAJATI" at bounding box center [346, 391] width 89 height 58
click at [902, 381] on link "Allow Grab" at bounding box center [882, 379] width 41 height 20
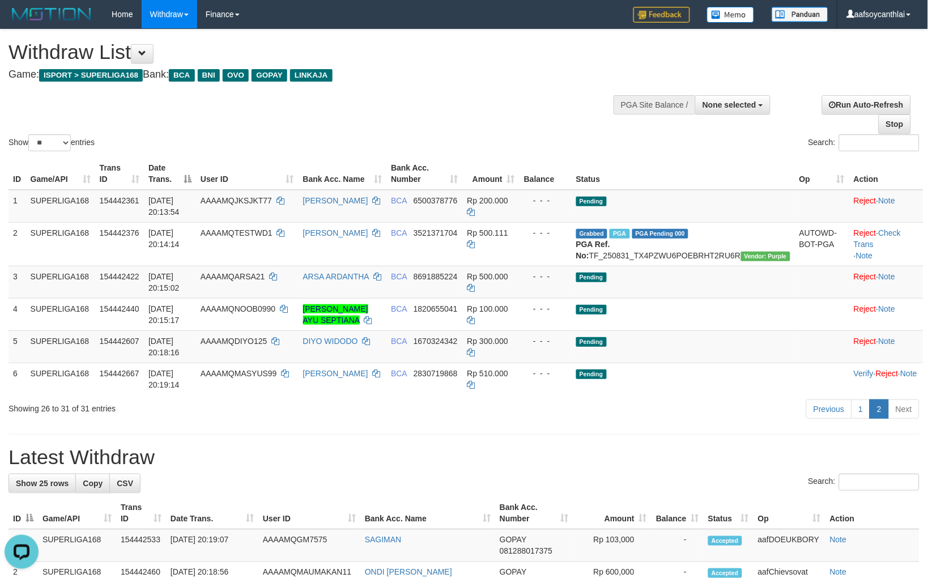
drag, startPoint x: 615, startPoint y: 454, endPoint x: 563, endPoint y: 426, distance: 58.8
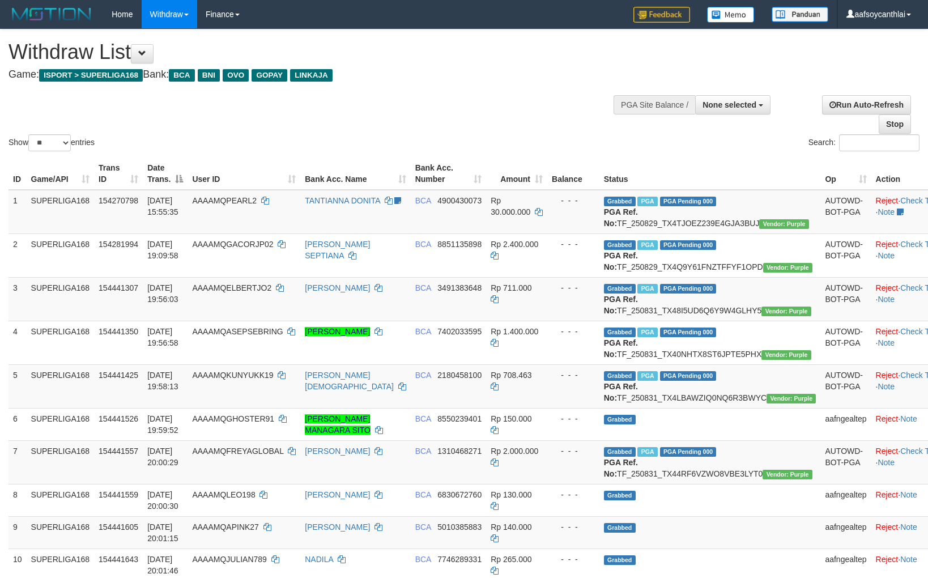
select select
select select "**"
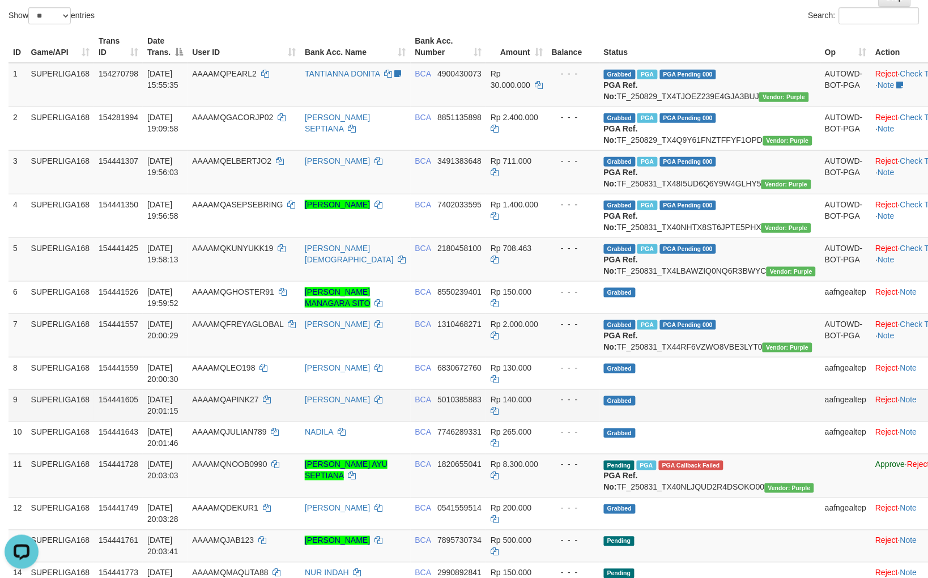
scroll to position [210, 0]
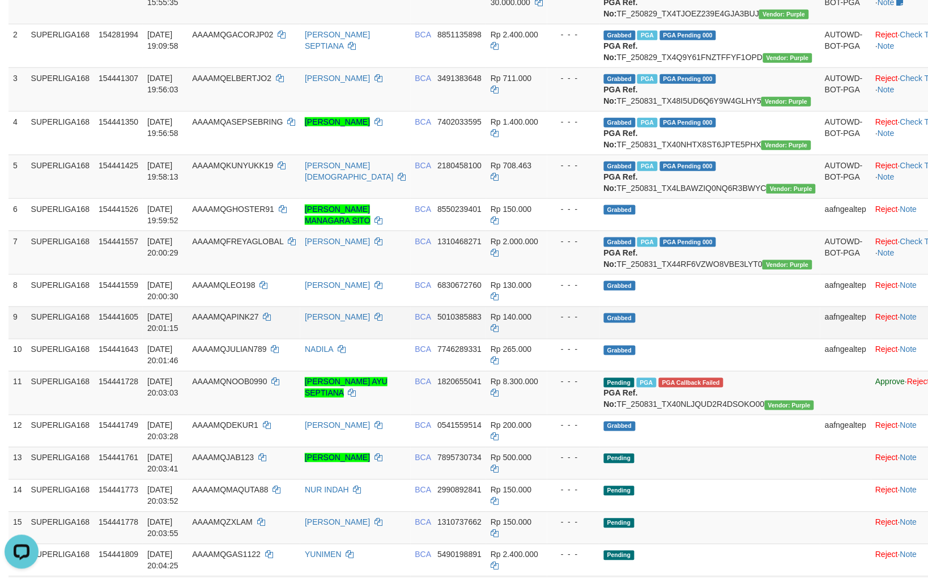
drag, startPoint x: 663, startPoint y: 389, endPoint x: 673, endPoint y: 392, distance: 10.2
click at [661, 339] on td "Grabbed" at bounding box center [709, 322] width 221 height 32
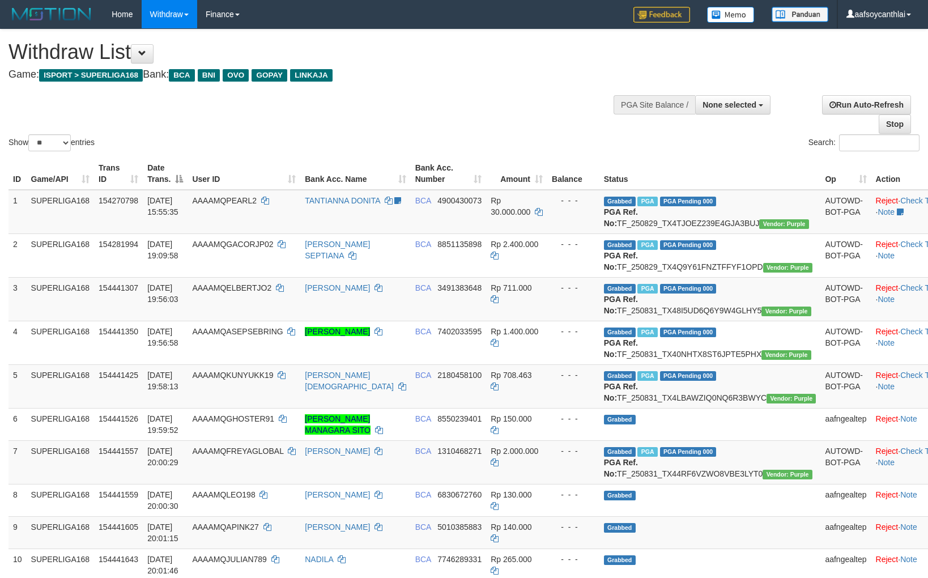
select select
select select "**"
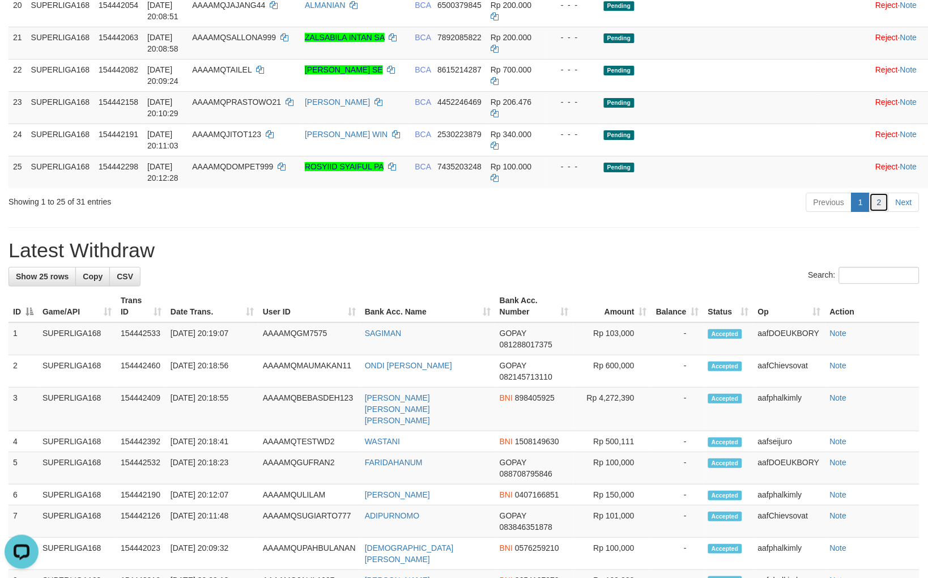
click at [874, 212] on link "2" at bounding box center [878, 202] width 19 height 19
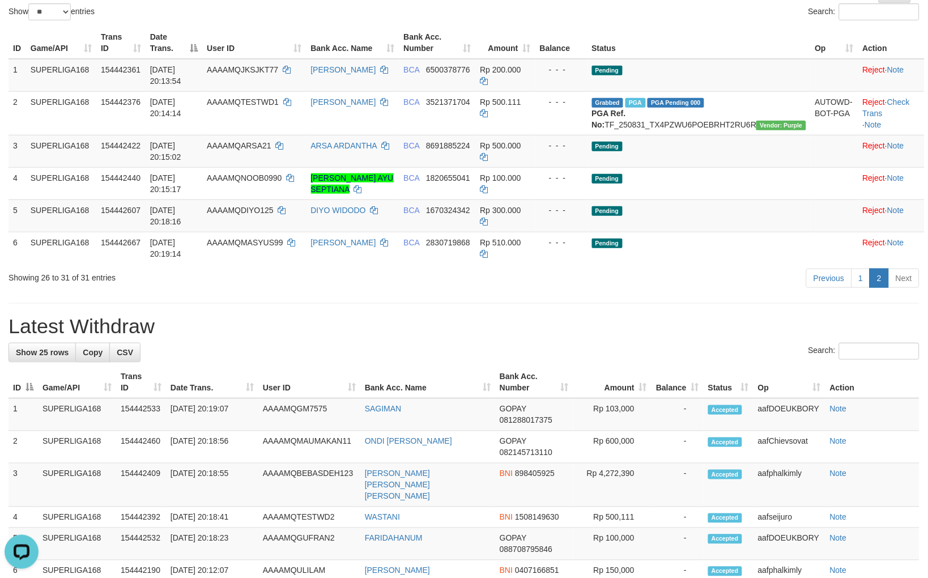
click at [729, 281] on div "Previous 1 2 Next" at bounding box center [657, 279] width 524 height 24
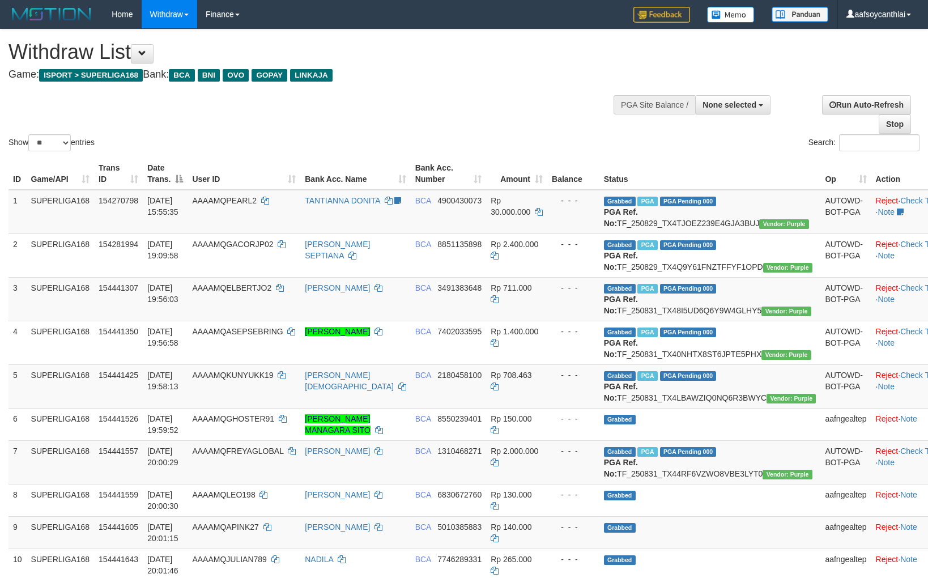
select select
select select "**"
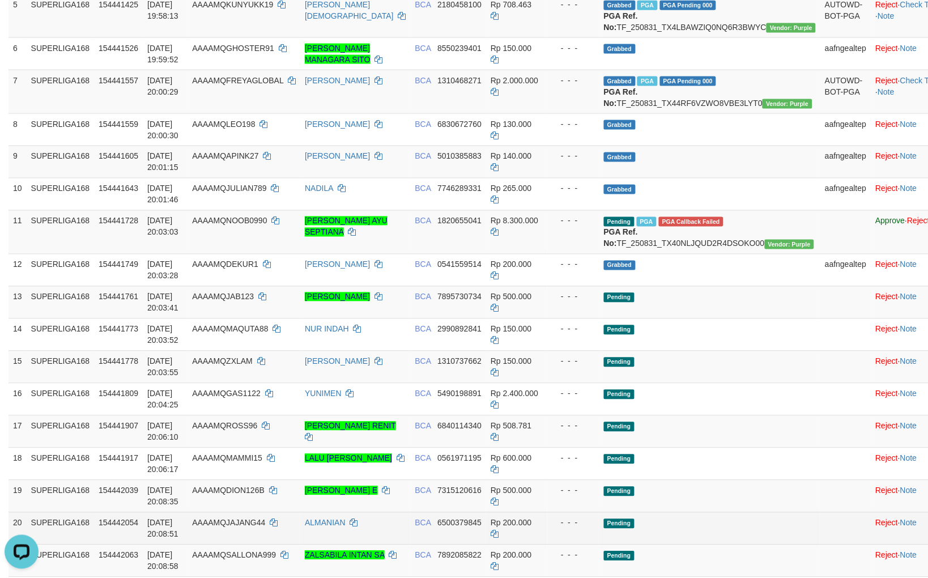
scroll to position [550, 0]
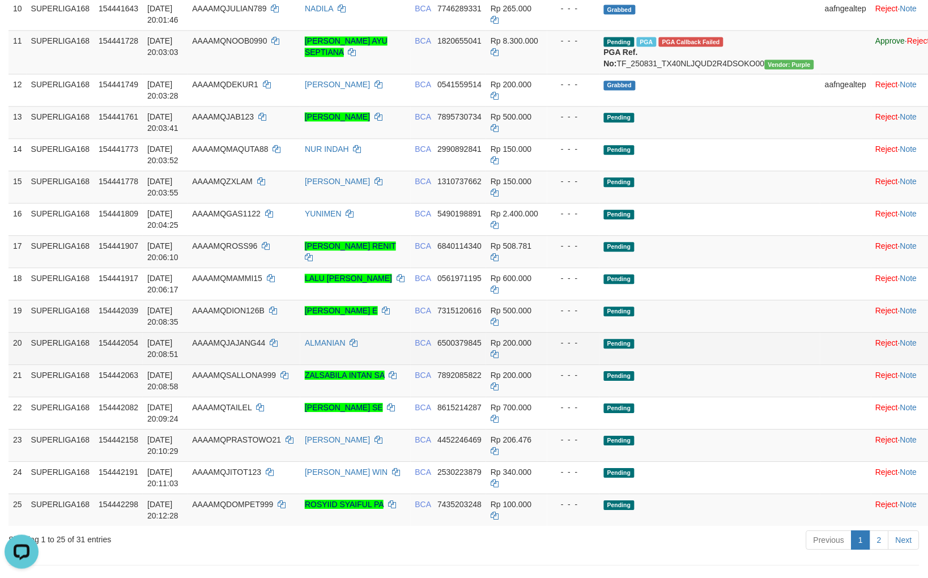
drag, startPoint x: 635, startPoint y: 414, endPoint x: 633, endPoint y: 419, distance: 5.8
click at [635, 364] on td "Pending" at bounding box center [709, 348] width 221 height 32
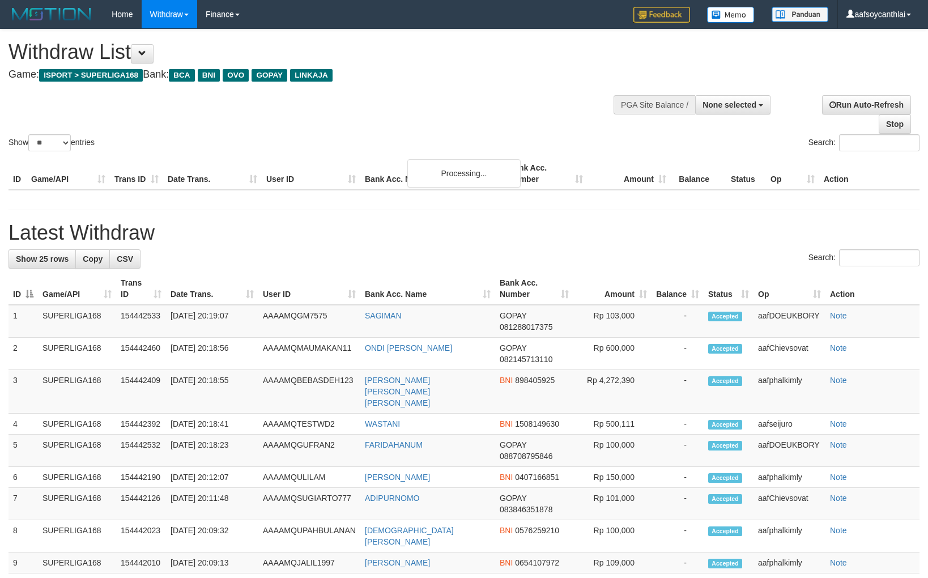
select select
select select "**"
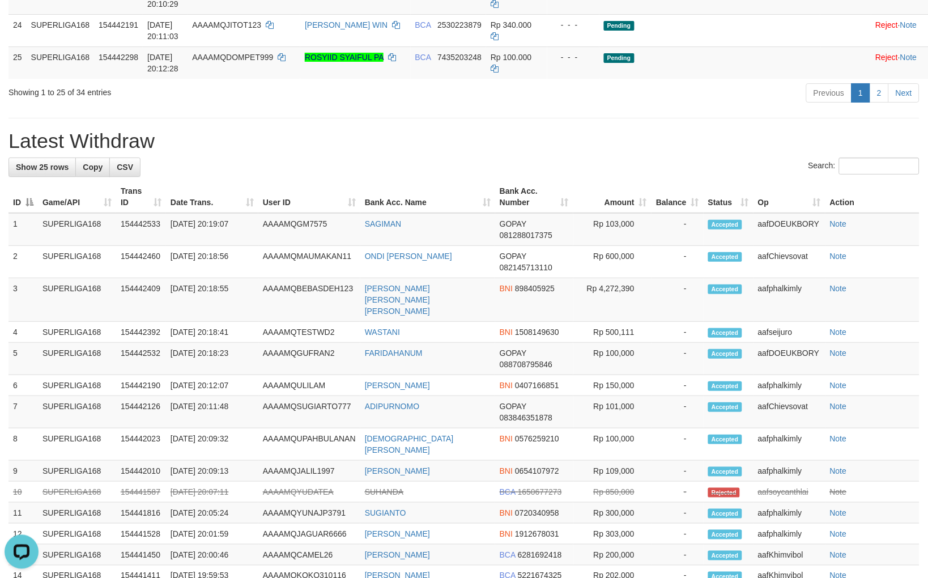
scroll to position [970, 0]
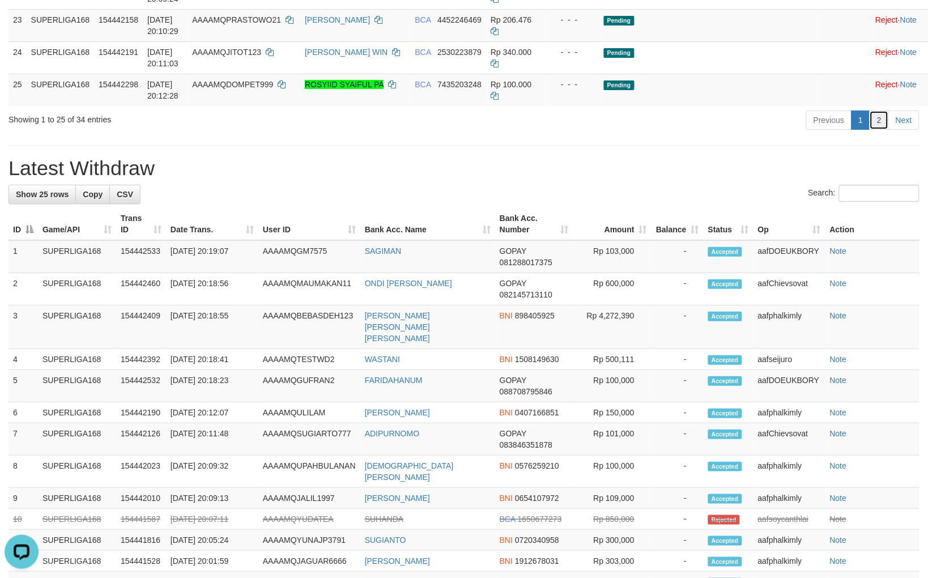
click at [883, 130] on link "2" at bounding box center [878, 119] width 19 height 19
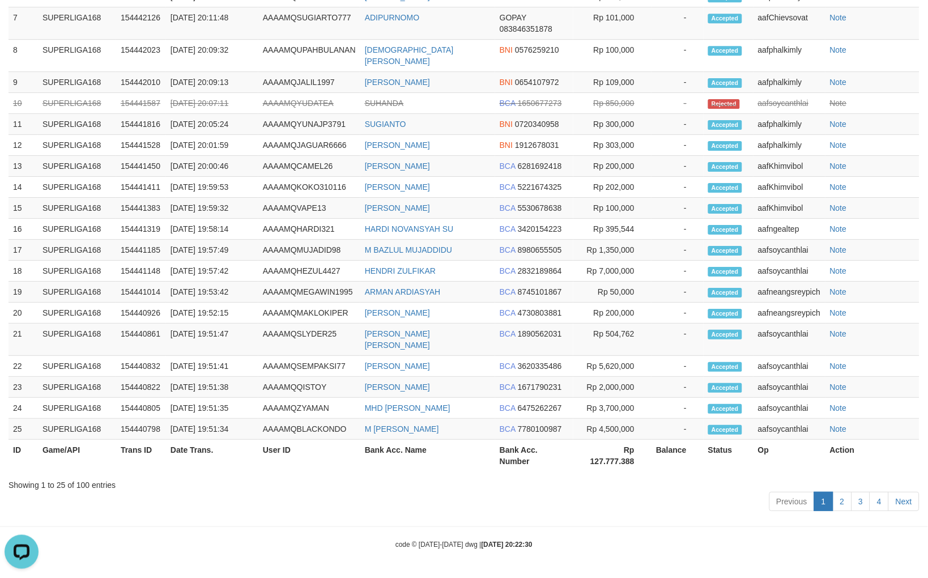
scroll to position [256, 0]
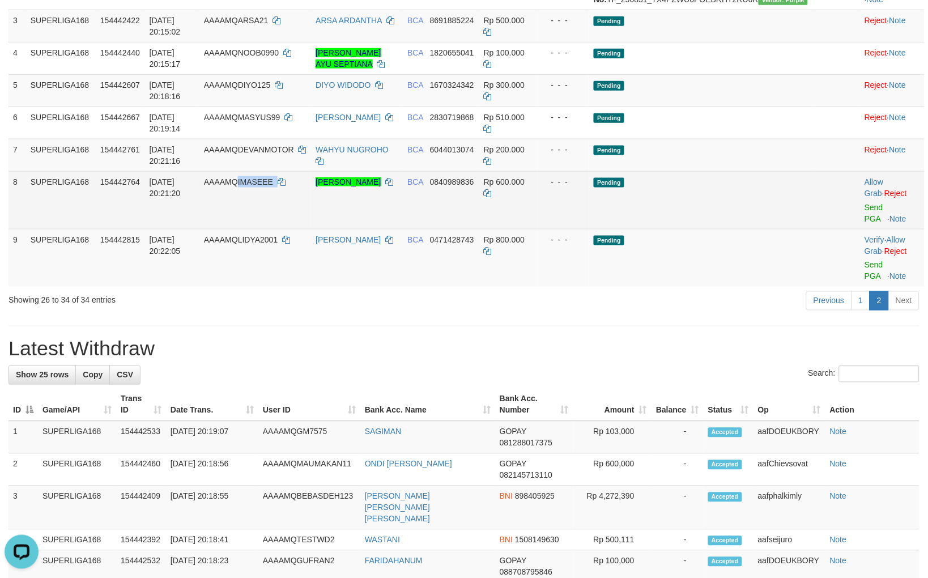
copy td "IMASEEE"
drag, startPoint x: 293, startPoint y: 207, endPoint x: 260, endPoint y: 198, distance: 33.5
click at [260, 198] on td "AAAAMQIMASEEE" at bounding box center [255, 200] width 112 height 58
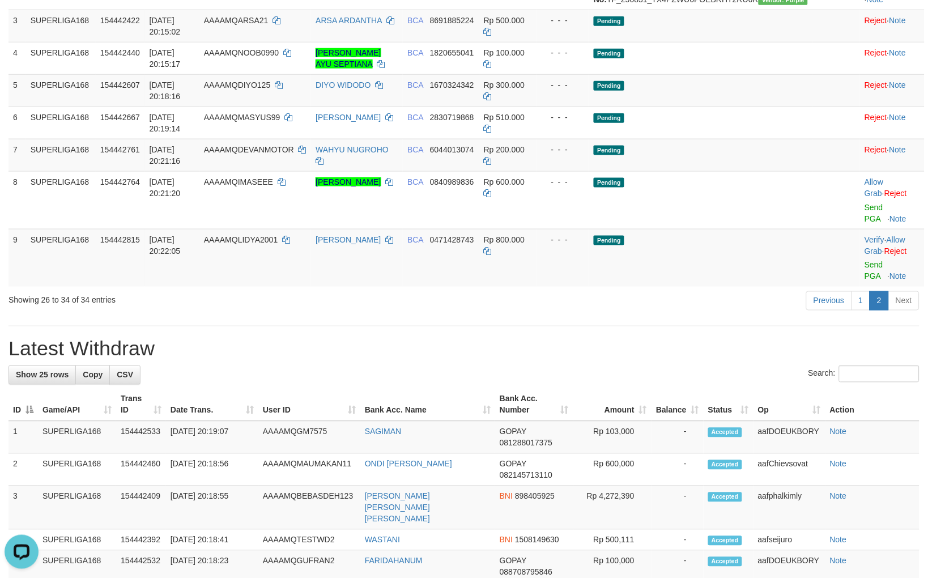
drag, startPoint x: 681, startPoint y: 311, endPoint x: 773, endPoint y: 279, distance: 98.0
click at [683, 311] on div "**********" at bounding box center [464, 442] width 928 height 1338
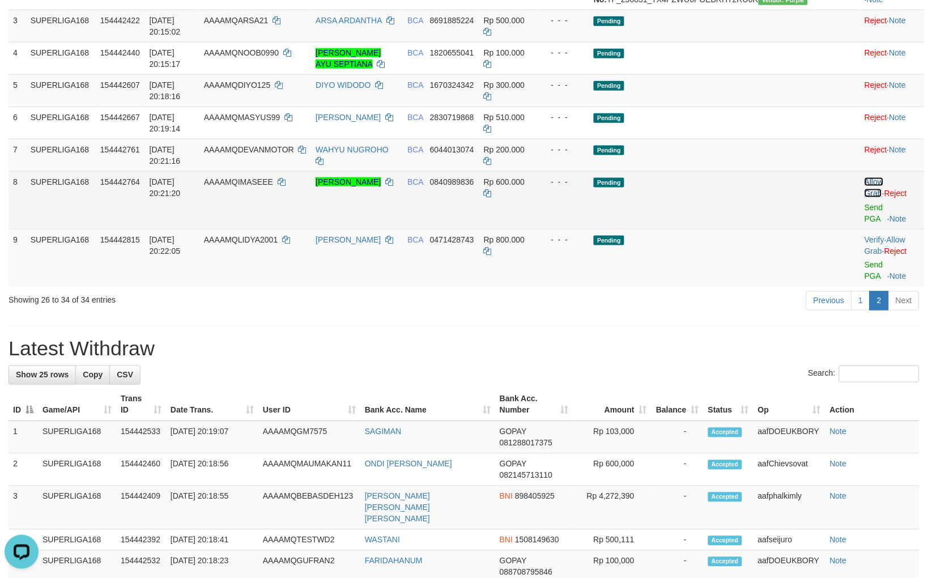
click at [864, 190] on link "Allow Grab" at bounding box center [873, 187] width 19 height 20
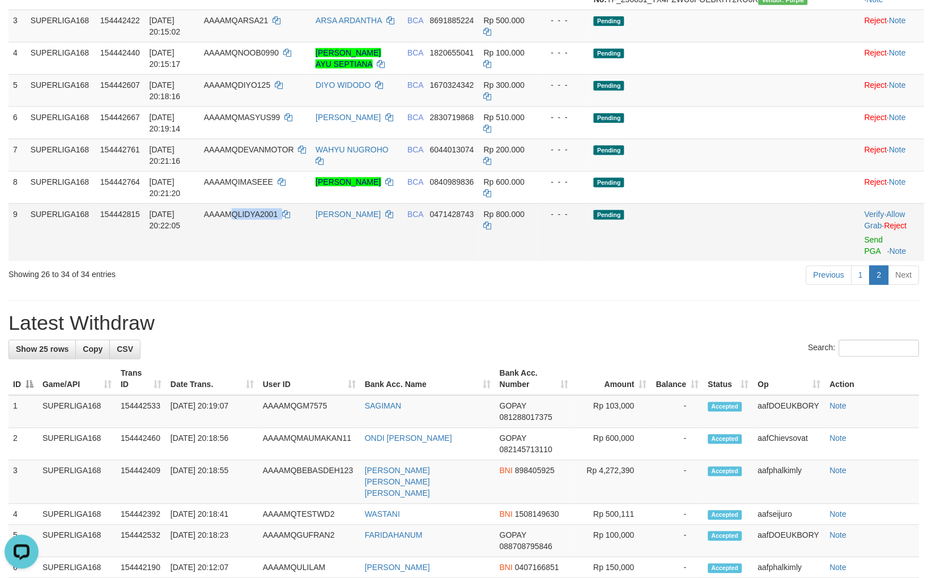
copy td "QLIDYA2001"
copy td "LIDYA2001"
drag, startPoint x: 263, startPoint y: 240, endPoint x: 313, endPoint y: 234, distance: 50.8
click at [264, 230] on td "AAAAMQLIDYA2001" at bounding box center [255, 232] width 112 height 58
drag, startPoint x: 483, startPoint y: 379, endPoint x: 623, endPoint y: 336, distance: 146.3
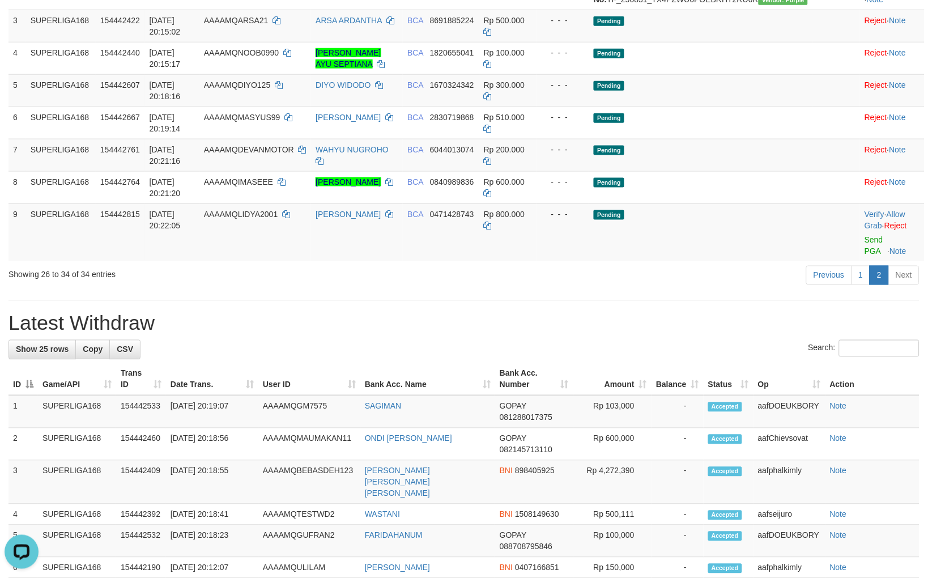
click at [491, 375] on th "Bank Acc. Name" at bounding box center [427, 379] width 135 height 32
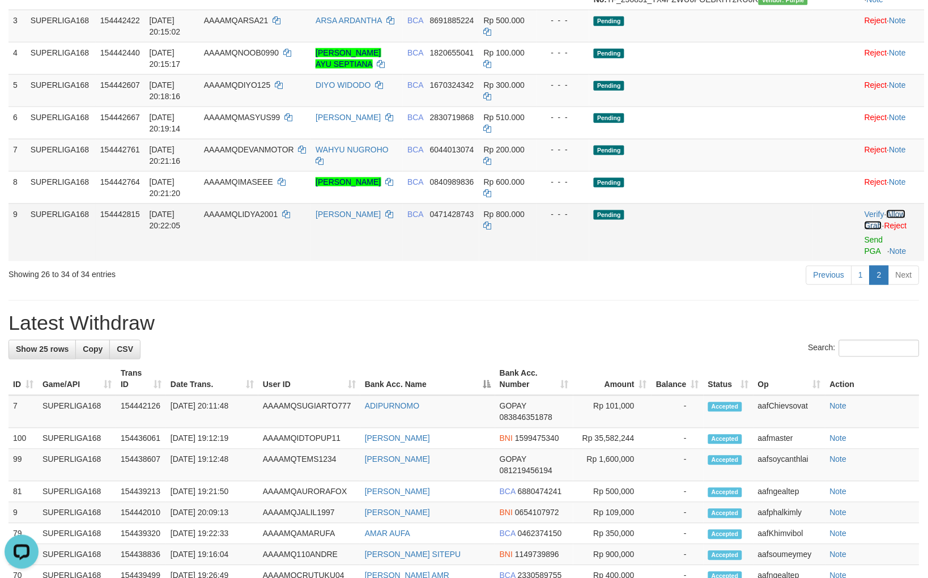
click at [894, 224] on link "Allow Grab" at bounding box center [884, 220] width 41 height 20
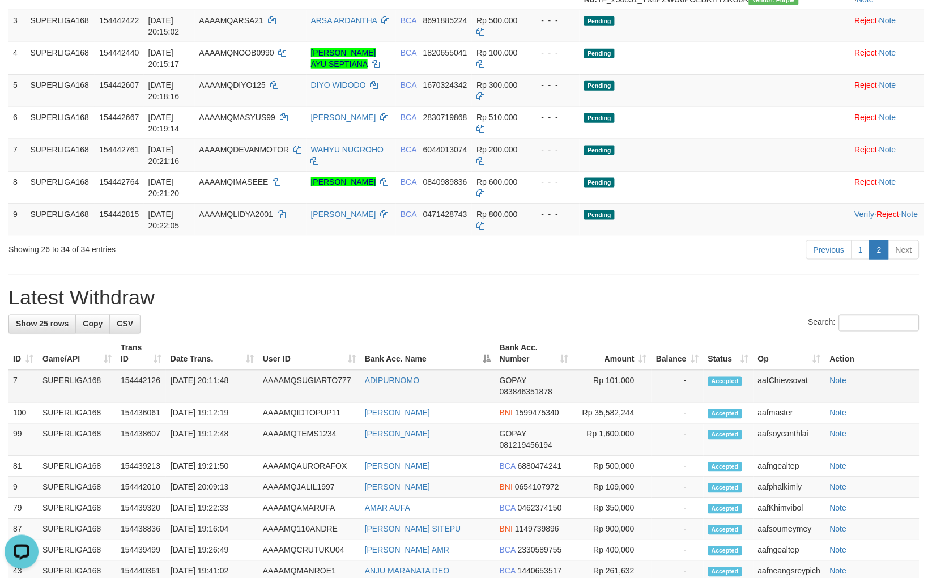
drag, startPoint x: 571, startPoint y: 378, endPoint x: 596, endPoint y: 382, distance: 25.2
click at [574, 370] on tr "ID Game/API Trans ID Date Trans. User ID Bank Acc. Name Bank Acc. Number Amount…" at bounding box center [463, 354] width 911 height 32
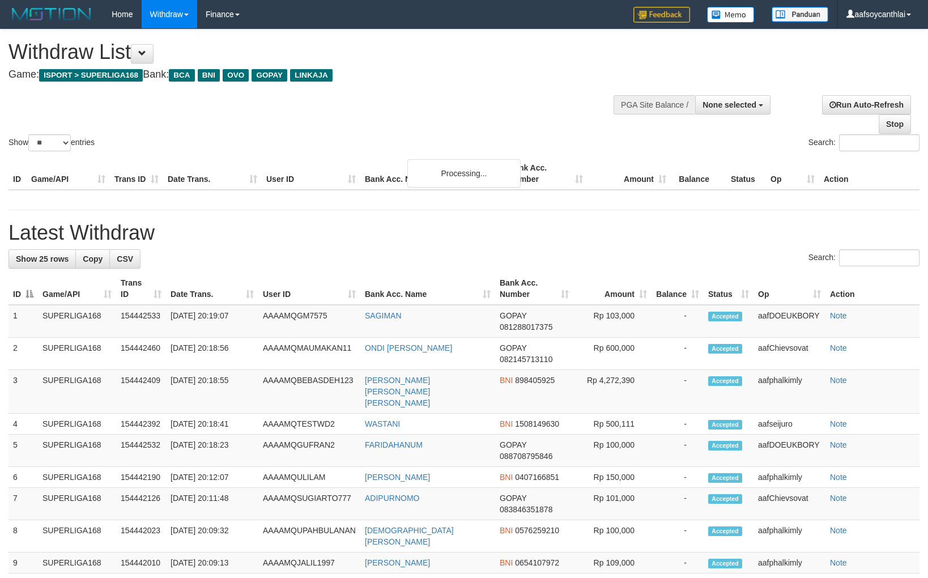
select select
select select "**"
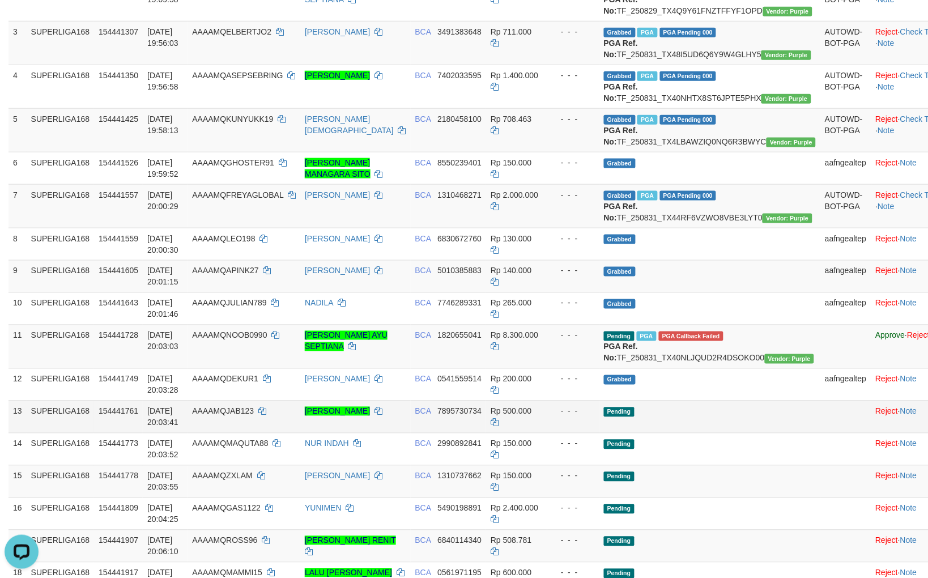
click at [630, 417] on span "Pending" at bounding box center [619, 412] width 31 height 10
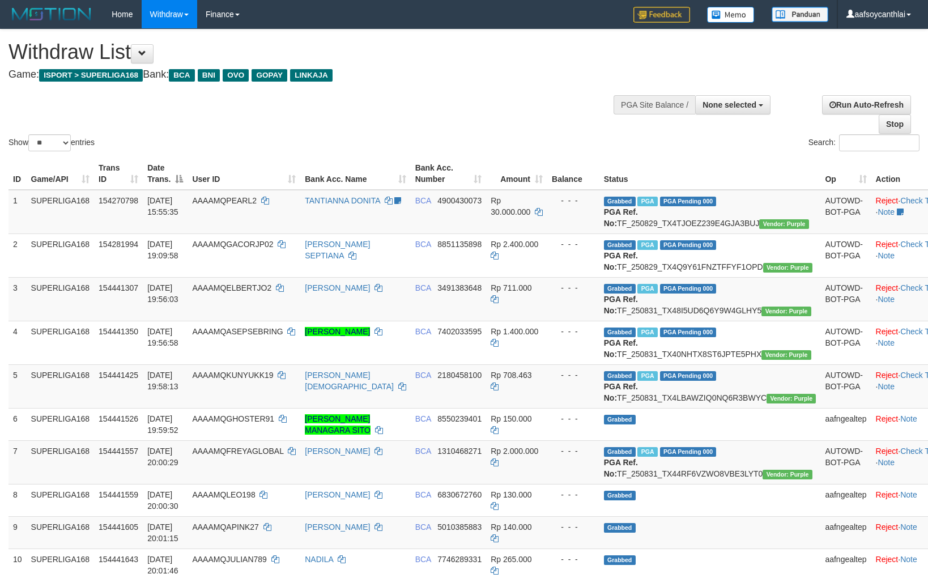
select select
select select "**"
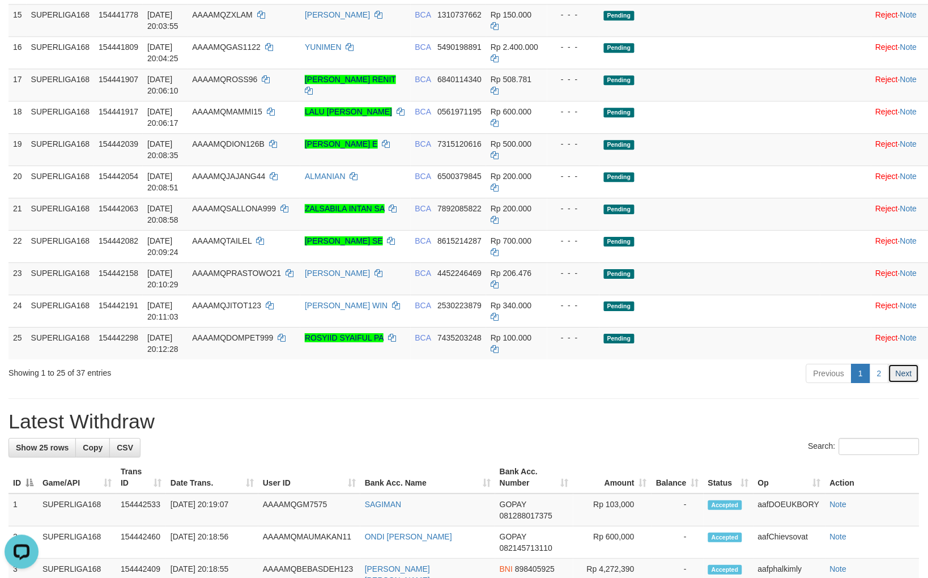
click at [891, 383] on link "Next" at bounding box center [903, 373] width 31 height 19
click at [890, 383] on link "Next" at bounding box center [903, 373] width 31 height 19
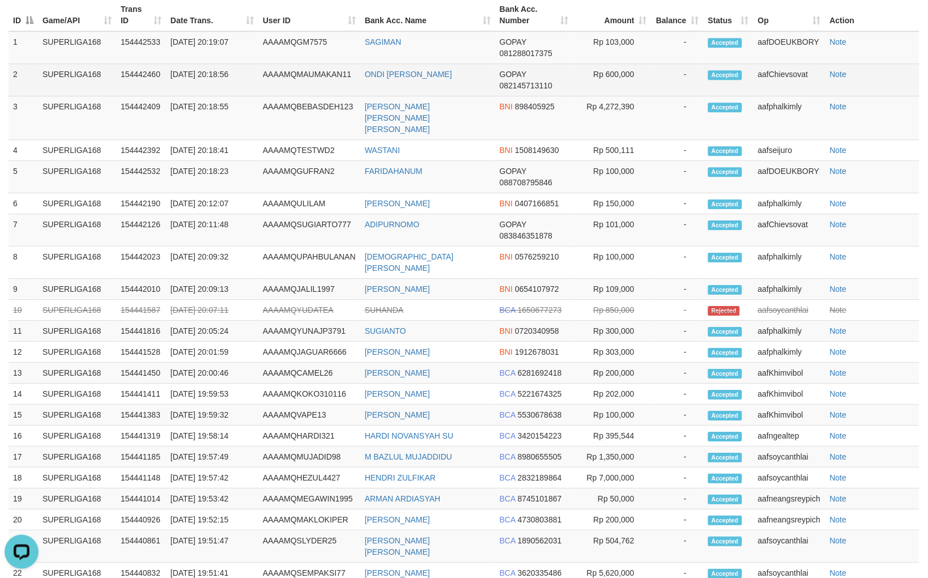
scroll to position [339, 0]
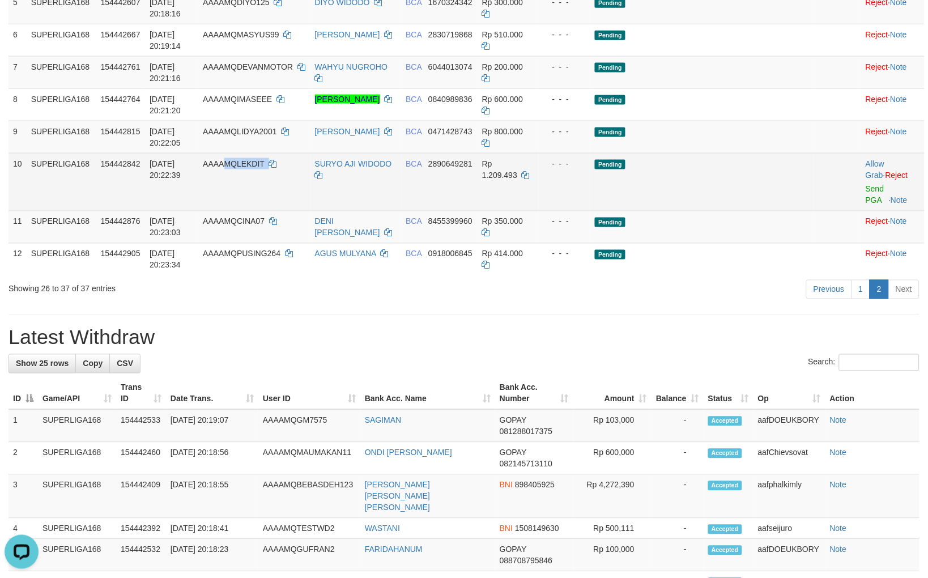
copy td "MQLEKDIT"
copy td "QLEKDIT"
copy td "LEKDIT"
drag, startPoint x: 275, startPoint y: 182, endPoint x: 259, endPoint y: 173, distance: 18.3
click at [259, 173] on td "AAAAMQLEKDIT" at bounding box center [254, 182] width 112 height 58
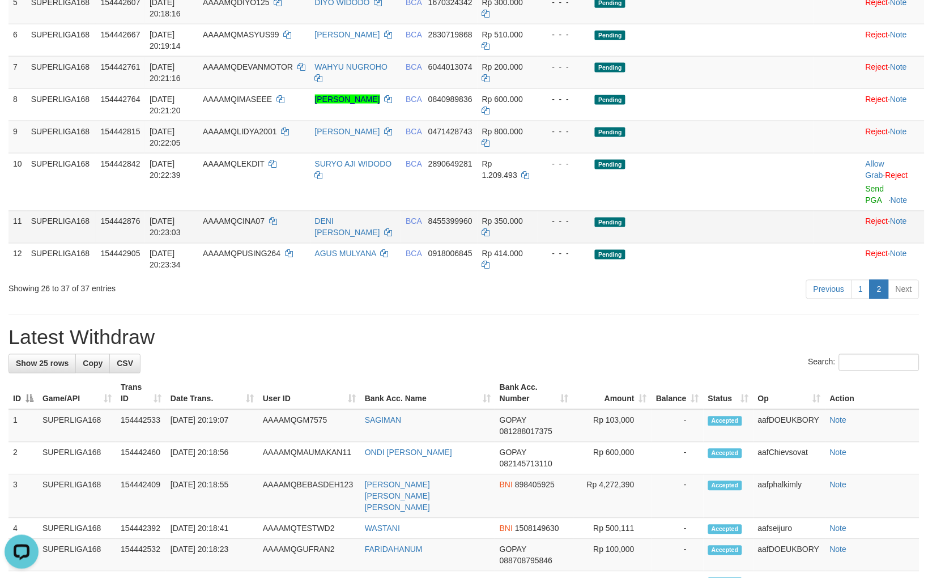
drag, startPoint x: 433, startPoint y: 307, endPoint x: 751, endPoint y: 238, distance: 325.8
click at [450, 300] on div "**********" at bounding box center [464, 395] width 928 height 1409
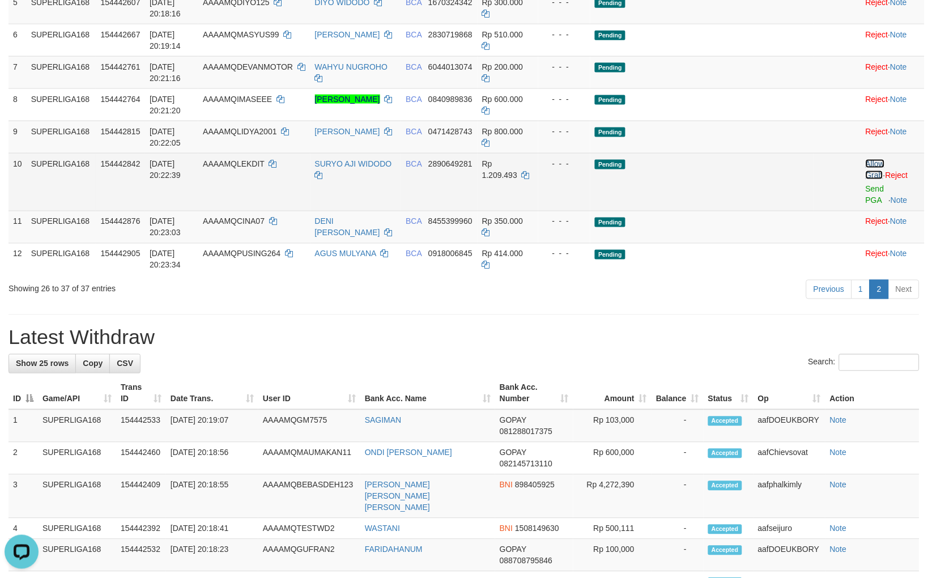
click at [865, 170] on link "Allow Grab" at bounding box center [874, 169] width 19 height 20
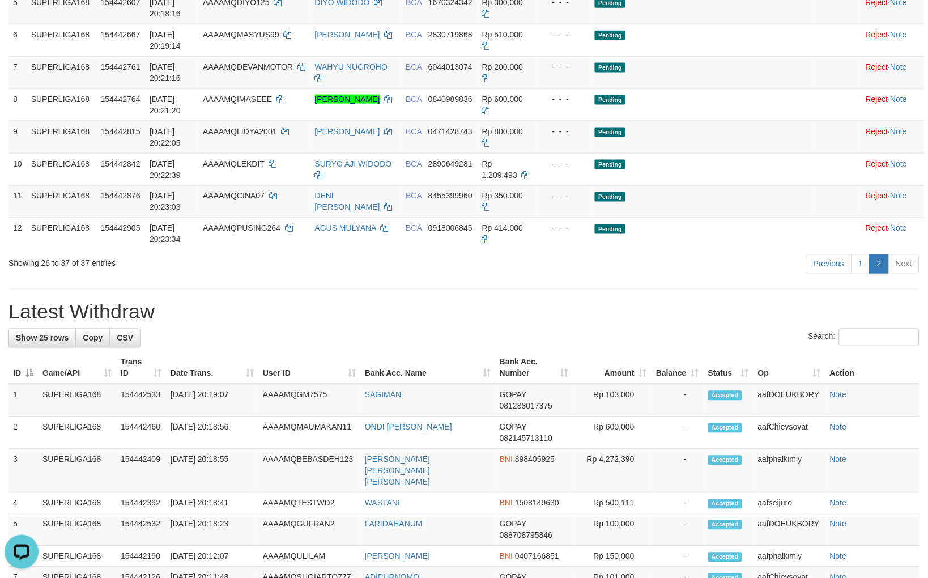
click at [587, 317] on h1 "Latest Withdraw" at bounding box center [463, 312] width 911 height 23
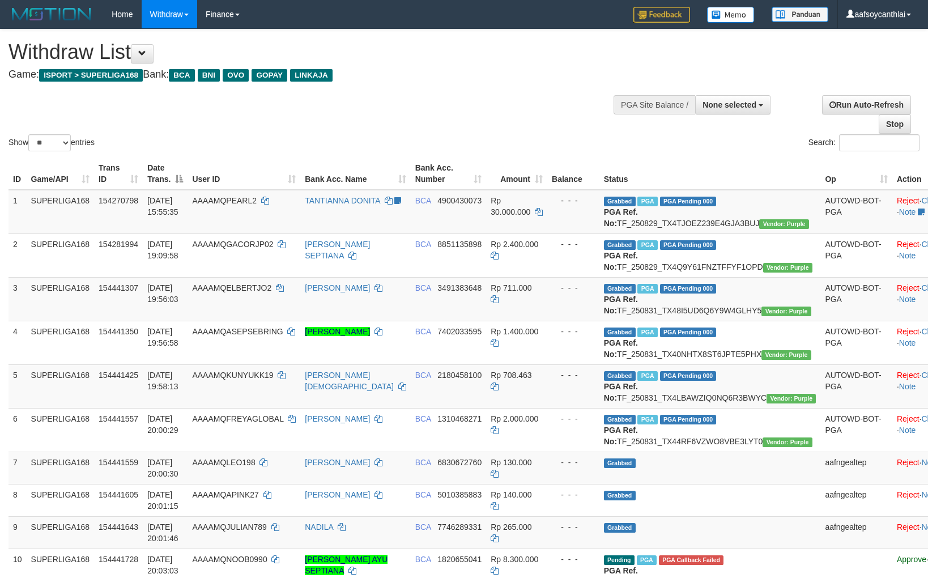
select select
select select "**"
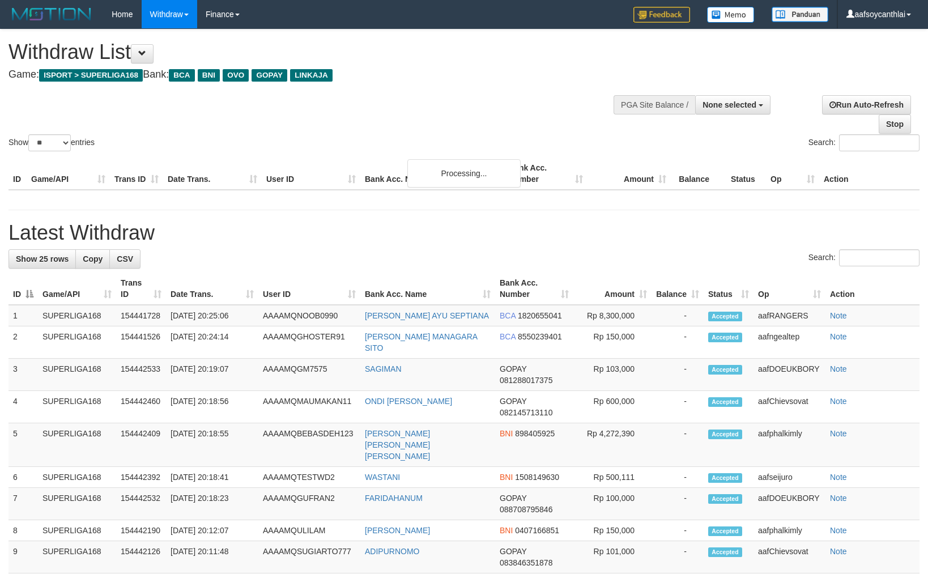
select select
select select "**"
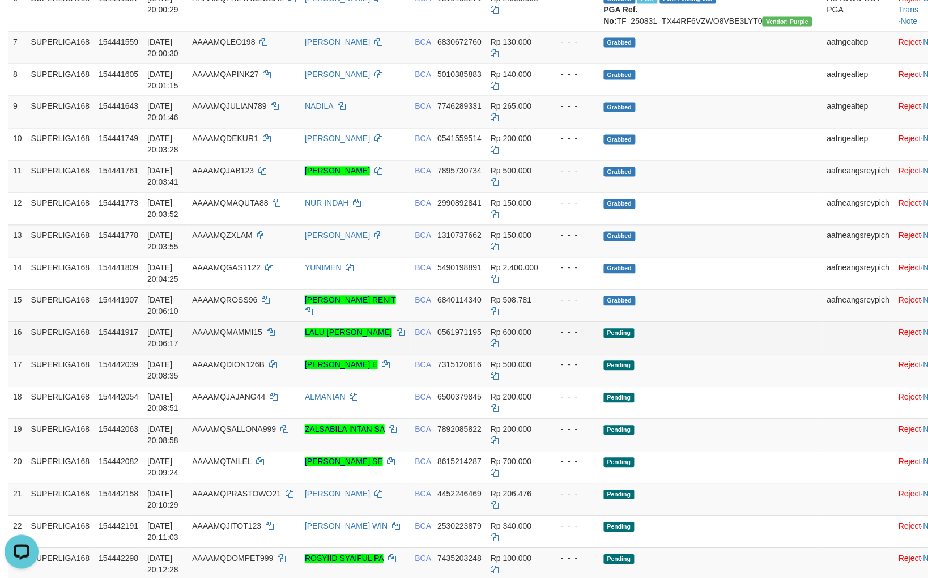
scroll to position [422, 0]
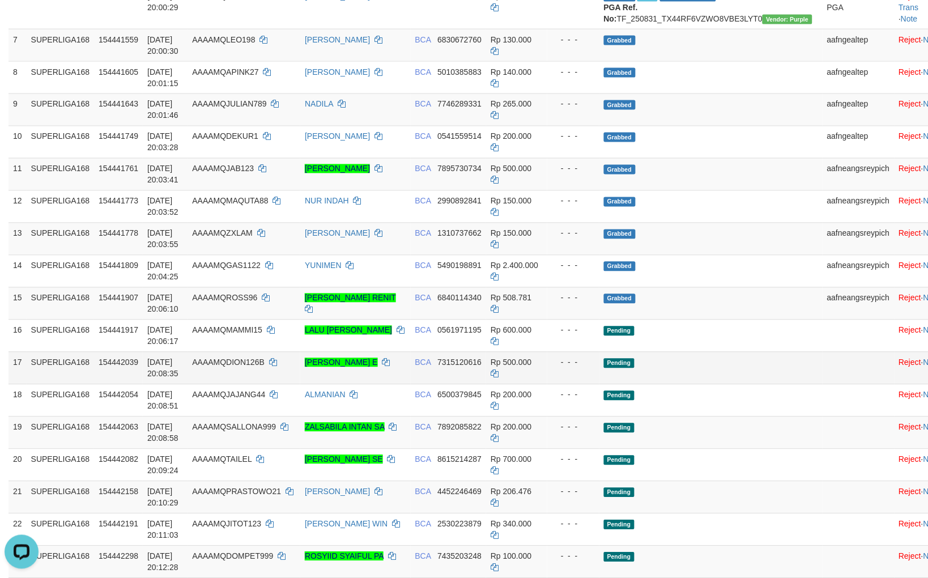
click at [728, 384] on td "Pending" at bounding box center [710, 368] width 223 height 32
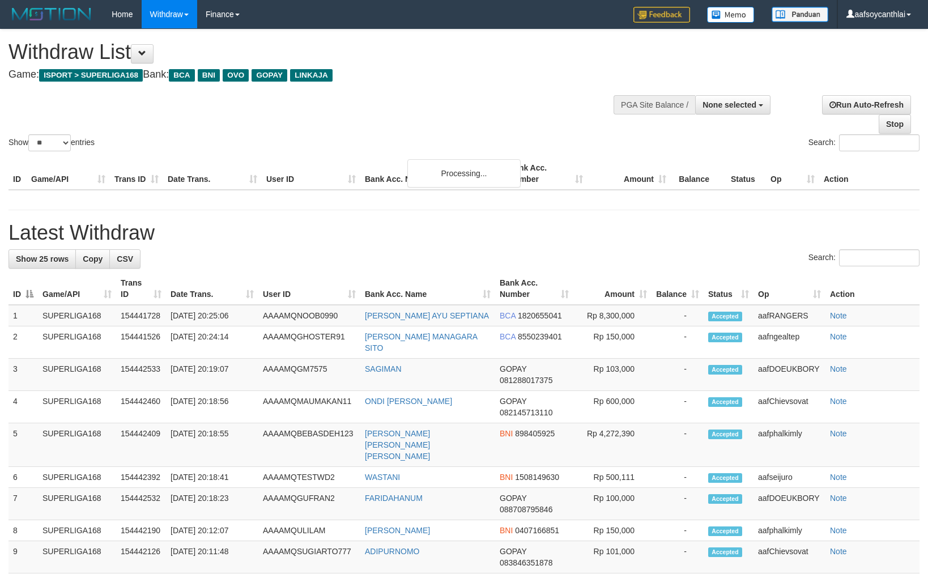
select select
select select "**"
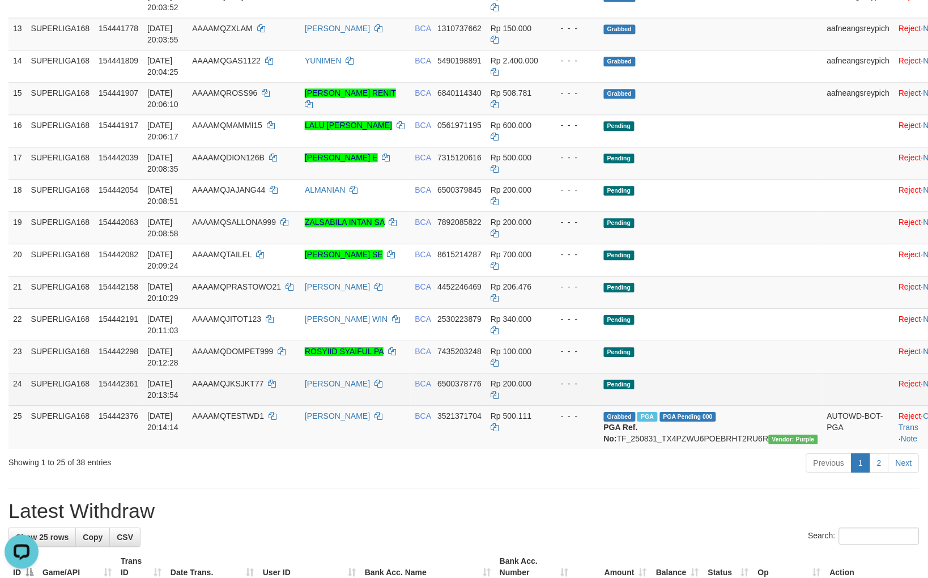
scroll to position [716, 0]
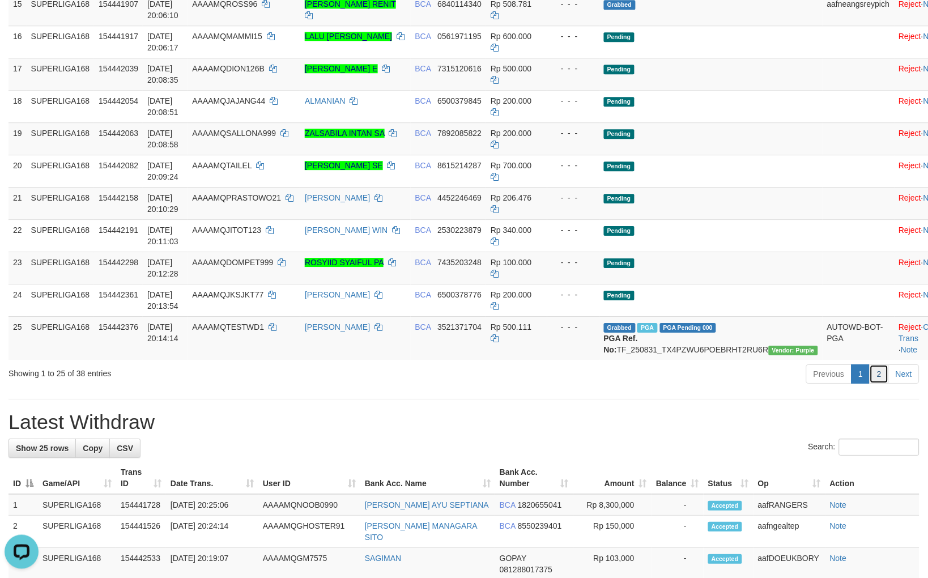
click at [881, 383] on link "2" at bounding box center [878, 373] width 19 height 19
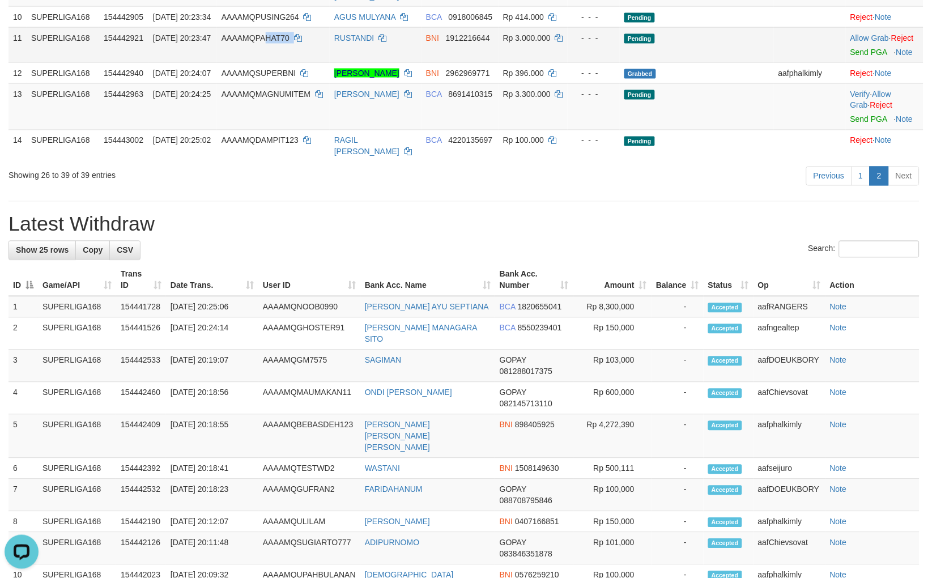
copy td "HAT70"
copy td "AHAT70"
copy td "PAHAT70"
drag, startPoint x: 268, startPoint y: 115, endPoint x: 255, endPoint y: 109, distance: 13.9
click at [255, 62] on td "AAAAMQPAHAT70" at bounding box center [273, 44] width 113 height 35
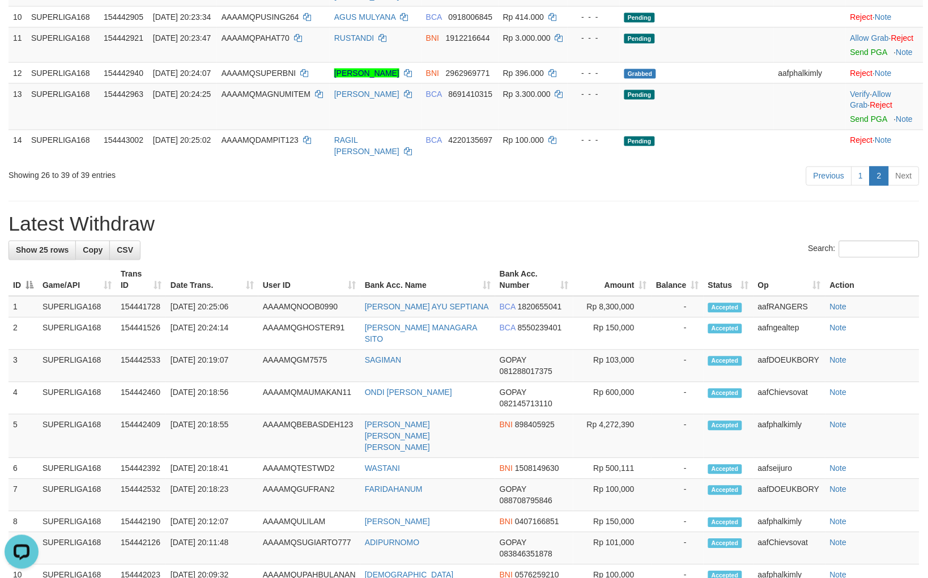
click at [511, 260] on div "Search:" at bounding box center [463, 251] width 911 height 20
click at [861, 57] on link "Send PGA" at bounding box center [868, 52] width 37 height 9
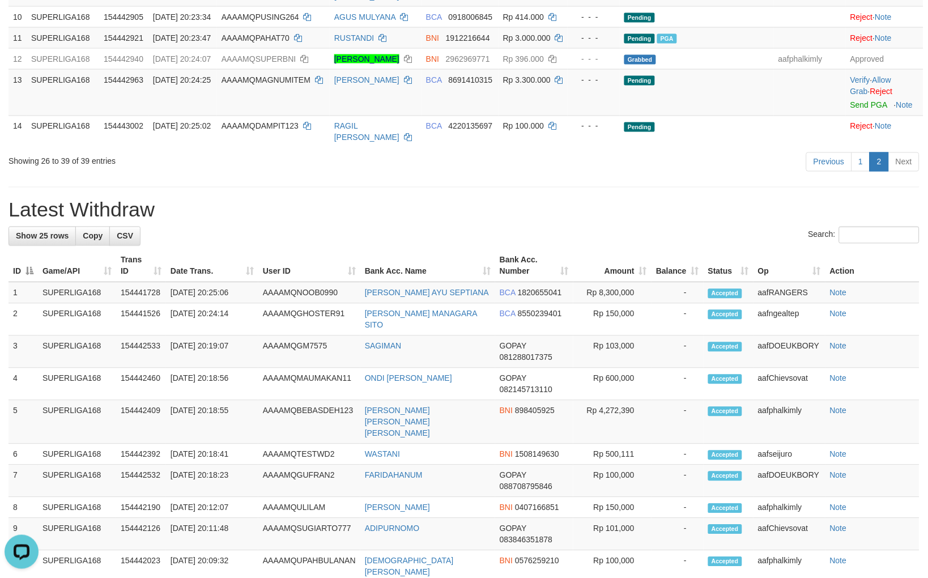
click at [557, 176] on div "Previous 1 2 Next" at bounding box center [657, 163] width 524 height 24
copy td "NUMITEM"
copy td "AGNUMITEM"
drag, startPoint x: 319, startPoint y: 187, endPoint x: 258, endPoint y: 170, distance: 62.9
click at [258, 116] on td "AAAAMQMAGNUMITEM" at bounding box center [273, 92] width 113 height 46
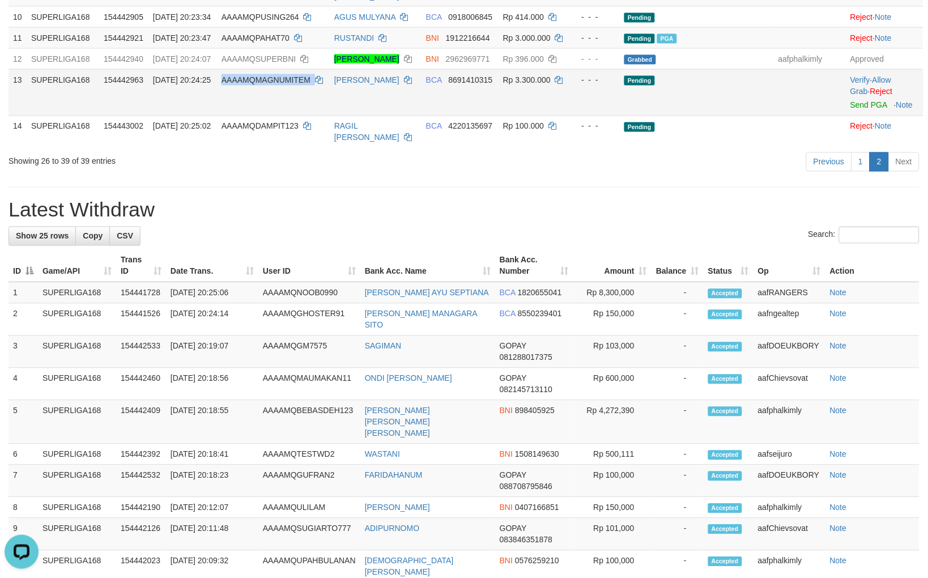
copy tr "AAAAMQMAGNUMITEM"
copy td "MQMAGNUMITEM"
copy td "QMAGNUMITEM"
copy td "MAGNUMITEM"
drag, startPoint x: 252, startPoint y: 176, endPoint x: 255, endPoint y: 164, distance: 11.8
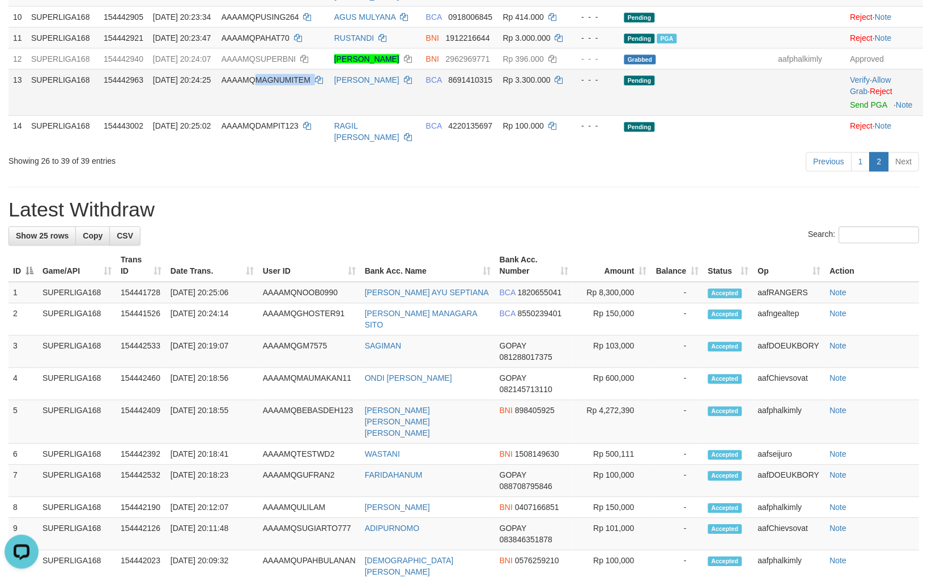
click at [255, 116] on td "AAAAMQMAGNUMITEM" at bounding box center [273, 92] width 113 height 46
drag, startPoint x: 528, startPoint y: 322, endPoint x: 715, endPoint y: 206, distance: 219.7
click at [544, 311] on div "**********" at bounding box center [464, 298] width 928 height 1372
click at [886, 96] on link "Allow Grab" at bounding box center [870, 85] width 41 height 20
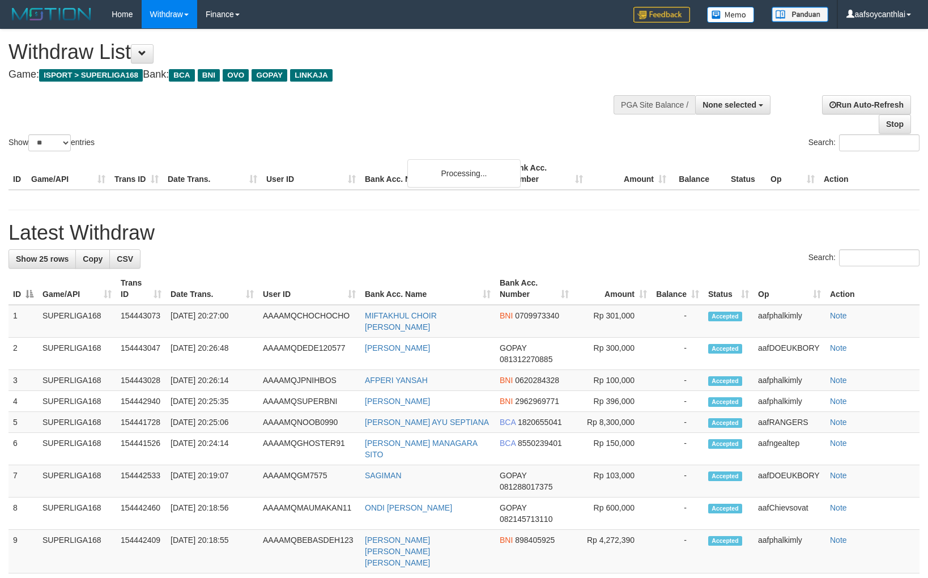
select select
select select "**"
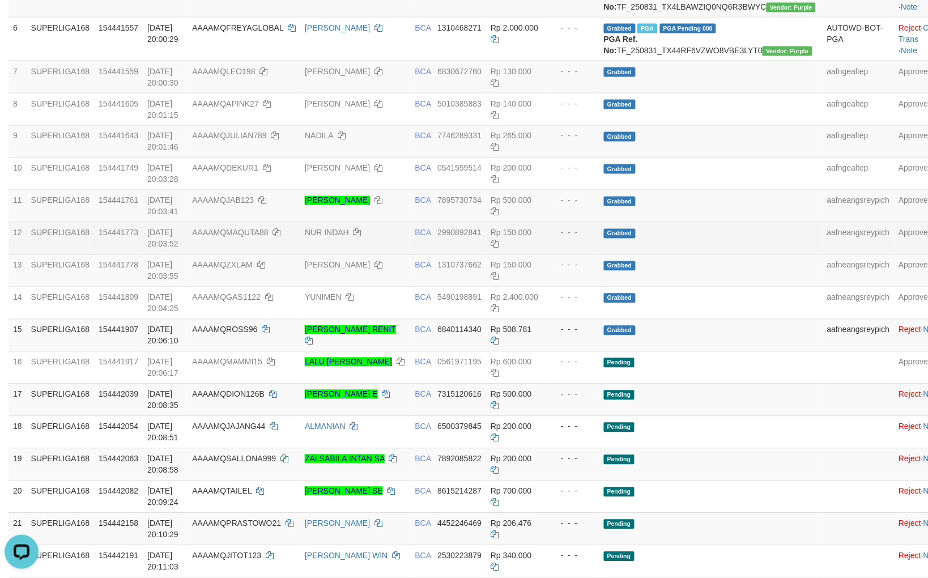
scroll to position [375, 0]
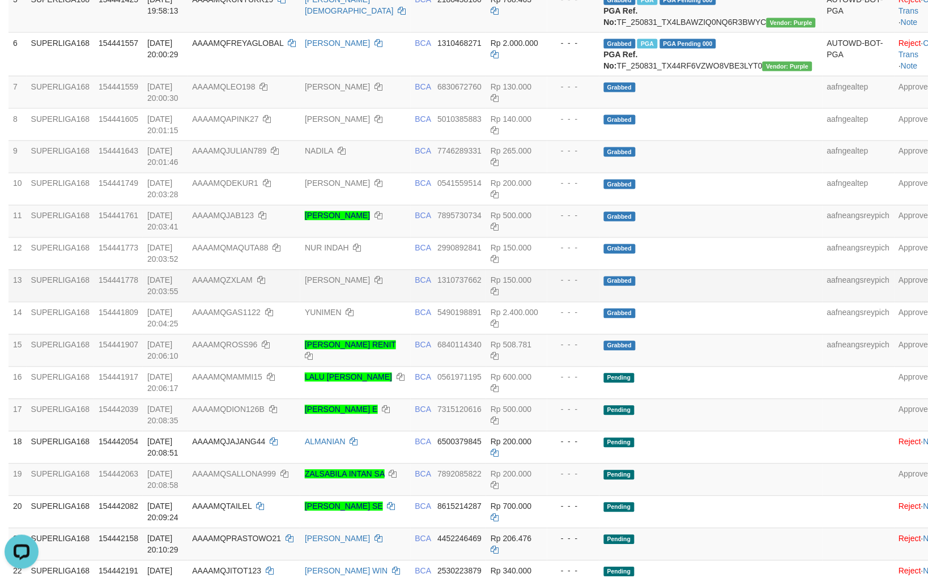
drag, startPoint x: 600, startPoint y: 348, endPoint x: 614, endPoint y: 355, distance: 15.5
click at [595, 286] on div "- - -" at bounding box center [573, 280] width 43 height 11
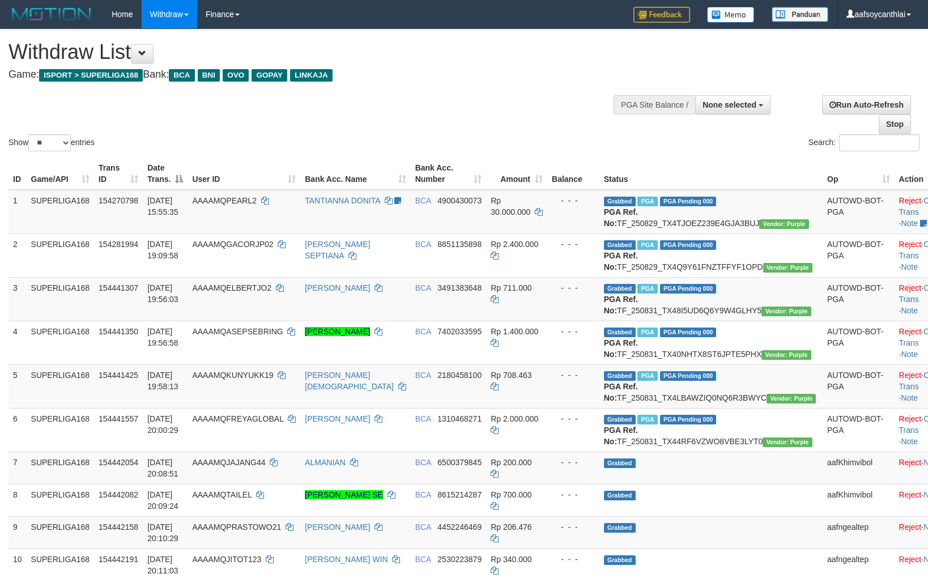
select select
select select "**"
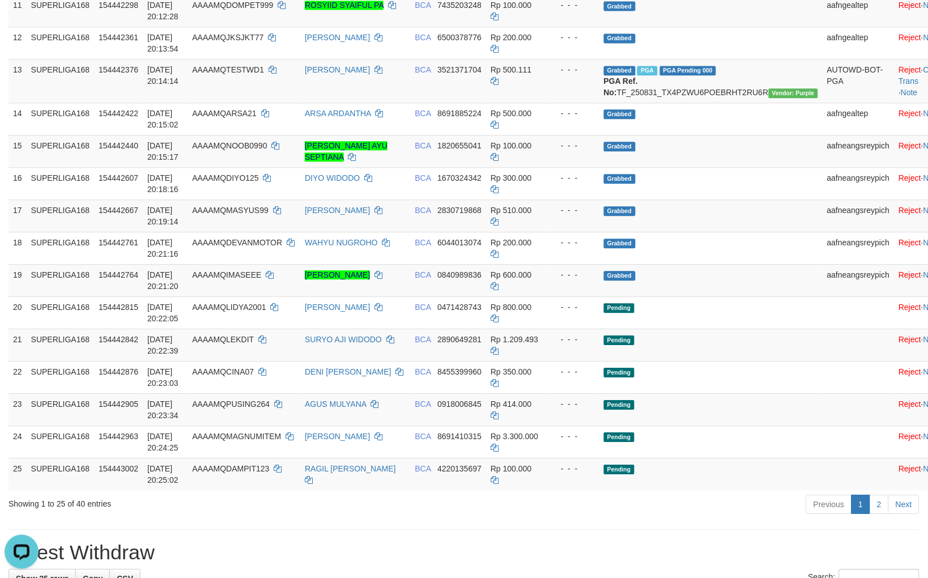
scroll to position [795, 0]
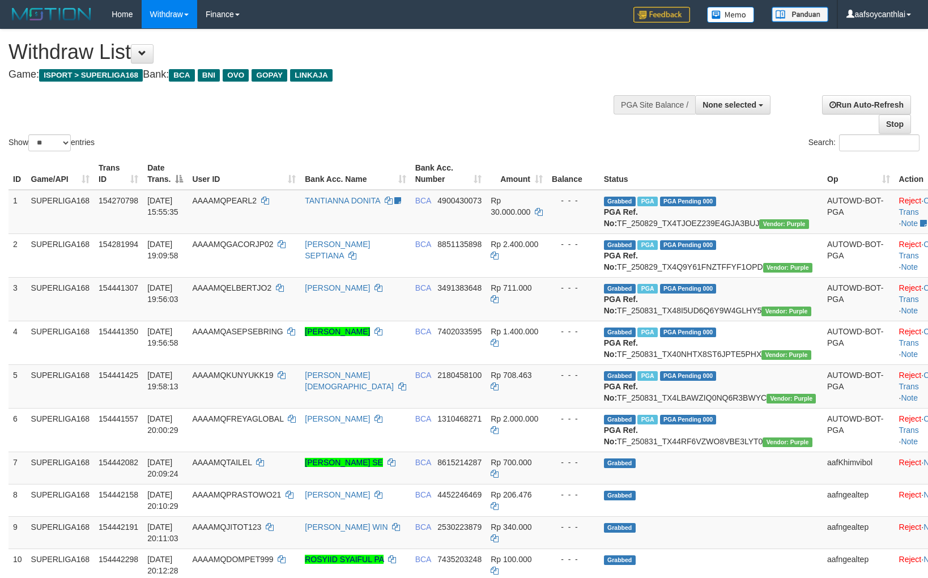
select select
select select "**"
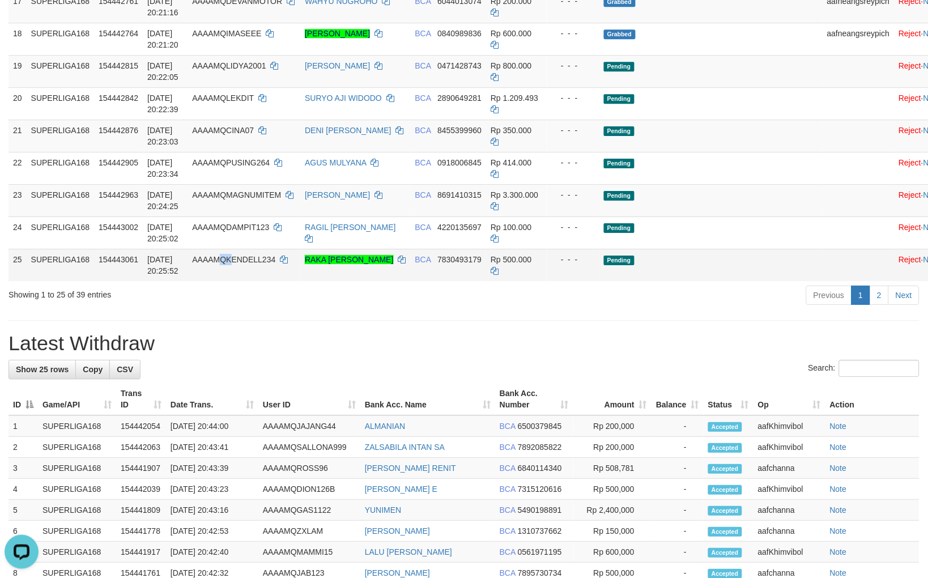
click at [258, 281] on td "AAAAMQKENDELL234" at bounding box center [243, 265] width 113 height 32
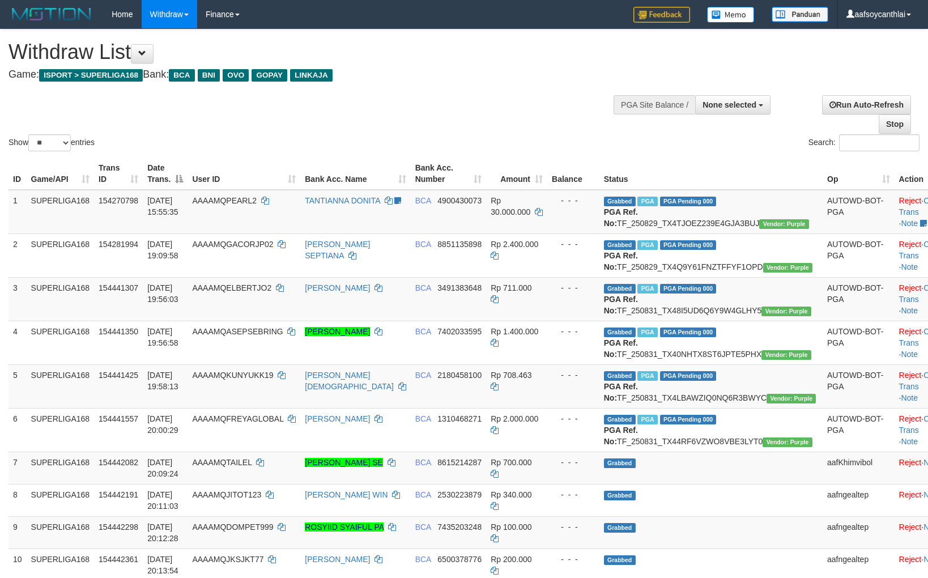
select select
select select "**"
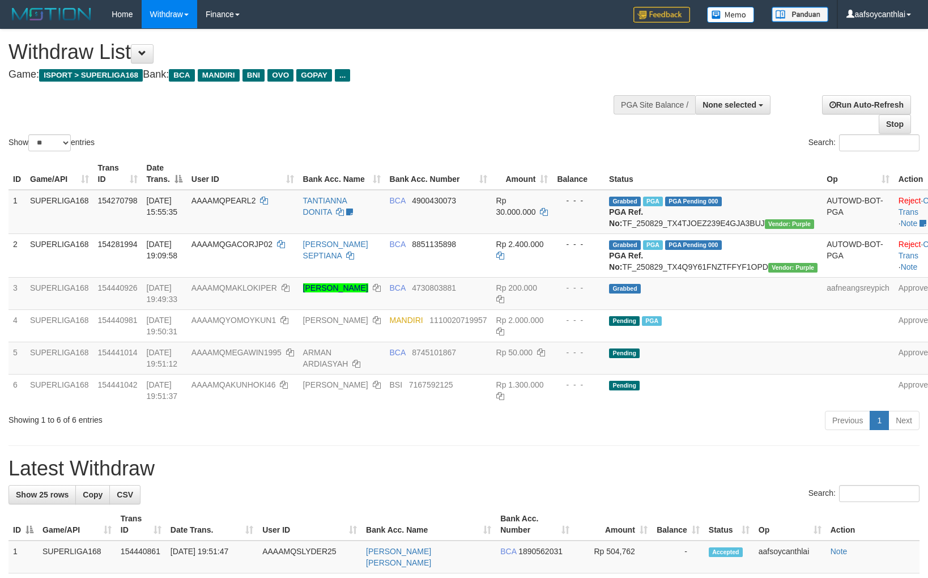
select select
select select "**"
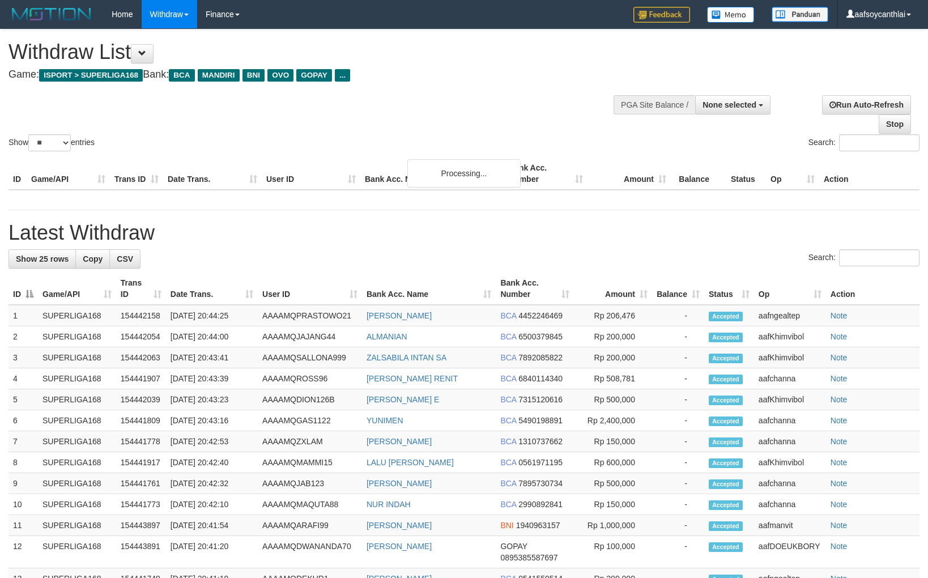
select select
select select "**"
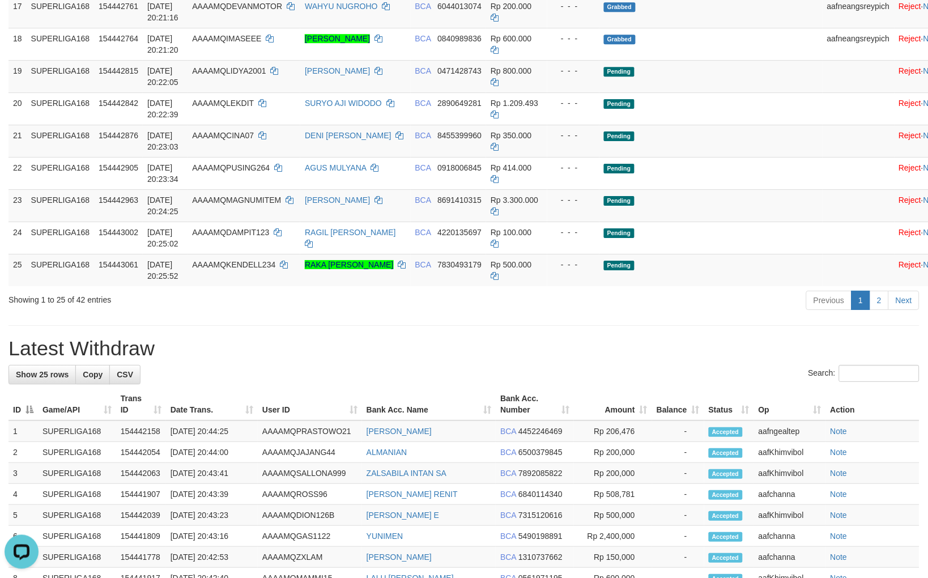
scroll to position [828, 0]
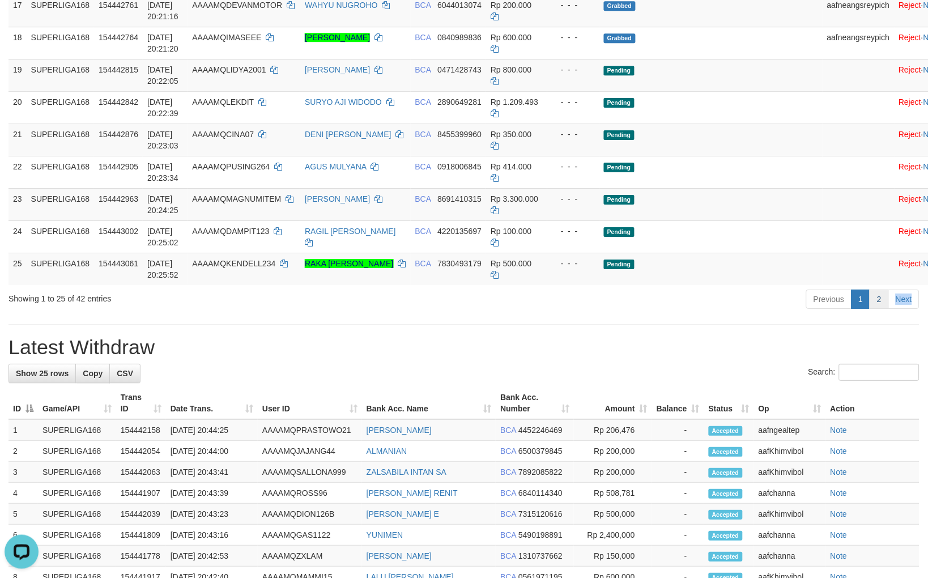
click at [888, 313] on div "Previous 1 2 Next" at bounding box center [657, 300] width 524 height 24
click at [885, 309] on link "2" at bounding box center [878, 298] width 19 height 19
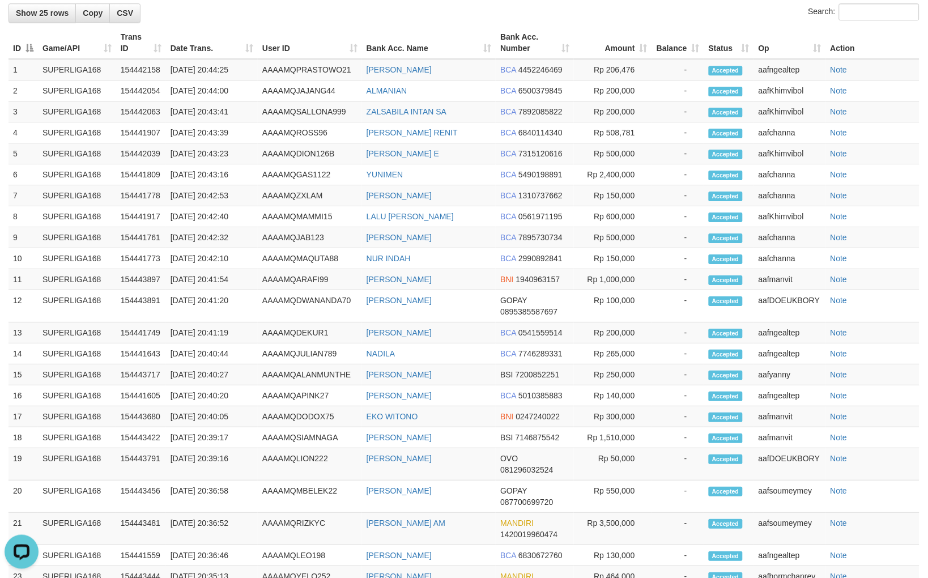
scroll to position [489, 0]
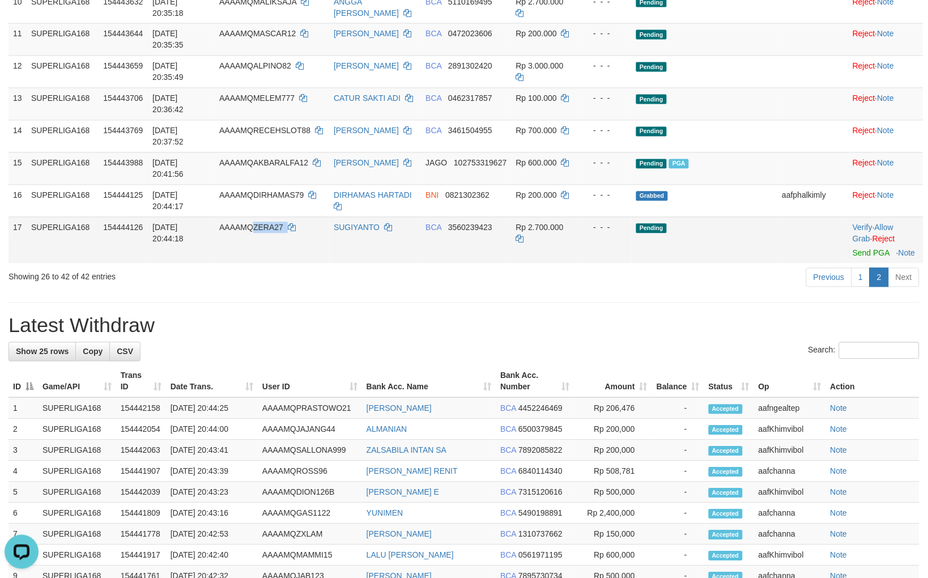
drag, startPoint x: 295, startPoint y: 238, endPoint x: 257, endPoint y: 233, distance: 38.2
click at [253, 234] on td "AAAAMQZERA27" at bounding box center [272, 240] width 114 height 46
drag, startPoint x: 695, startPoint y: 324, endPoint x: 822, endPoint y: 227, distance: 159.6
click at [701, 318] on div "**********" at bounding box center [464, 308] width 928 height 1536
click at [885, 224] on link "Allow Grab" at bounding box center [872, 233] width 41 height 20
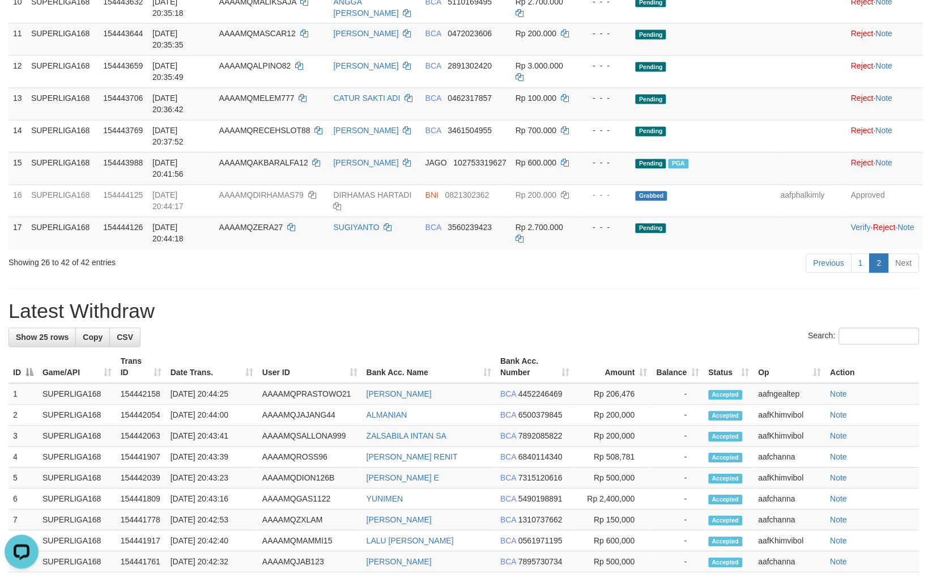
click at [575, 314] on h1 "Latest Withdraw" at bounding box center [463, 311] width 911 height 23
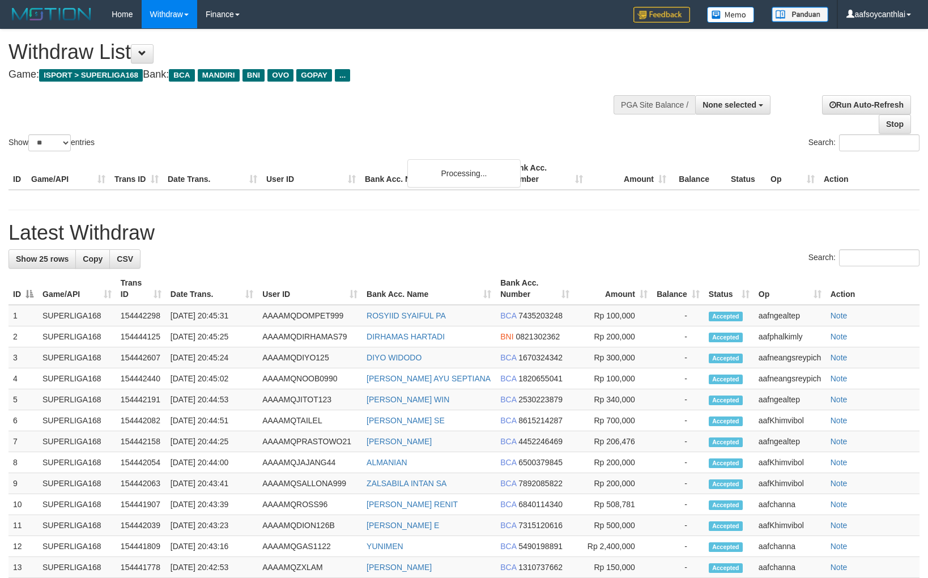
select select
select select "**"
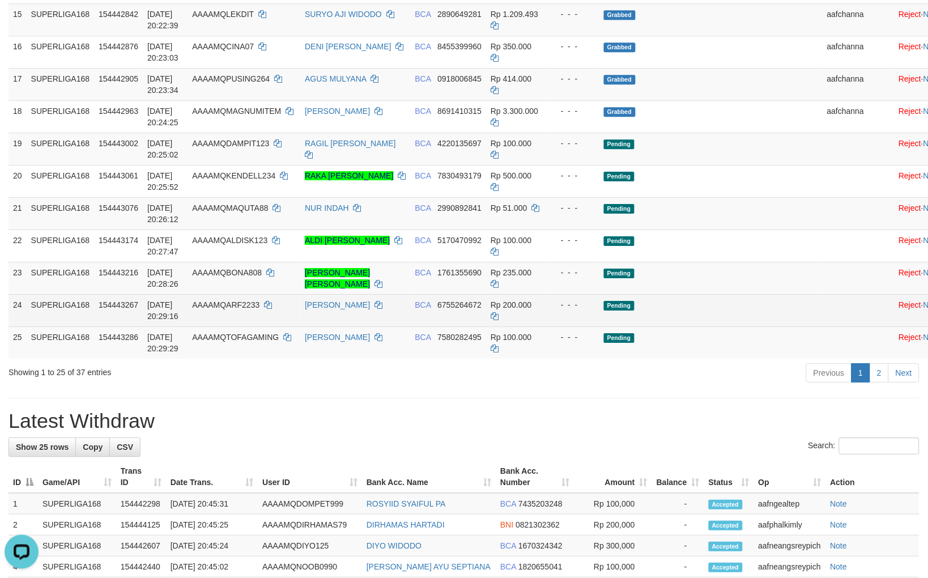
scroll to position [741, 0]
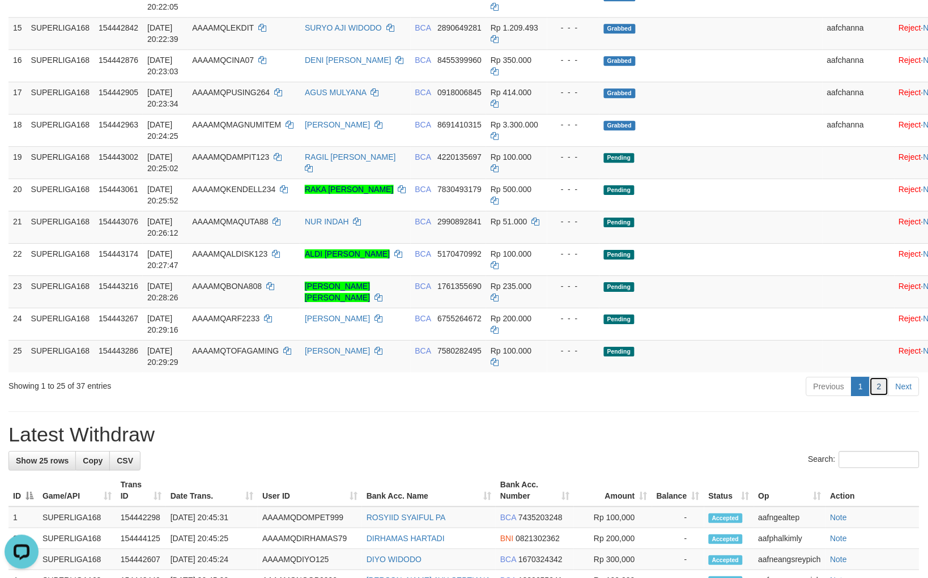
click at [883, 396] on link "2" at bounding box center [878, 386] width 19 height 19
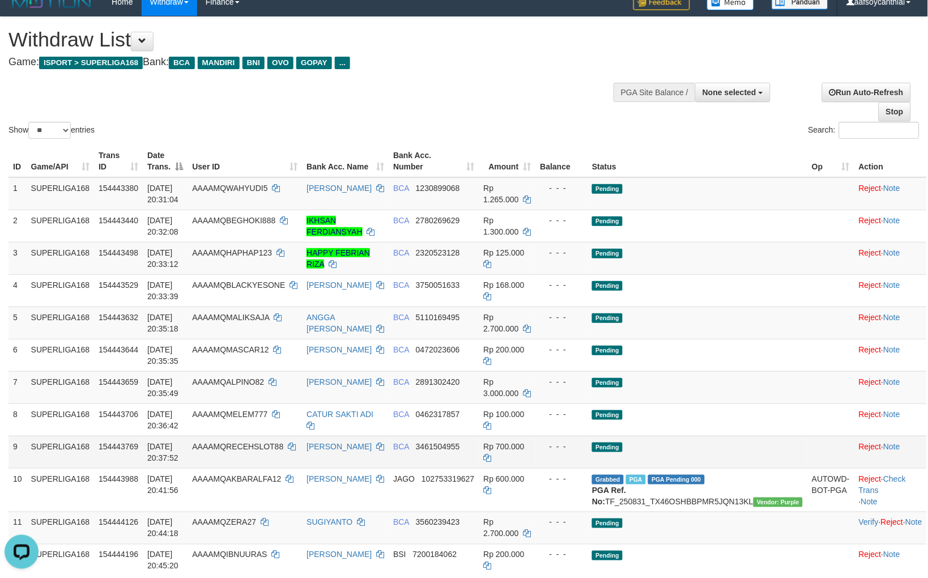
scroll to position [0, 0]
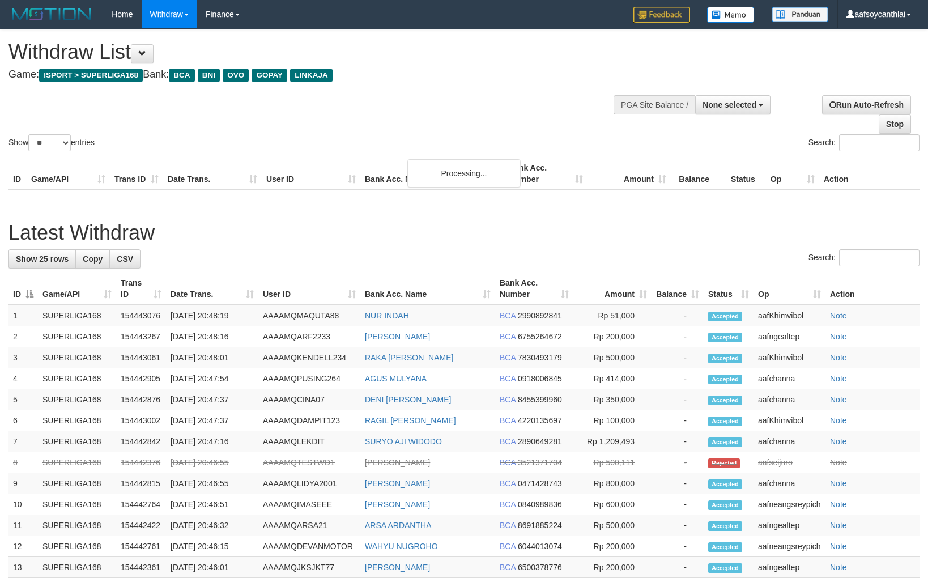
select select
select select "**"
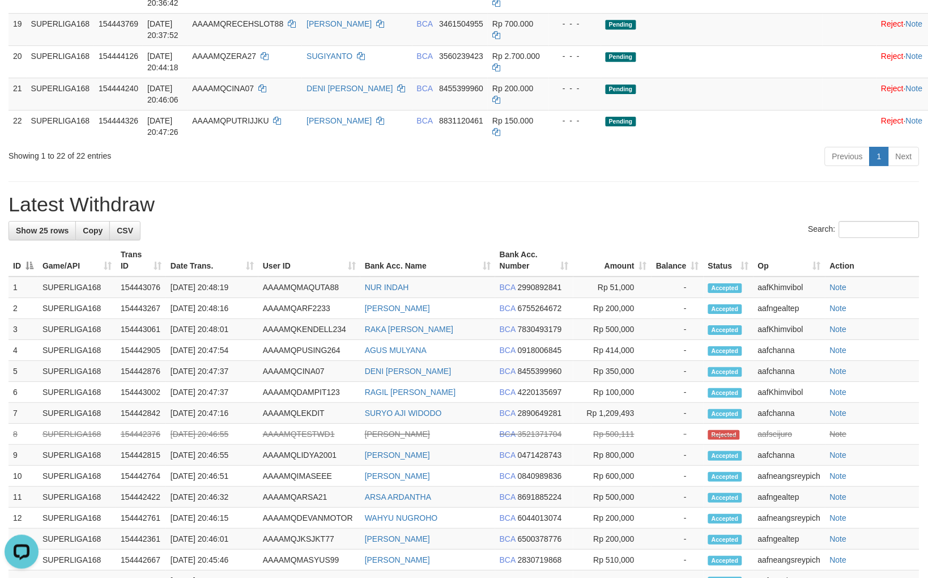
click at [270, 241] on div "Search:" at bounding box center [463, 231] width 911 height 20
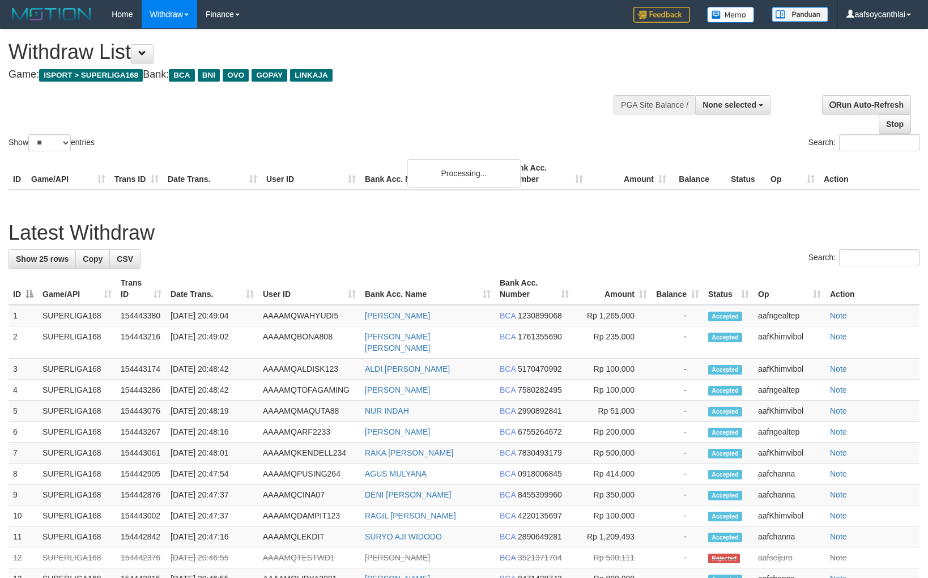
select select
select select "**"
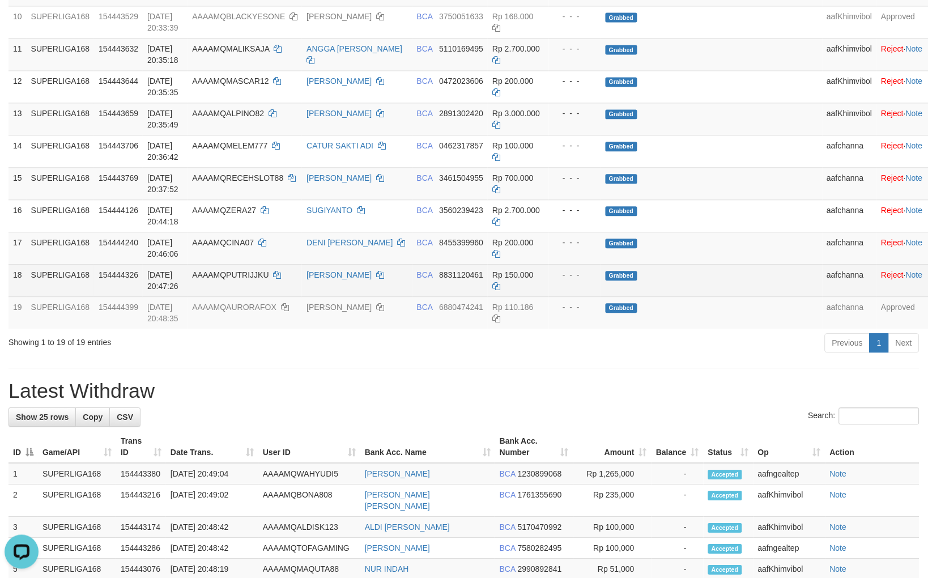
scroll to position [532, 0]
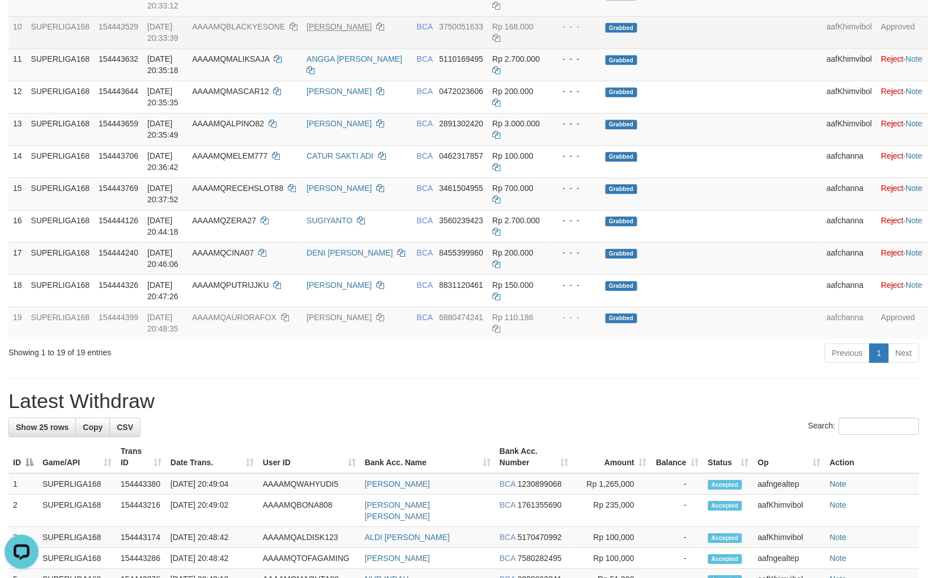
drag, startPoint x: 404, startPoint y: 87, endPoint x: 407, endPoint y: 94, distance: 7.9
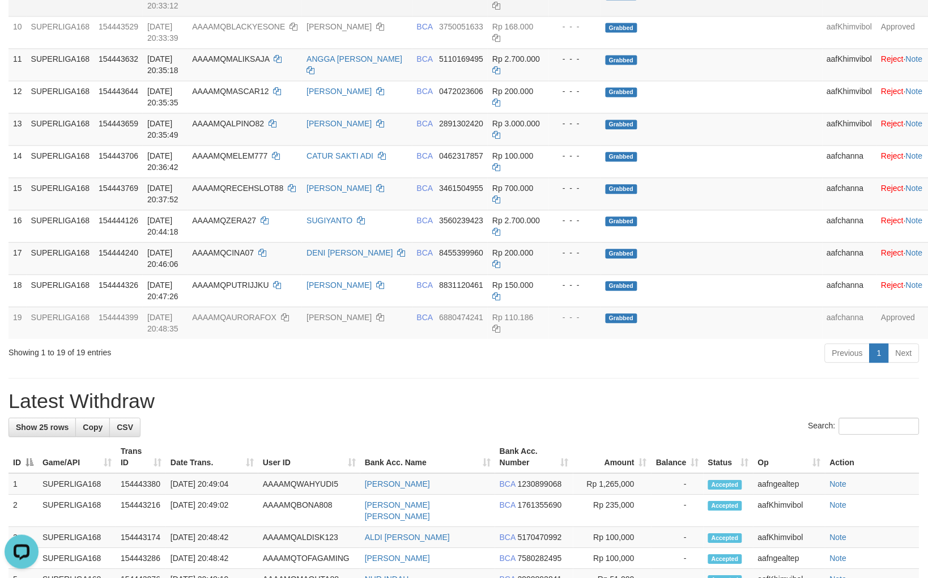
drag, startPoint x: 407, startPoint y: 94, endPoint x: 296, endPoint y: 74, distance: 112.2
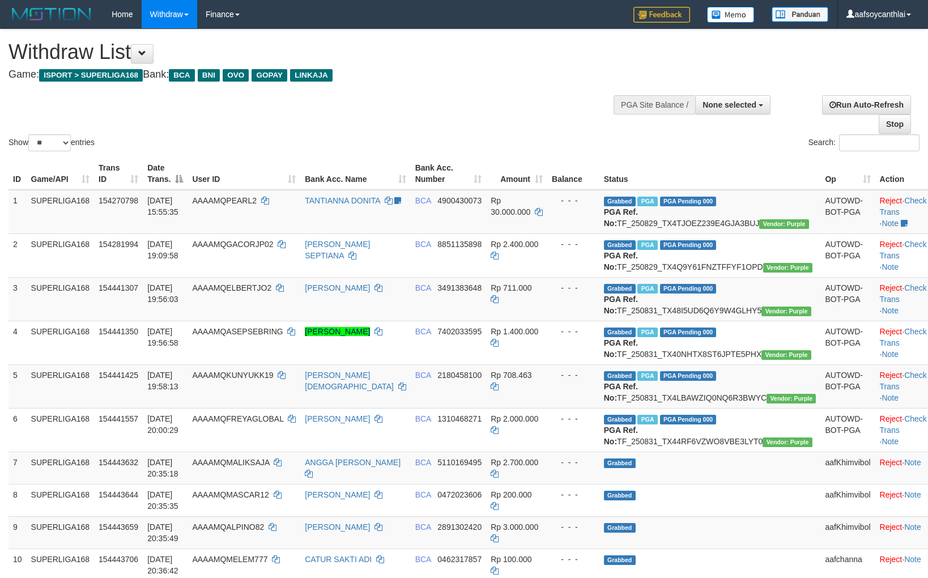
select select
select select "**"
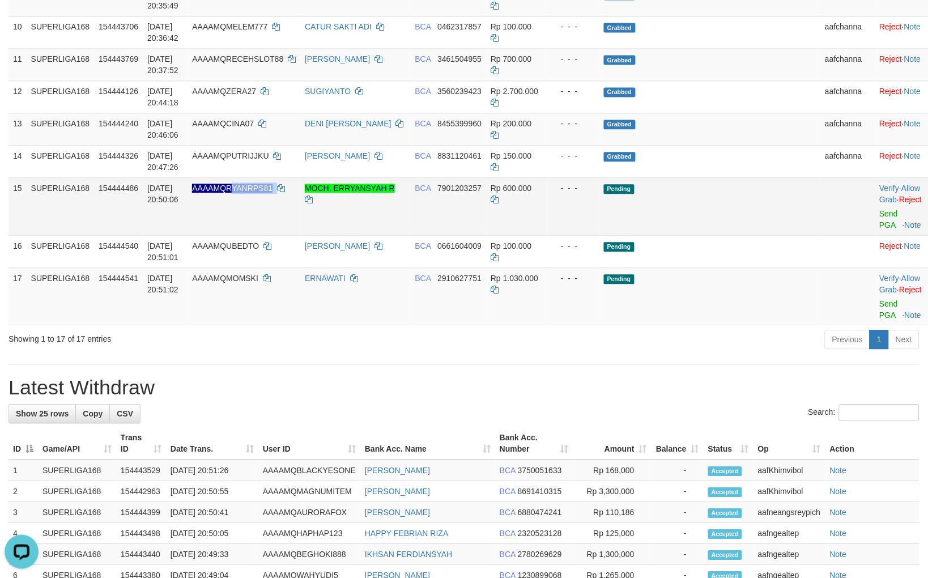
copy td "YANRPS81"
copy td "RYANRPS81"
drag, startPoint x: 317, startPoint y: 273, endPoint x: 267, endPoint y: 262, distance: 51.7
click at [259, 235] on td "AAAAMQRYANRPS81" at bounding box center [243, 206] width 113 height 58
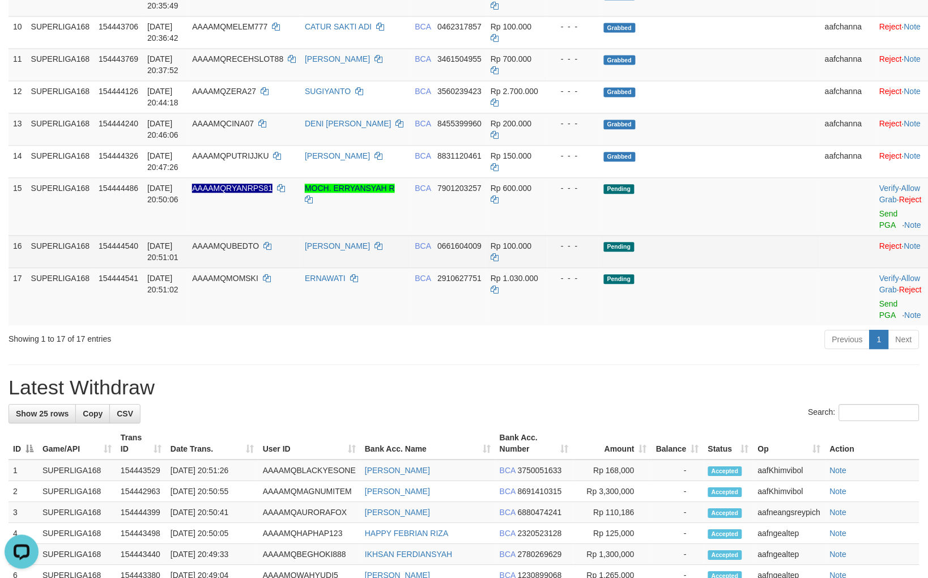
drag, startPoint x: 408, startPoint y: 359, endPoint x: 578, endPoint y: 305, distance: 178.4
click at [410, 325] on td "ERNAWATI" at bounding box center [355, 296] width 110 height 58
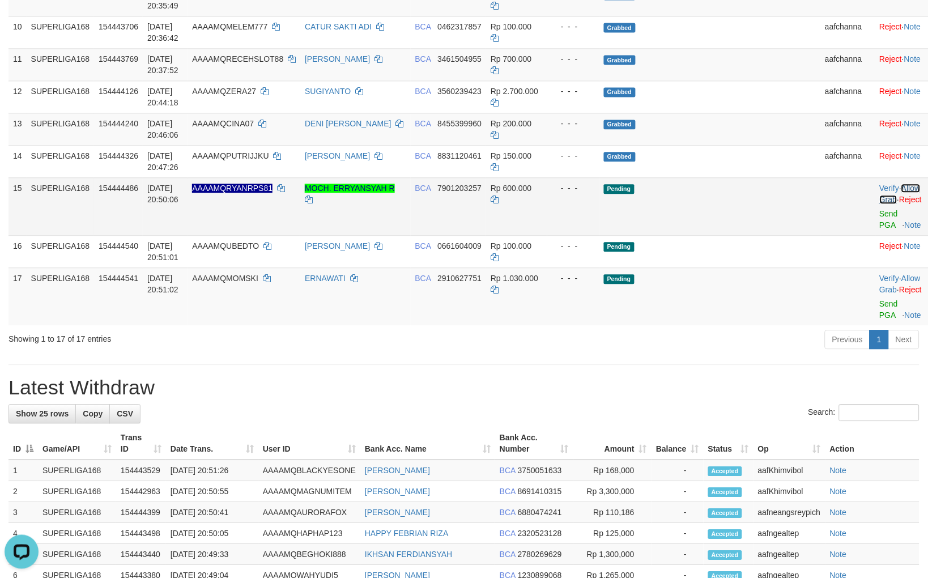
click at [890, 204] on link "Allow Grab" at bounding box center [899, 193] width 41 height 20
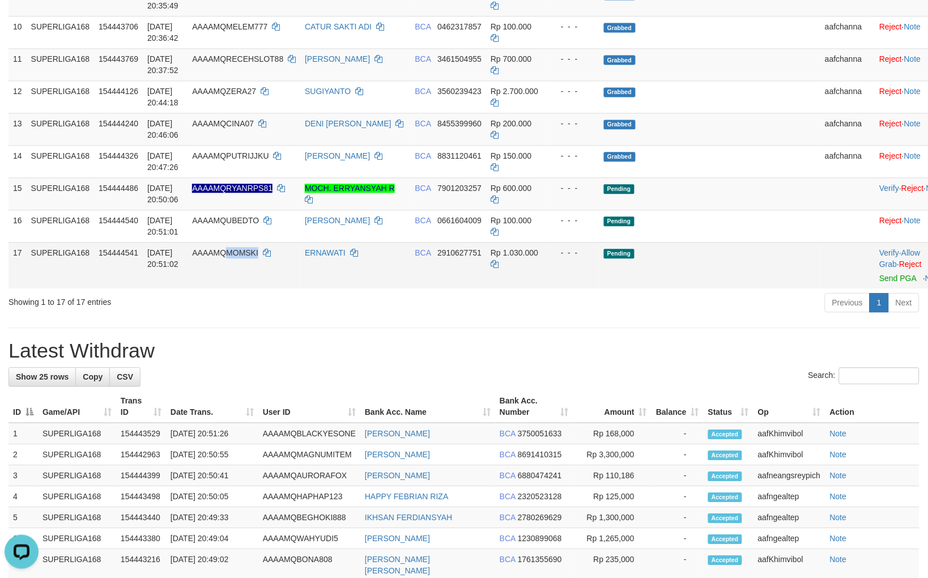
drag, startPoint x: 257, startPoint y: 331, endPoint x: 257, endPoint y: 324, distance: 6.8
click at [257, 288] on td "AAAAMQMOMSKI" at bounding box center [243, 265] width 113 height 46
drag, startPoint x: 721, startPoint y: 311, endPoint x: 937, endPoint y: 246, distance: 225.0
click at [885, 268] on link "Allow Grab" at bounding box center [899, 258] width 41 height 20
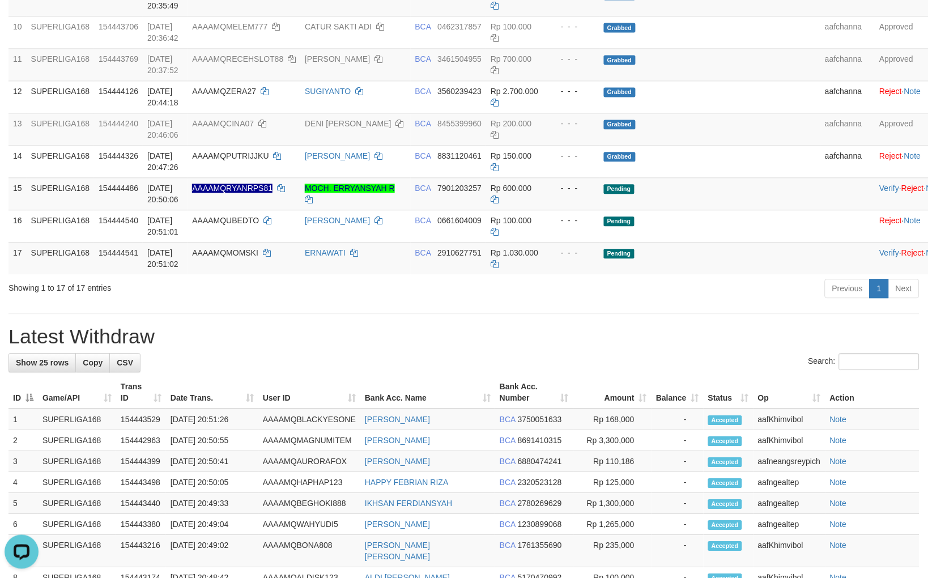
drag, startPoint x: 659, startPoint y: 376, endPoint x: 934, endPoint y: 385, distance: 275.4
click at [659, 376] on div "**********" at bounding box center [464, 258] width 928 height 1522
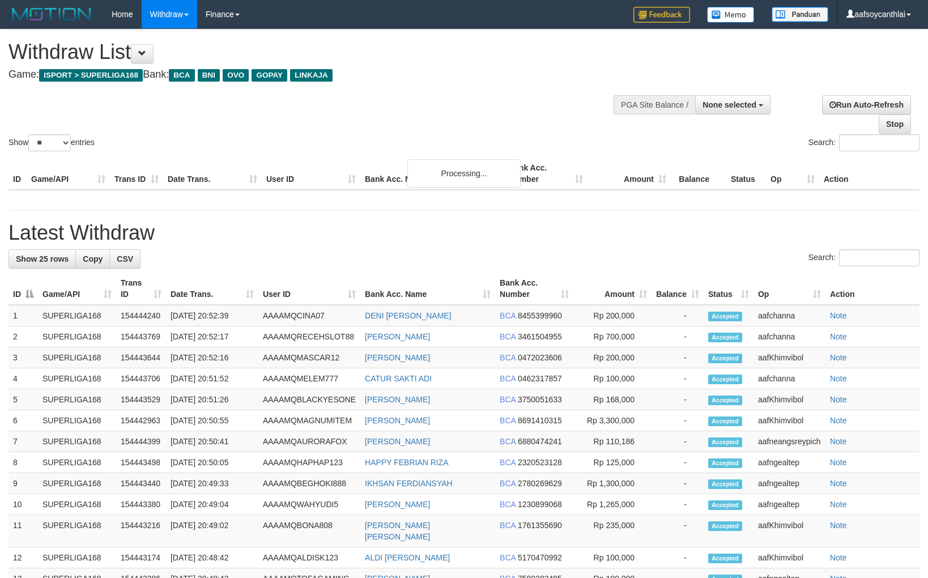
select select
select select "**"
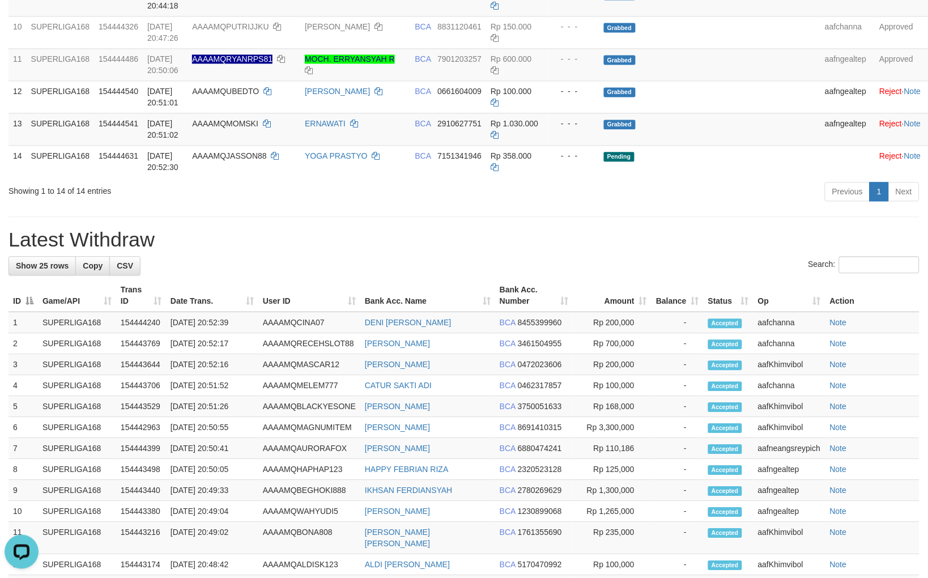
drag, startPoint x: 641, startPoint y: 282, endPoint x: 663, endPoint y: 280, distance: 22.2
click at [641, 282] on div "**********" at bounding box center [464, 209] width 928 height 1425
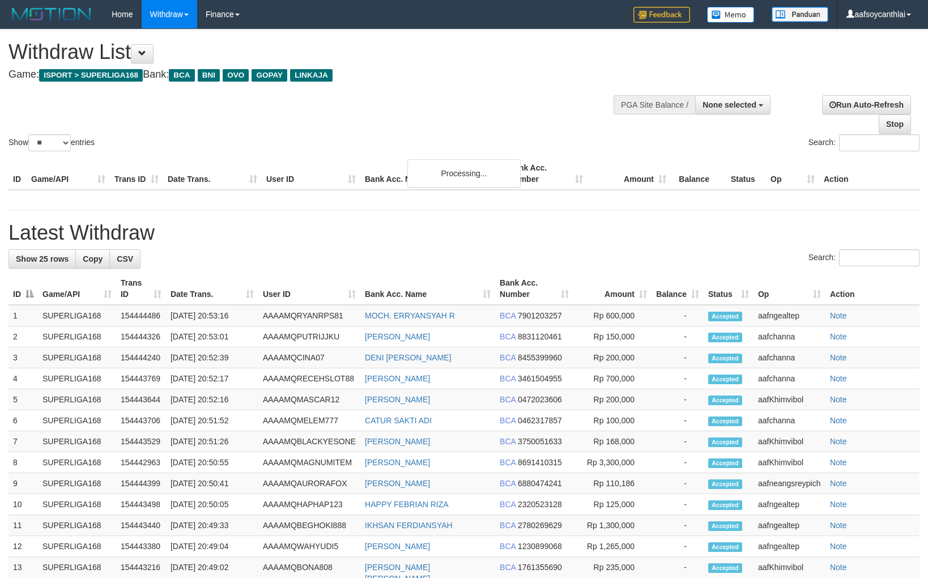
select select
select select "**"
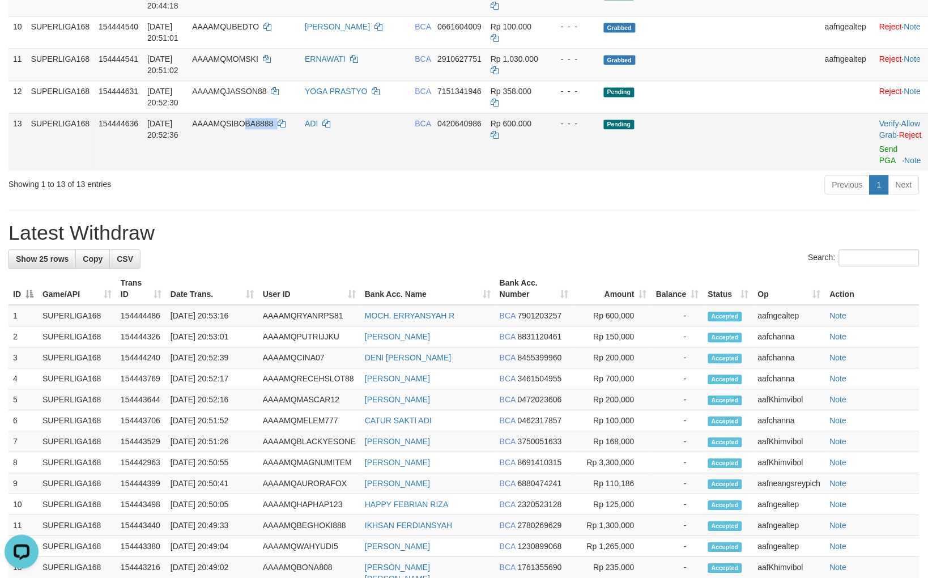
copy td "BA8888"
copy td "SIBOBA8888"
drag, startPoint x: 320, startPoint y: 206, endPoint x: 260, endPoint y: 195, distance: 60.4
click at [260, 170] on td "AAAAMQSIBOBA8888" at bounding box center [243, 142] width 113 height 58
drag, startPoint x: 573, startPoint y: 287, endPoint x: 693, endPoint y: 280, distance: 120.2
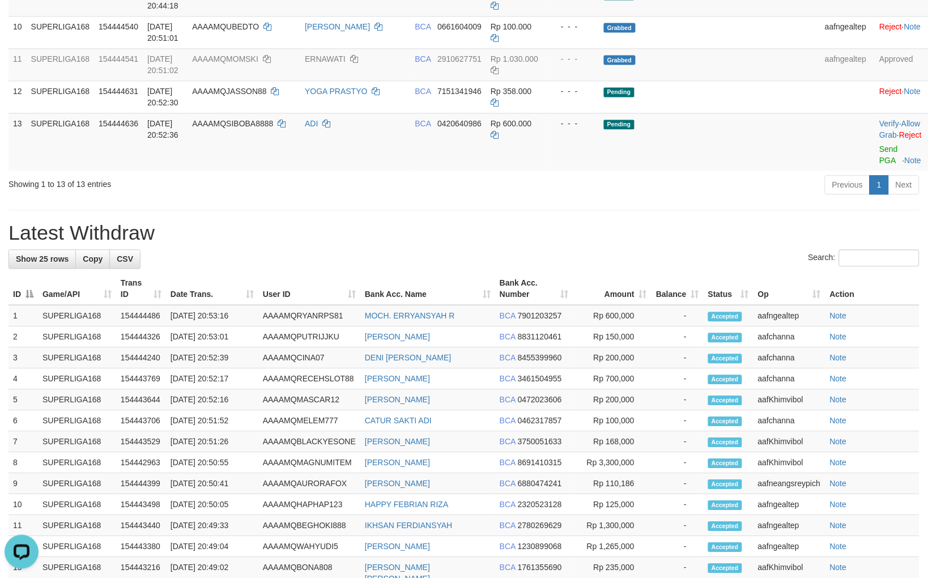
click at [574, 244] on h1 "Latest Withdraw" at bounding box center [463, 232] width 911 height 23
click at [895, 139] on link "Allow Grab" at bounding box center [899, 129] width 41 height 20
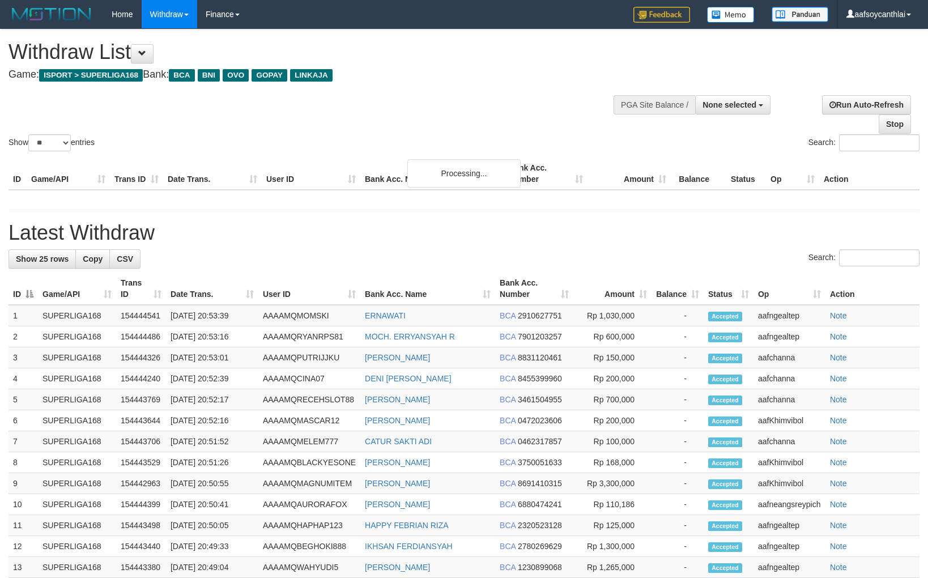
select select
select select "**"
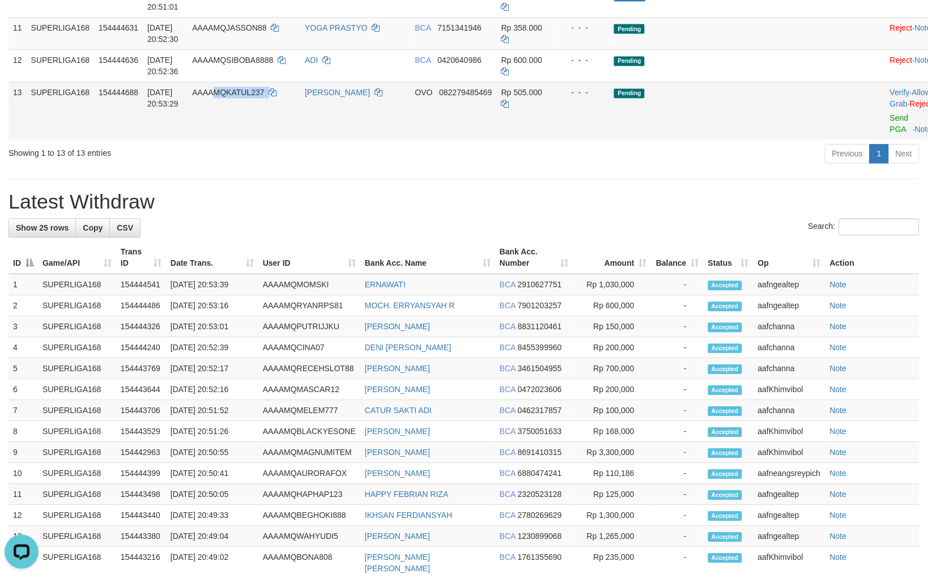
copy td "MQKATUL237"
copy td "KATUL237"
drag, startPoint x: 306, startPoint y: 172, endPoint x: 254, endPoint y: 165, distance: 52.5
click at [254, 139] on td "AAAAMQKATUL237" at bounding box center [243, 111] width 113 height 58
drag, startPoint x: 492, startPoint y: 331, endPoint x: 714, endPoint y: 301, distance: 224.0
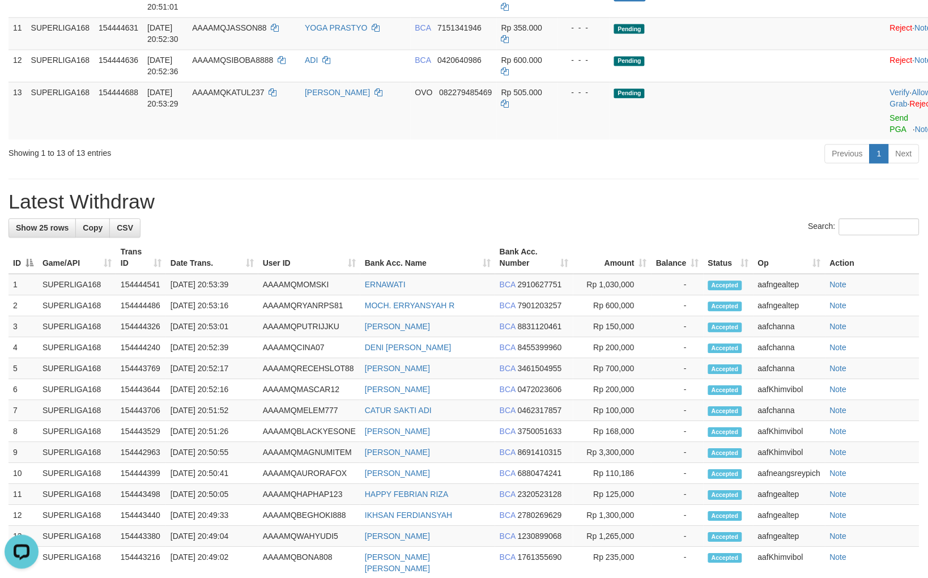
click at [494, 274] on th "Bank Acc. Name" at bounding box center [427, 257] width 135 height 32
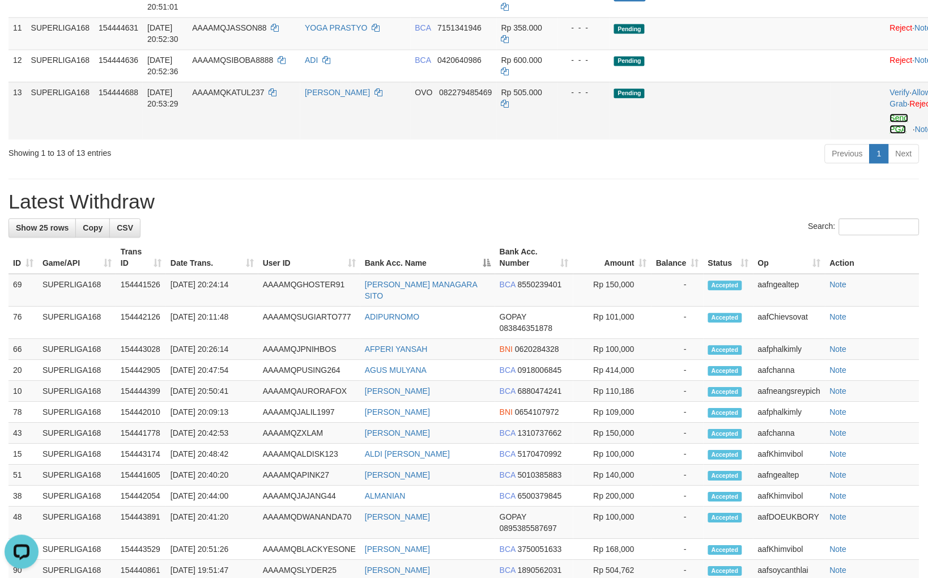
click at [890, 134] on link "Send PGA" at bounding box center [899, 123] width 19 height 20
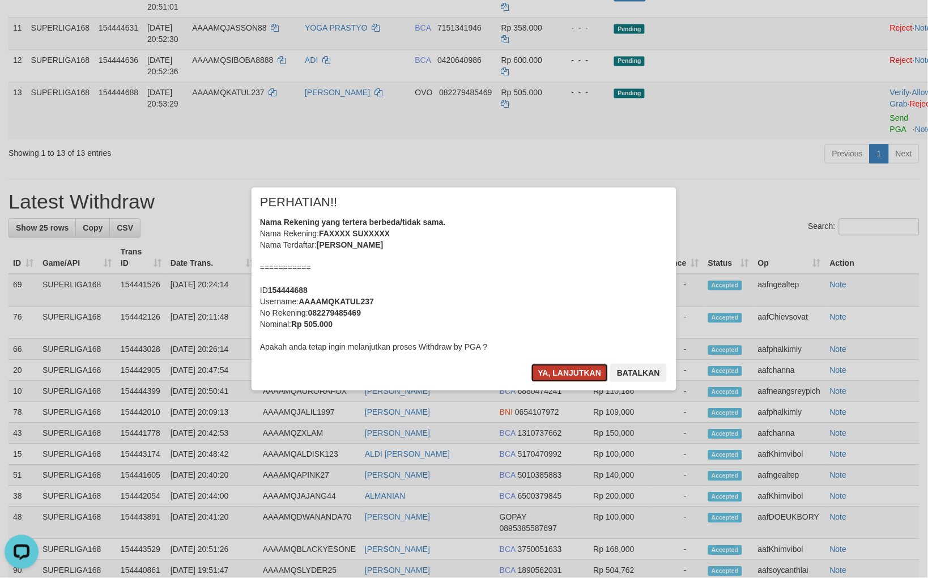
drag, startPoint x: 573, startPoint y: 377, endPoint x: 578, endPoint y: 371, distance: 8.4
click at [573, 377] on button "Ya, lanjutkan" at bounding box center [569, 373] width 77 height 18
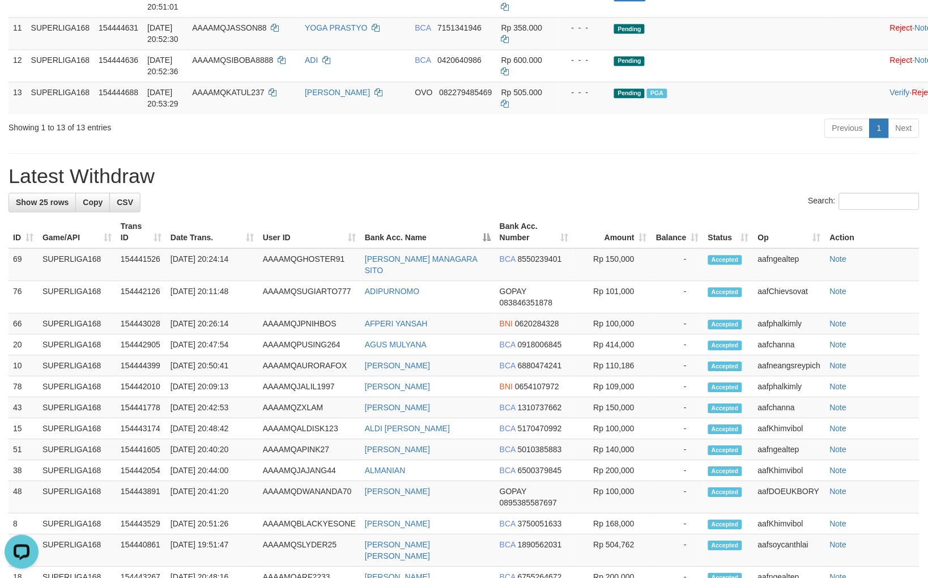
drag, startPoint x: 566, startPoint y: 196, endPoint x: 567, endPoint y: 183, distance: 12.5
click at [566, 142] on div "Previous 1 Next" at bounding box center [657, 129] width 524 height 24
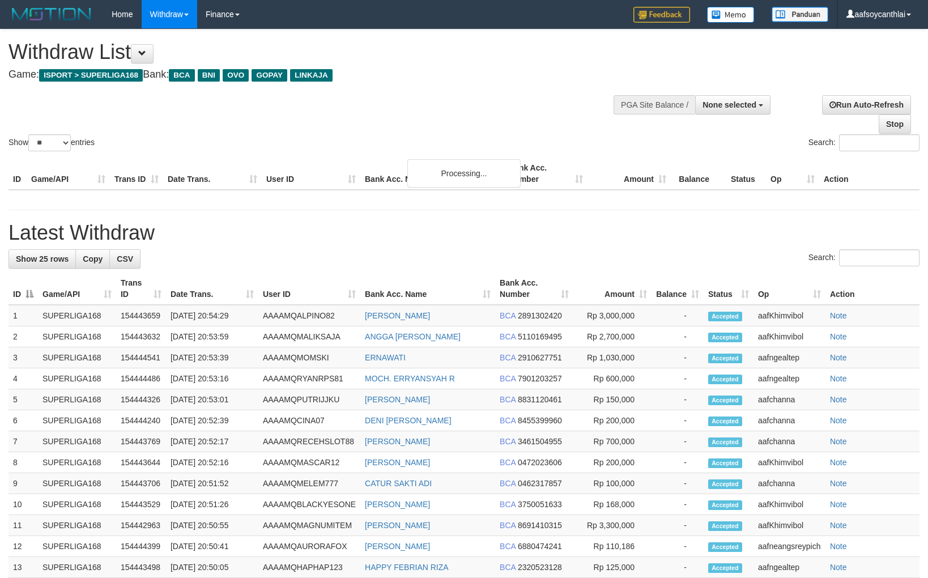
select select
select select "**"
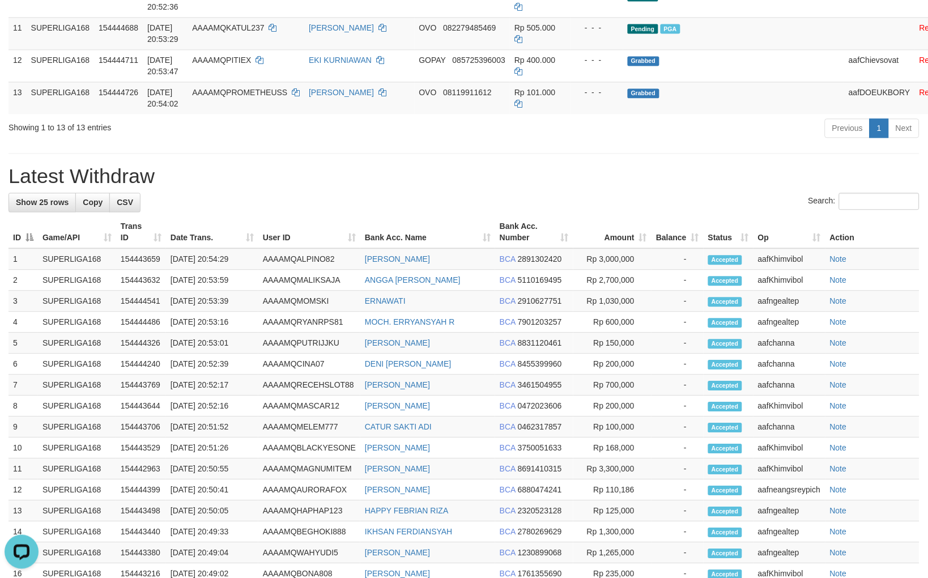
click at [478, 219] on div "**********" at bounding box center [464, 162] width 928 height 1393
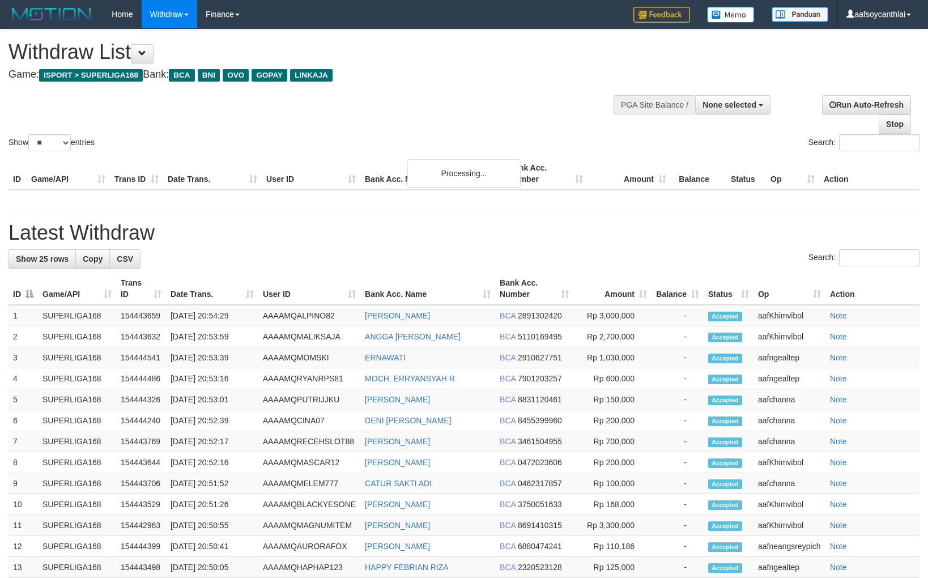
select select
select select "**"
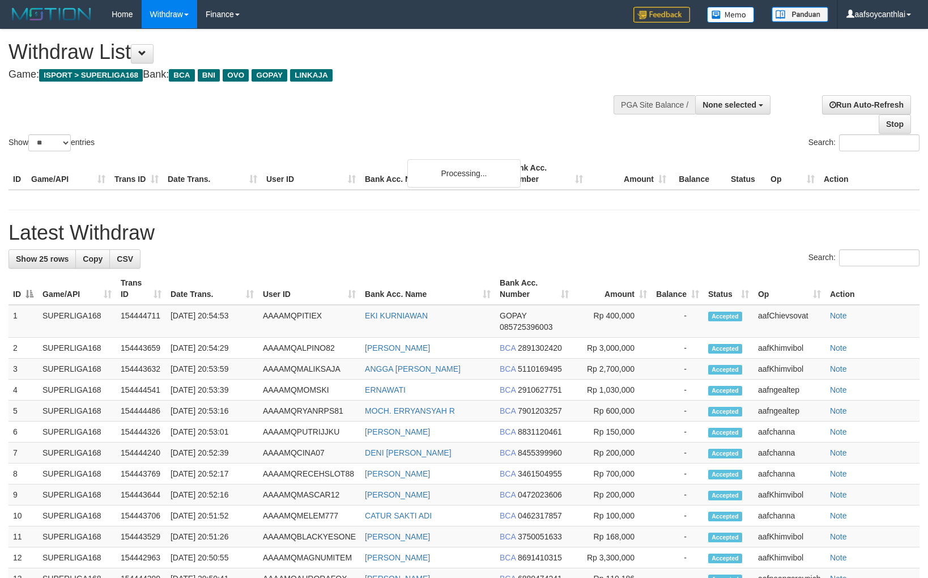
select select
select select "**"
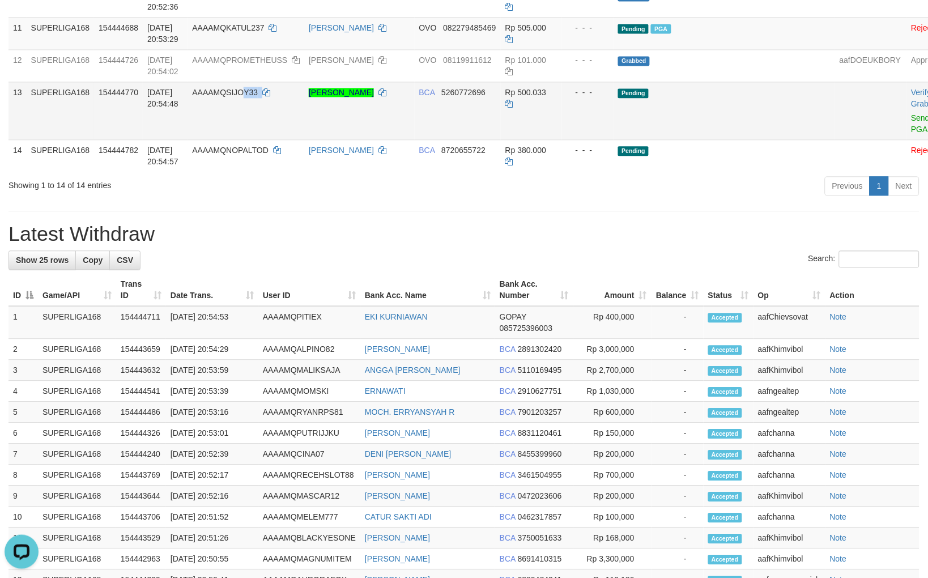
copy td "Y33"
copy td "QSIJOY33"
copy td "SIJOY33"
drag, startPoint x: 304, startPoint y: 168, endPoint x: 247, endPoint y: 168, distance: 56.1
click at [247, 139] on td "AAAAMQSIJOY33" at bounding box center [245, 111] width 117 height 58
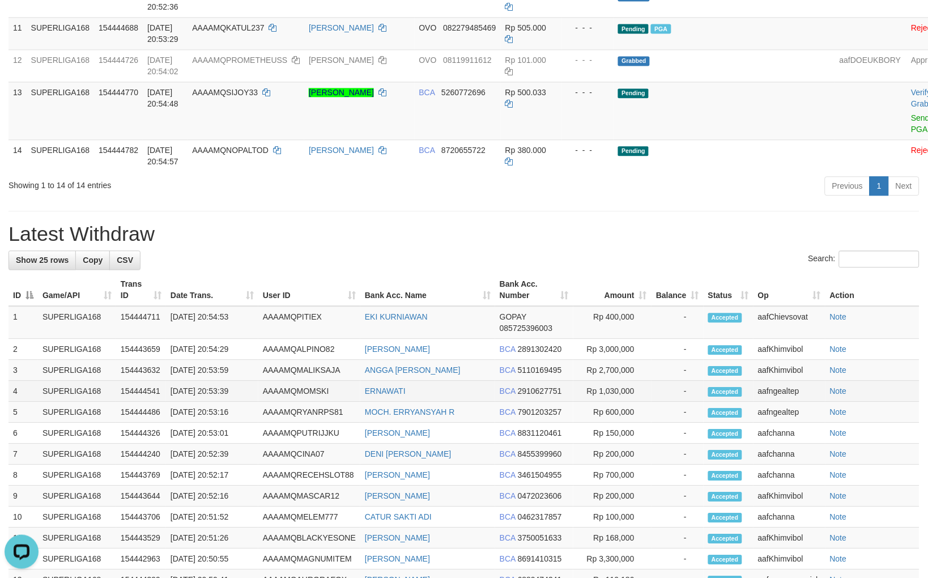
drag, startPoint x: 364, startPoint y: 465, endPoint x: 394, endPoint y: 449, distance: 33.7
click at [367, 401] on td "ERNAWATI" at bounding box center [427, 391] width 135 height 21
click at [911, 108] on link "Allow Grab" at bounding box center [931, 98] width 41 height 20
click at [548, 246] on div "**********" at bounding box center [464, 197] width 928 height 1462
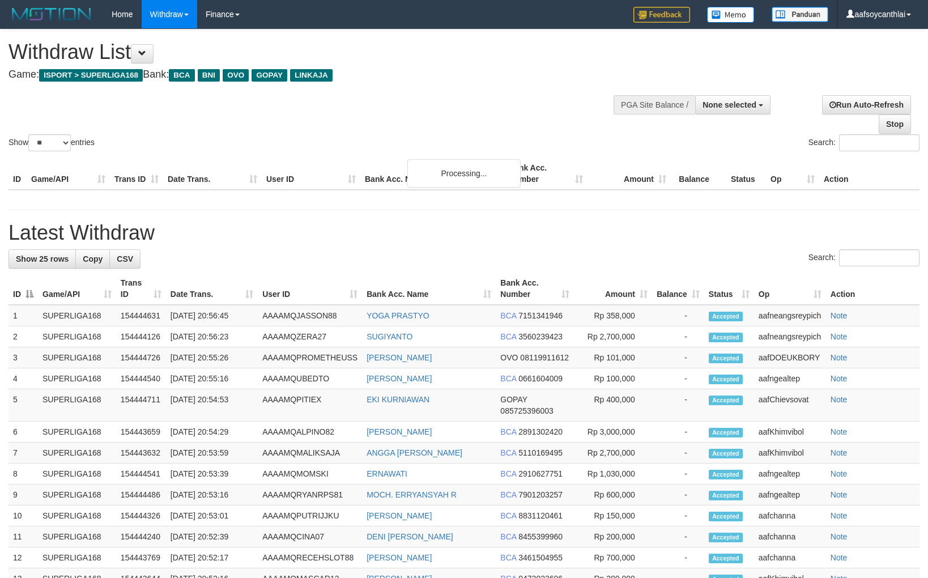
select select
select select "**"
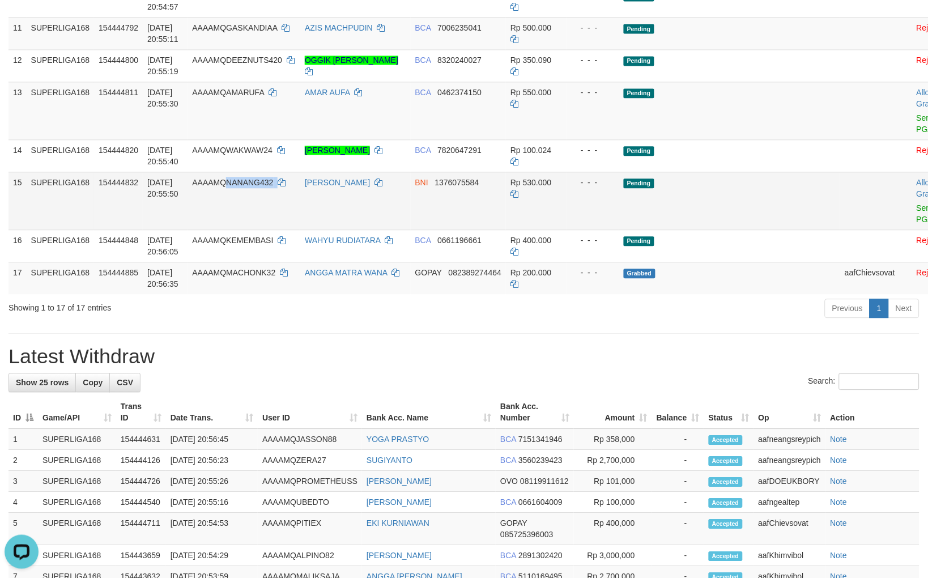
copy td "NANANG432"
drag, startPoint x: 311, startPoint y: 263, endPoint x: 249, endPoint y: 255, distance: 62.8
click at [249, 229] on td "AAAAMQNANANG432" at bounding box center [243, 201] width 113 height 58
drag, startPoint x: 365, startPoint y: 408, endPoint x: 434, endPoint y: 399, distance: 69.1
click at [371, 407] on div "**********" at bounding box center [464, 258] width 928 height 1584
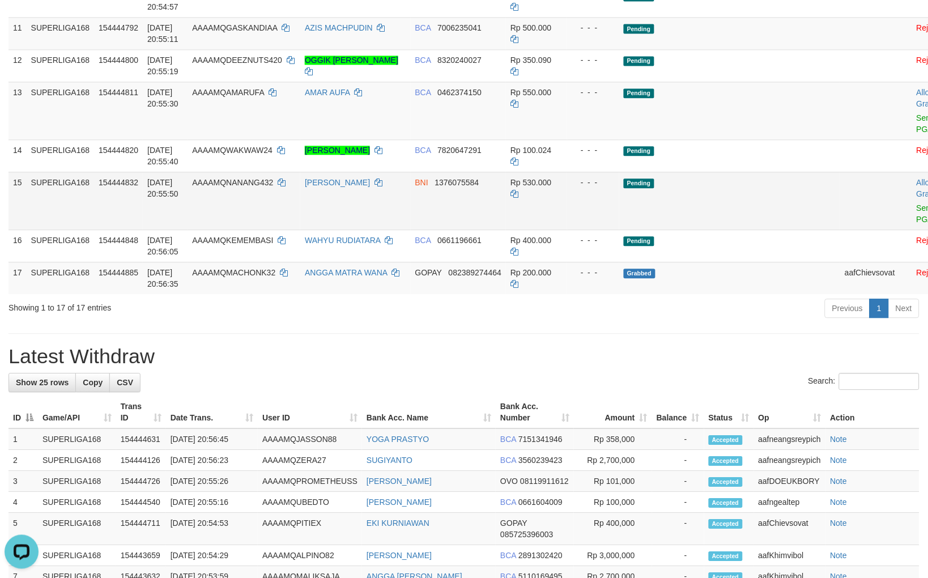
click at [912, 229] on td "Allow Grab · Reject Send PGA · Note" at bounding box center [940, 201] width 56 height 58
click at [916, 224] on link "Send PGA" at bounding box center [925, 213] width 19 height 20
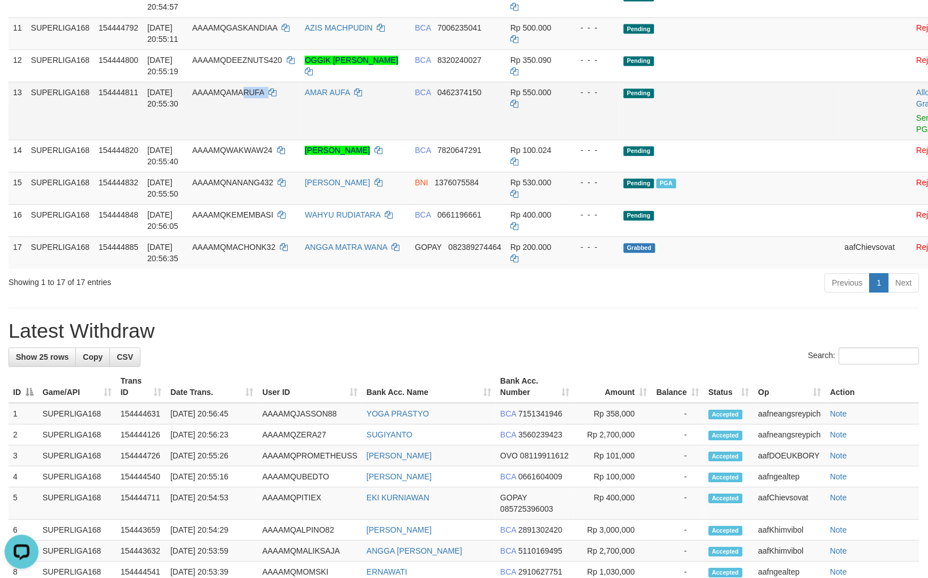
copy td "RUFA"
copy td "MARUFA"
copy td "AMARUFA"
drag, startPoint x: 300, startPoint y: 186, endPoint x: 268, endPoint y: 167, distance: 36.8
click at [250, 139] on td "AAAAMQAMARUFA" at bounding box center [243, 111] width 113 height 58
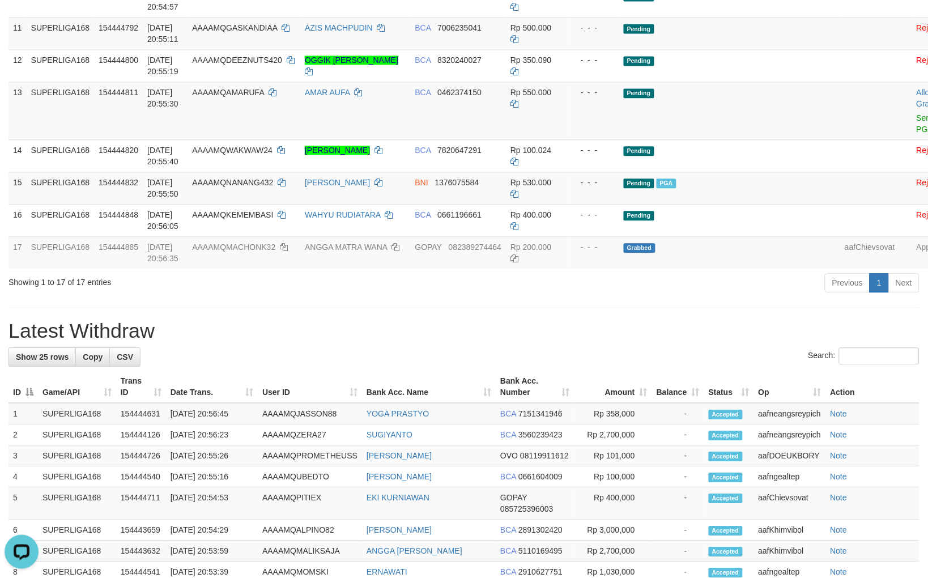
drag, startPoint x: 421, startPoint y: 442, endPoint x: 639, endPoint y: 383, distance: 225.3
click at [912, 139] on td "Allow Grab · Reject Send PGA · Note" at bounding box center [940, 111] width 56 height 58
click at [916, 108] on link "Allow Grab" at bounding box center [925, 98] width 19 height 20
click at [648, 268] on td "Grabbed" at bounding box center [729, 252] width 221 height 32
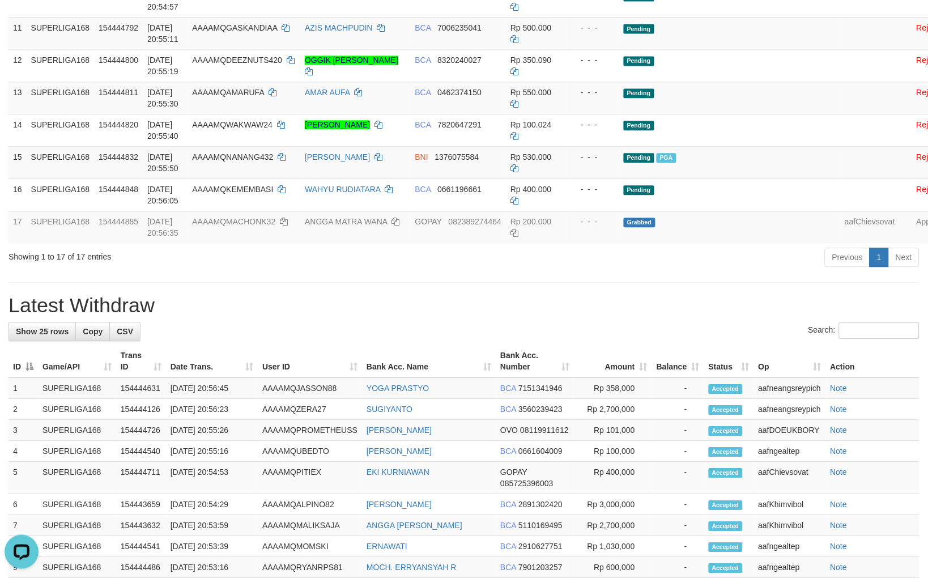
click at [506, 317] on h1 "Latest Withdraw" at bounding box center [463, 305] width 911 height 23
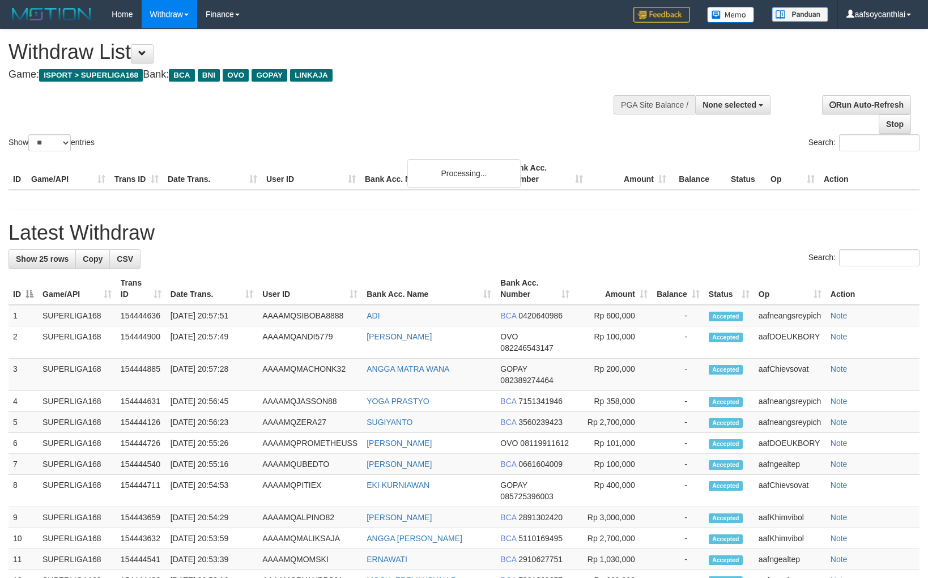
select select
select select "**"
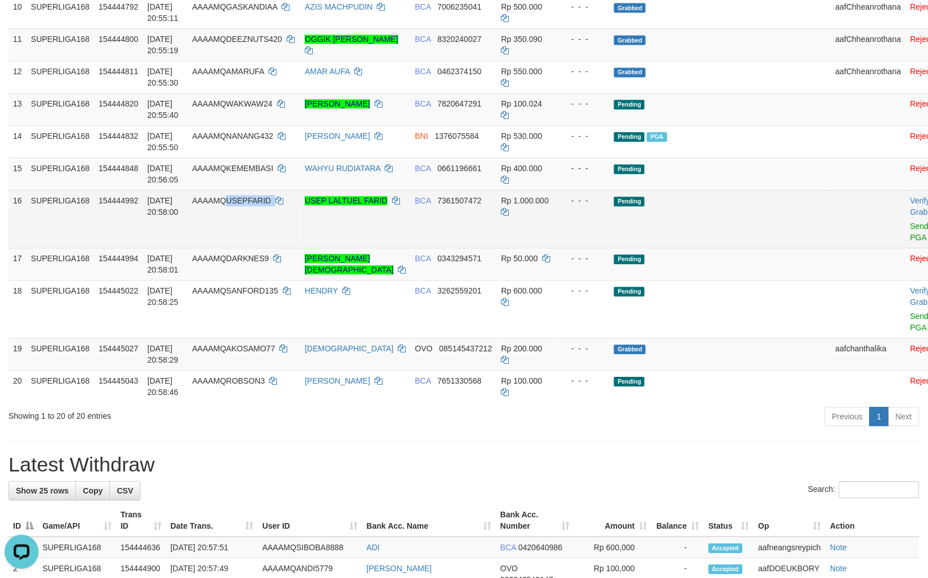
copy td "USEPFARID"
copy td "SEPFARID"
drag, startPoint x: 312, startPoint y: 288, endPoint x: 566, endPoint y: 297, distance: 254.4
click at [254, 247] on td "AAAAMQUSEPFARID" at bounding box center [243, 219] width 113 height 58
copy td "USEPFARID"
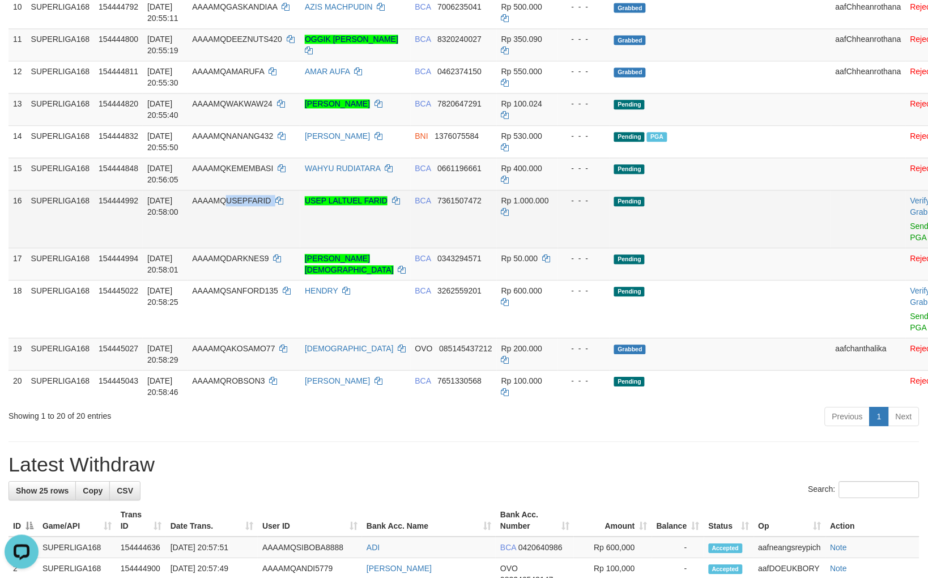
drag, startPoint x: 310, startPoint y: 308, endPoint x: 284, endPoint y: 291, distance: 30.9
click at [251, 247] on td "AAAAMQUSEPFARID" at bounding box center [243, 219] width 113 height 58
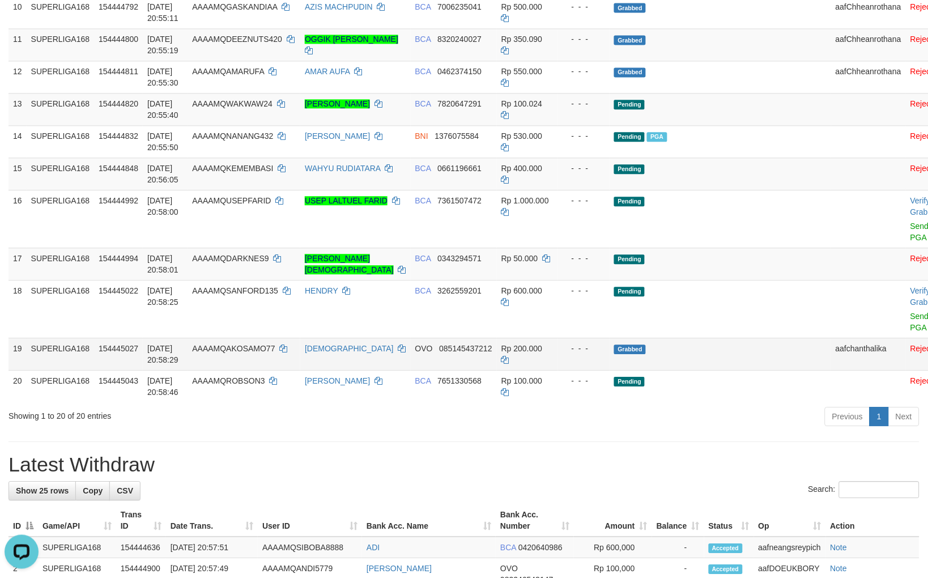
drag, startPoint x: 98, startPoint y: 423, endPoint x: 244, endPoint y: 434, distance: 146.5
click at [99, 370] on tr "19 SUPERLIGA168 154445027 [DATE] 20:58:29 AAAAMQAKOSAMO77 AGUSRIADI OVO 0851454…" at bounding box center [484, 354] width 953 height 32
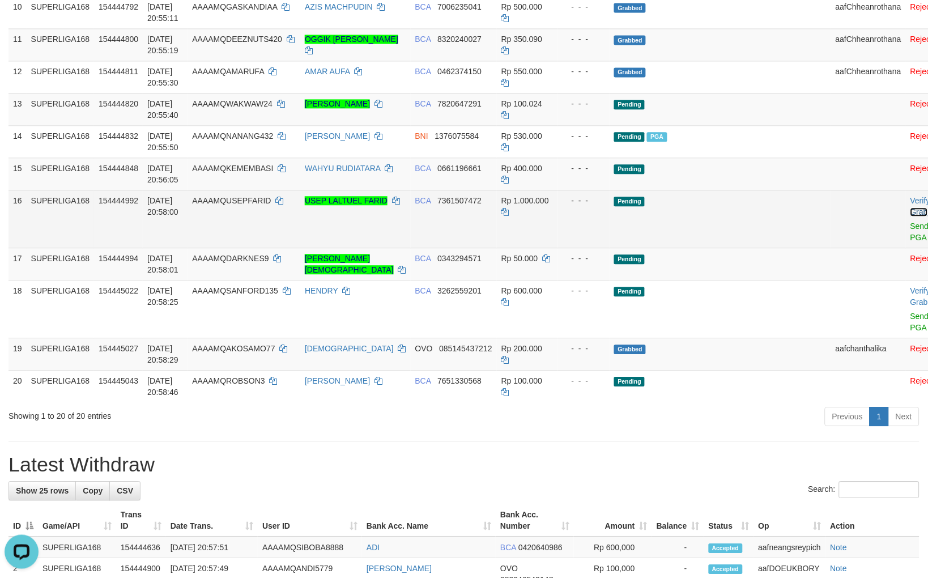
click at [910, 216] on link "Allow Grab" at bounding box center [930, 206] width 41 height 20
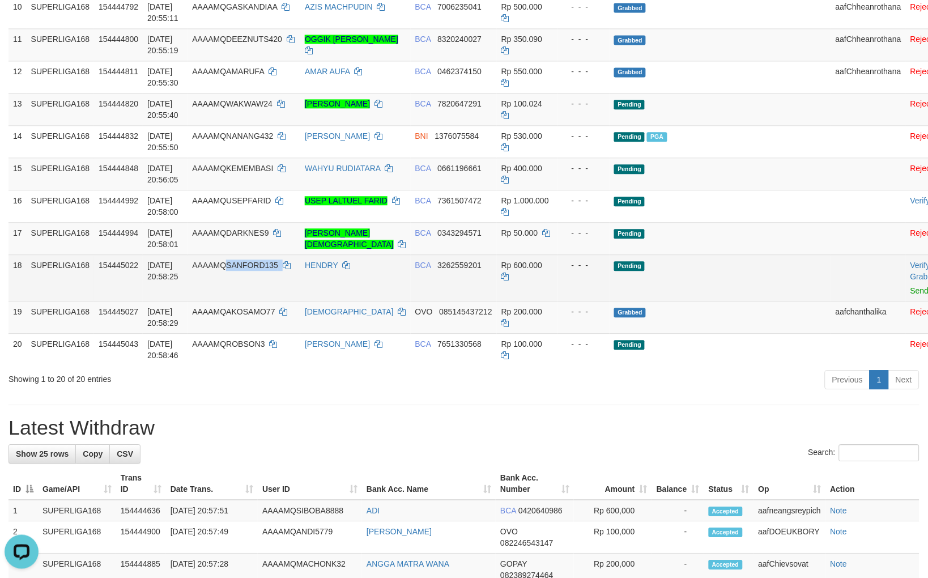
drag, startPoint x: 293, startPoint y: 357, endPoint x: 244, endPoint y: 353, distance: 49.4
click at [244, 301] on td "AAAAMQSANFORD135" at bounding box center [243, 277] width 113 height 46
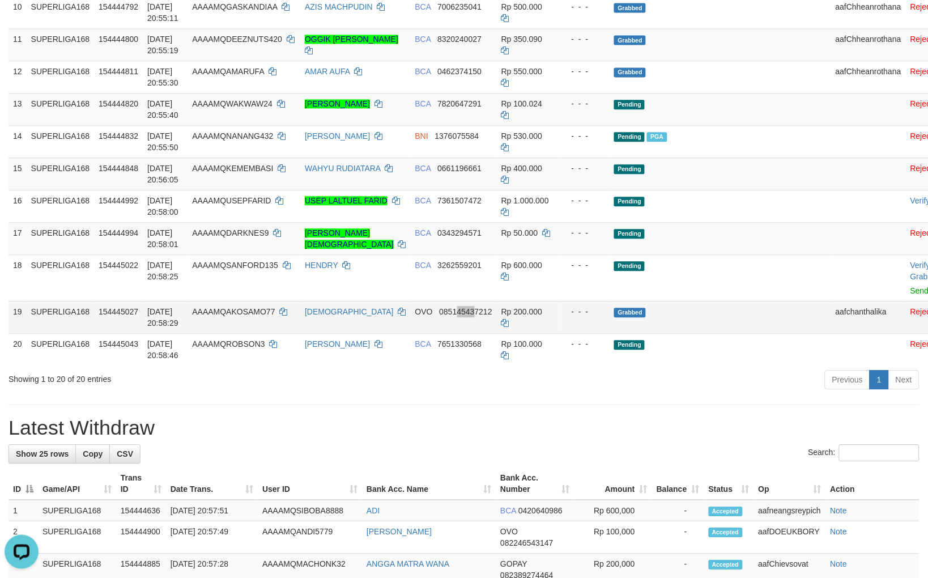
drag, startPoint x: 459, startPoint y: 384, endPoint x: 633, endPoint y: 388, distance: 173.3
click at [463, 333] on td "OVO 085145437212" at bounding box center [454, 317] width 86 height 32
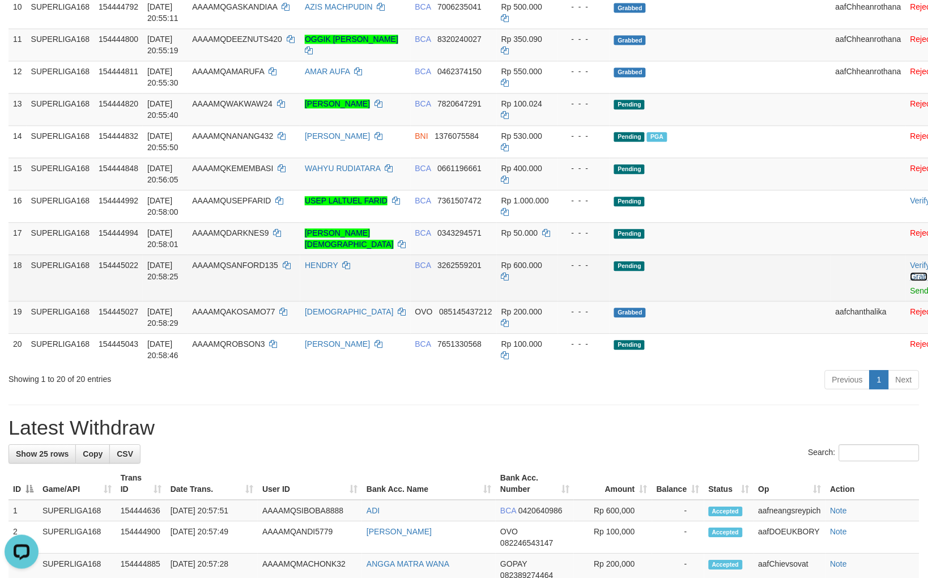
click at [910, 281] on link "Allow Grab" at bounding box center [930, 270] width 41 height 20
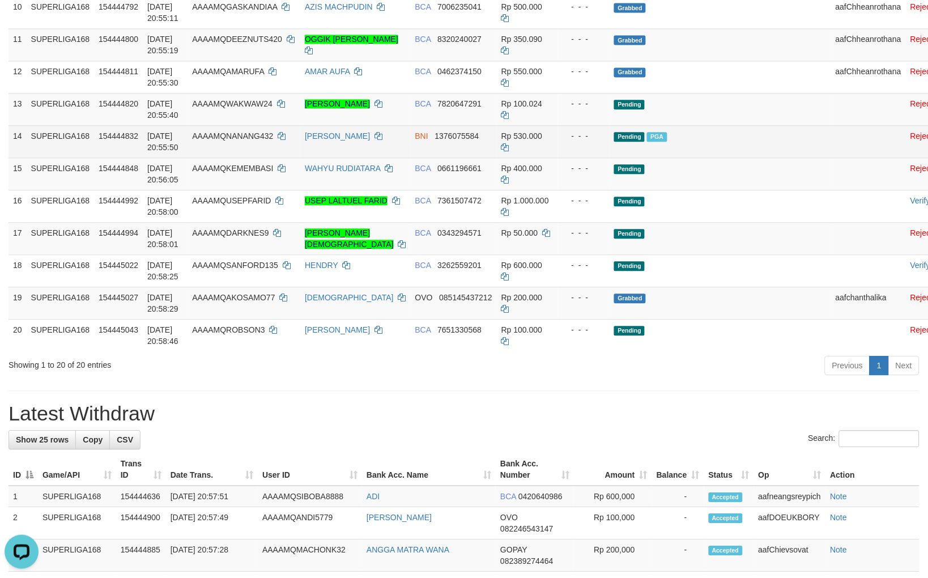
drag, startPoint x: 590, startPoint y: 234, endPoint x: 603, endPoint y: 228, distance: 13.9
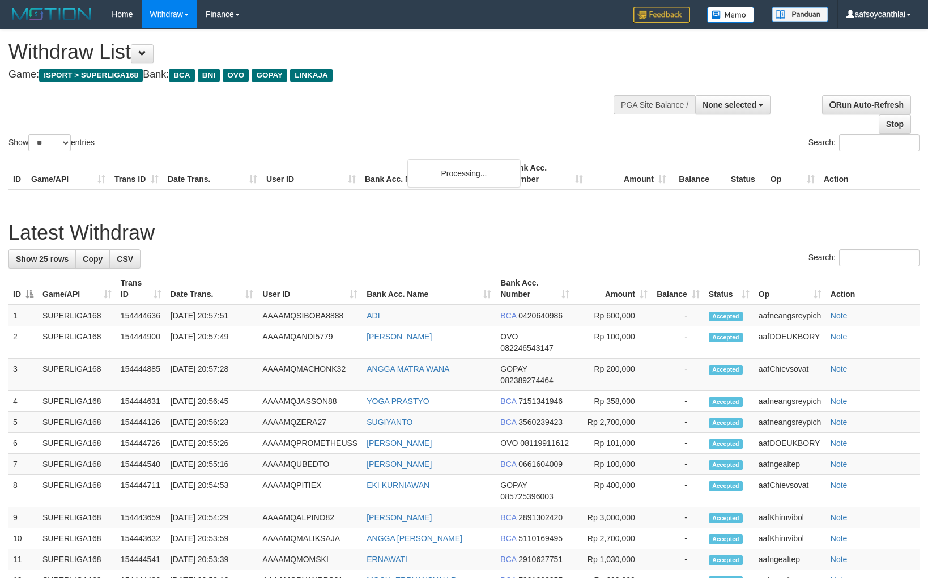
select select
select select "**"
